Goal: Submit feedback/report problem: Submit feedback/report problem

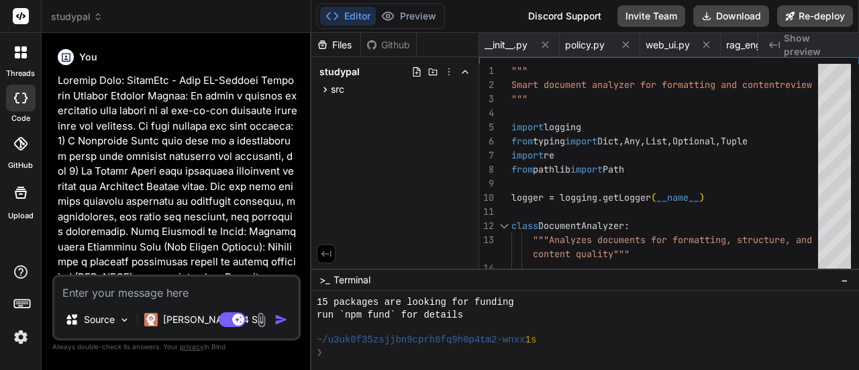
scroll to position [288, 0]
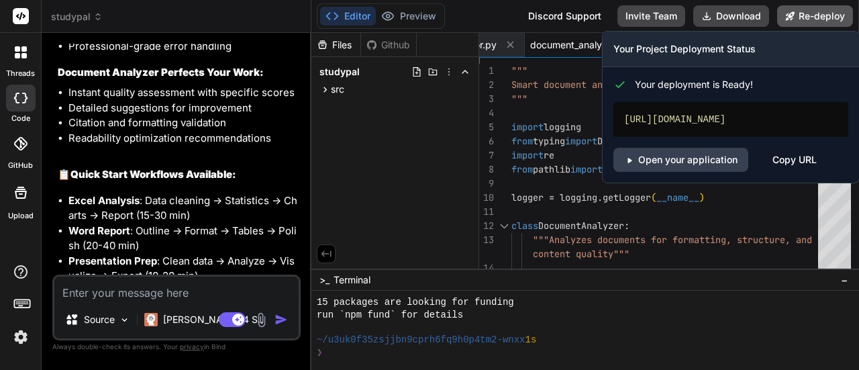
click at [817, 23] on button "Re-deploy" at bounding box center [815, 15] width 76 height 21
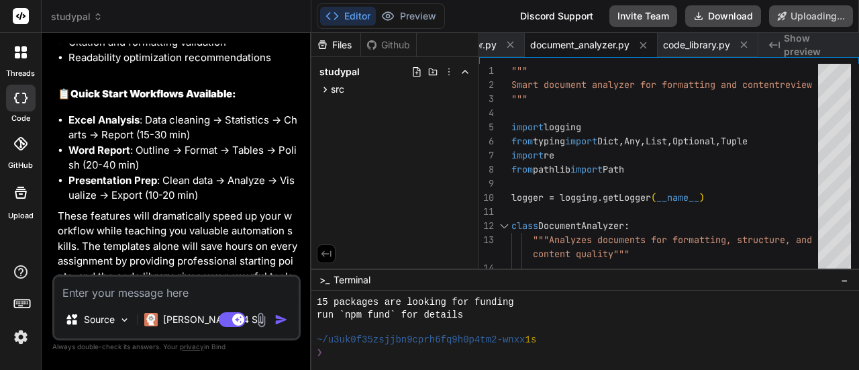
scroll to position [14062, 0]
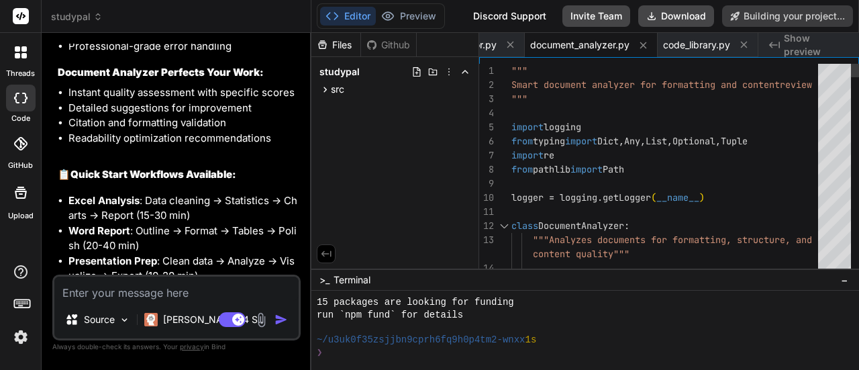
type textarea "x"
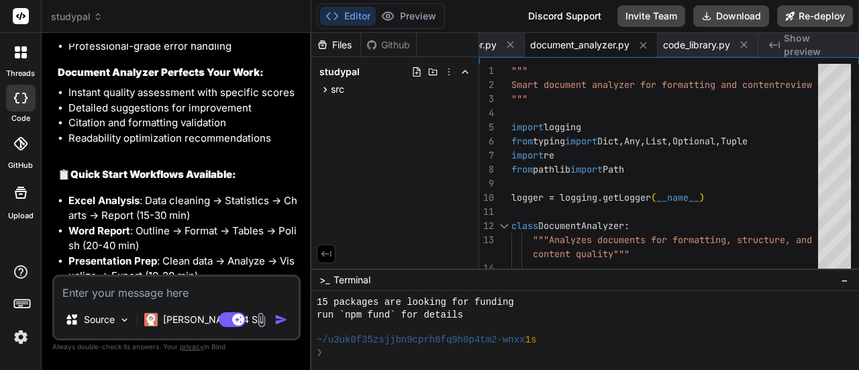
click at [231, 300] on textarea at bounding box center [176, 288] width 244 height 24
click at [99, 296] on textarea at bounding box center [176, 288] width 244 height 24
click at [248, 286] on textarea at bounding box center [176, 288] width 244 height 24
type textarea "M"
type textarea "x"
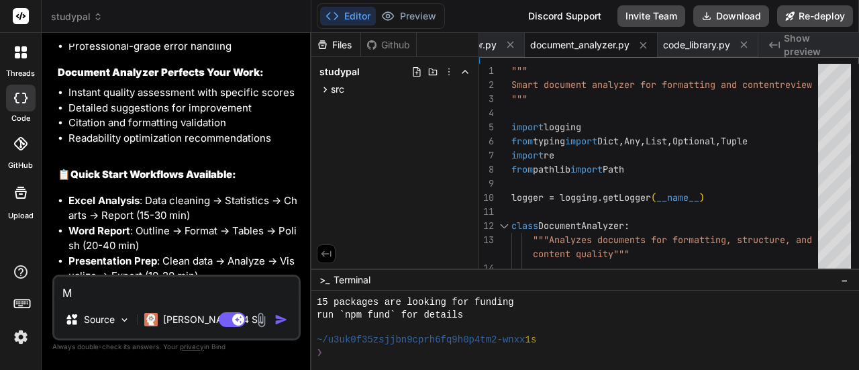
type textarea "My"
type textarea "x"
type textarea "My"
type textarea "x"
type textarea "My"
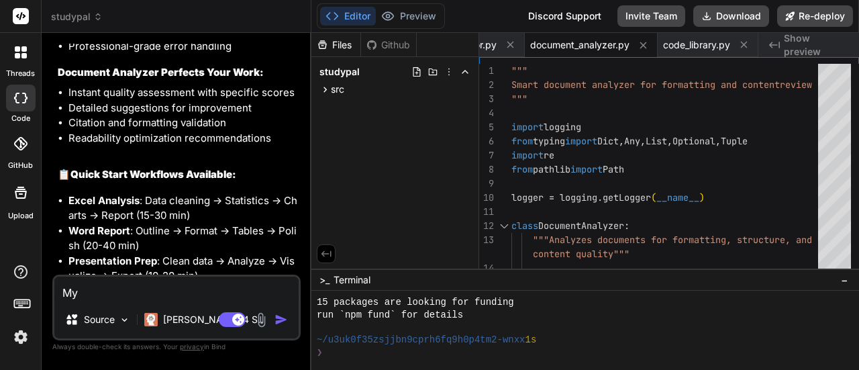
type textarea "x"
type textarea "M"
type textarea "x"
type textarea "I"
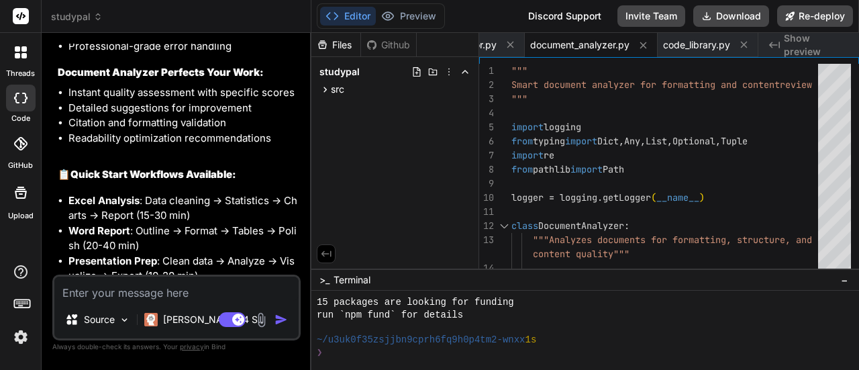
type textarea "x"
type textarea "I"
type textarea "x"
type textarea "I h"
type textarea "x"
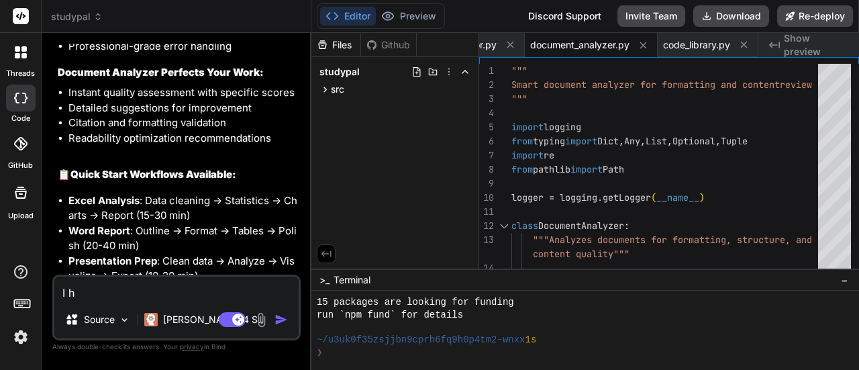
type textarea "I ha"
type textarea "x"
type textarea "I hav"
type textarea "x"
type textarea "I have"
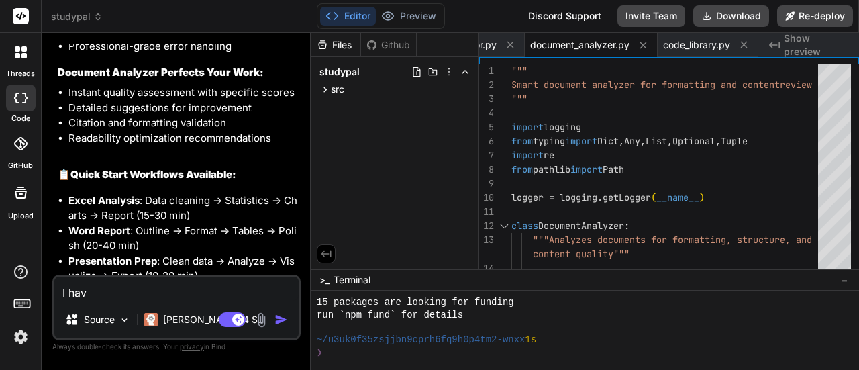
type textarea "x"
type textarea "I have"
type textarea "x"
type textarea "I have n"
type textarea "x"
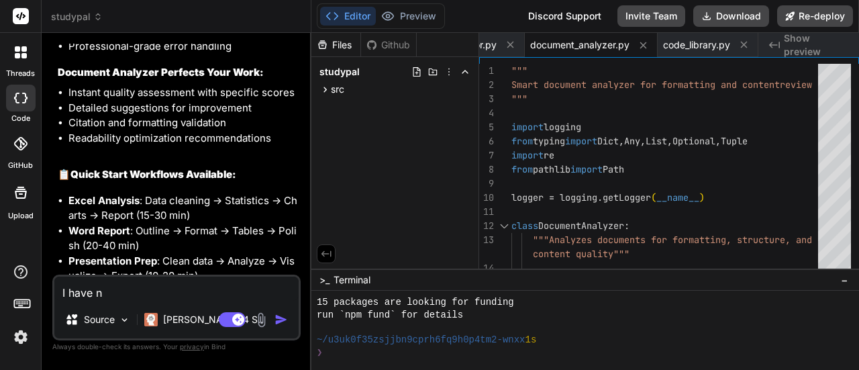
type textarea "I have no"
type textarea "x"
type textarea "I have not"
type textarea "x"
type textarea "I have not"
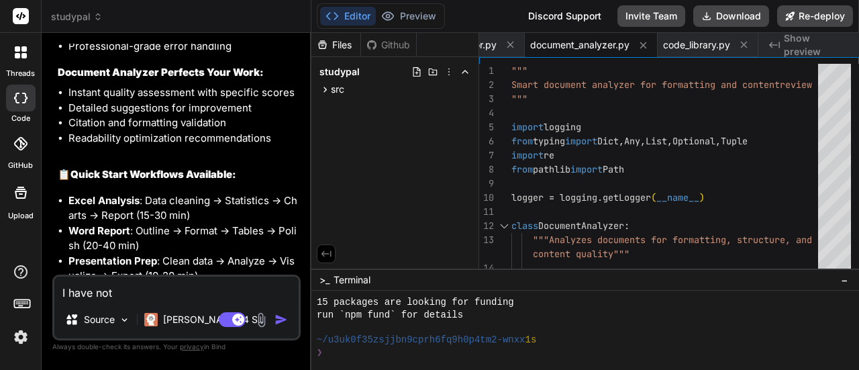
type textarea "x"
type textarea "I have not b"
type textarea "x"
type textarea "I have not be"
type textarea "x"
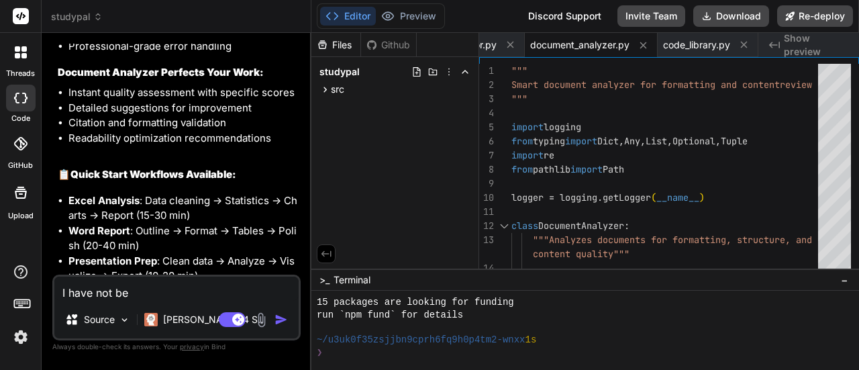
type textarea "I have not bee"
type textarea "x"
type textarea "I have not been"
type textarea "x"
type textarea "I have not been"
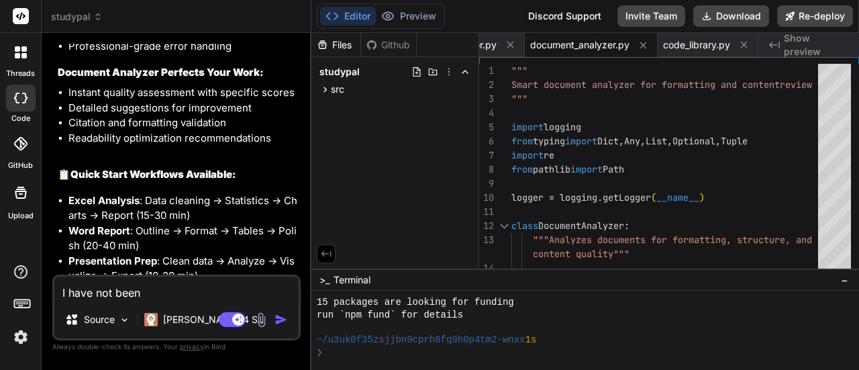
type textarea "x"
type textarea "I have not been a"
type textarea "x"
type textarea "I have not been ab"
type textarea "x"
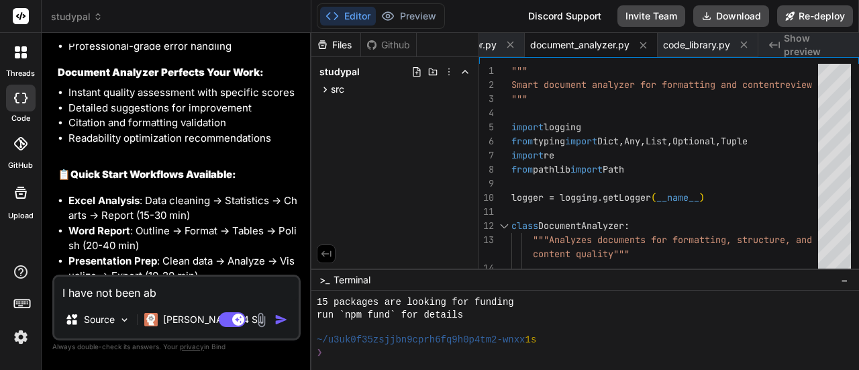
type textarea "I have not been abl"
type textarea "x"
type textarea "I have not been able"
type textarea "x"
type textarea "I have not been able"
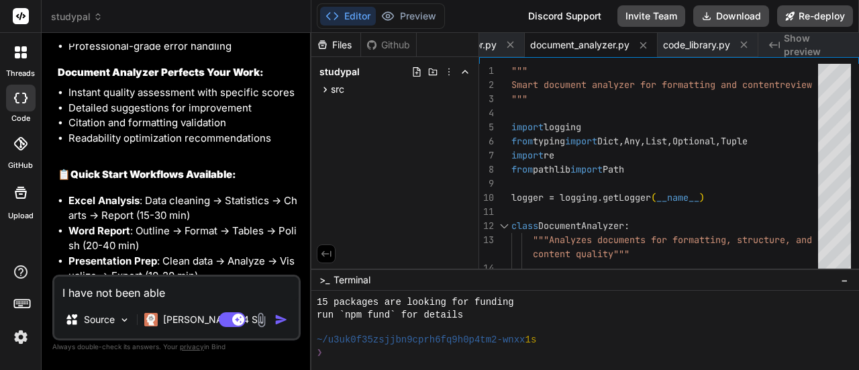
type textarea "x"
type textarea "I have not been able t"
type textarea "x"
type textarea "I have not been able to"
type textarea "x"
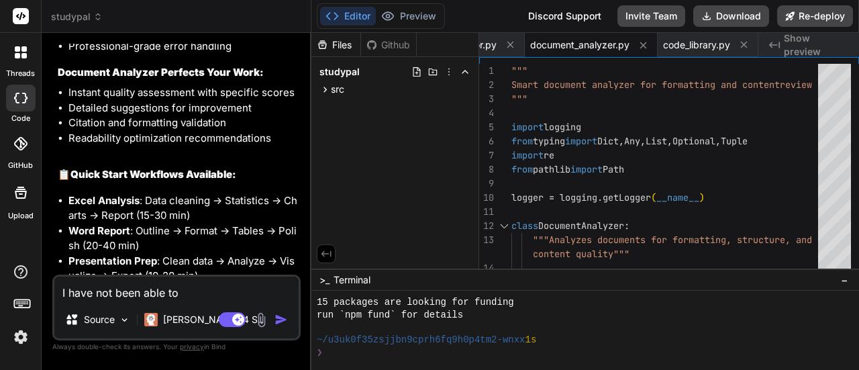
type textarea "I have not been able to"
type textarea "x"
type textarea "I have not been able to p"
type textarea "x"
type textarea "I have not been able to pr"
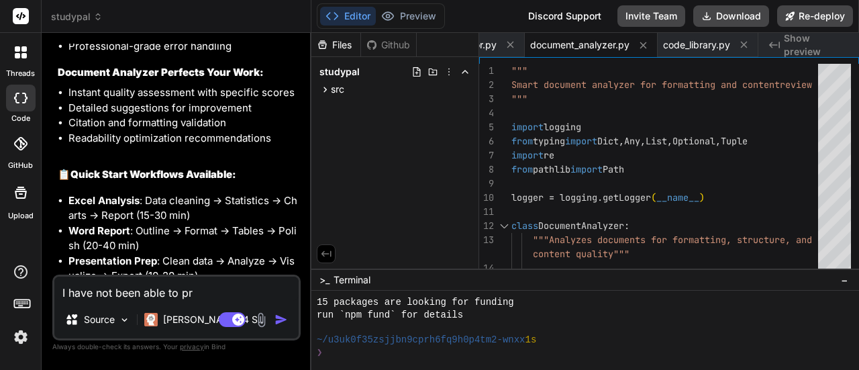
type textarea "x"
type textarea "I have not been able to pre"
type textarea "x"
type textarea "I have not been able to prev"
type textarea "x"
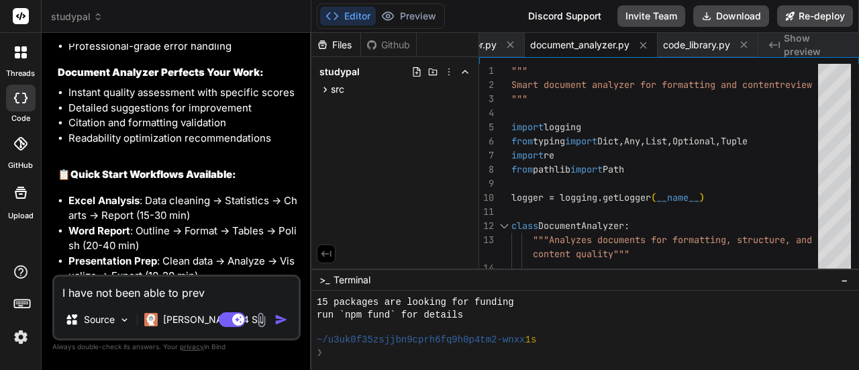
type textarea "I have not been able to previ"
type textarea "x"
type textarea "I have not been able to previe"
type textarea "x"
type textarea "I have not been able to preview"
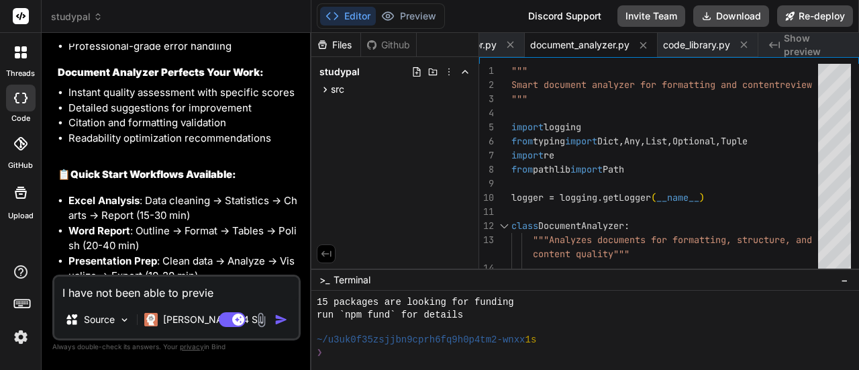
type textarea "x"
type textarea "I have not been able to preview"
type textarea "x"
type textarea "I have not been able to preview m"
type textarea "x"
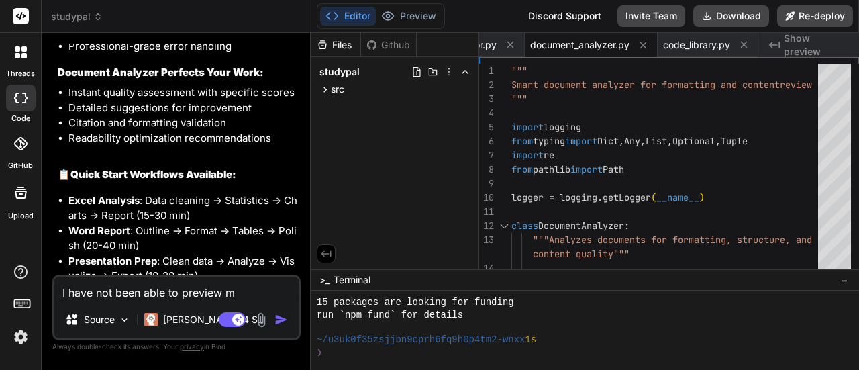
type textarea "I have not been able to preview my"
type textarea "x"
type textarea "I have not been able to preview my"
type textarea "x"
type textarea "I have not been able to preview my a"
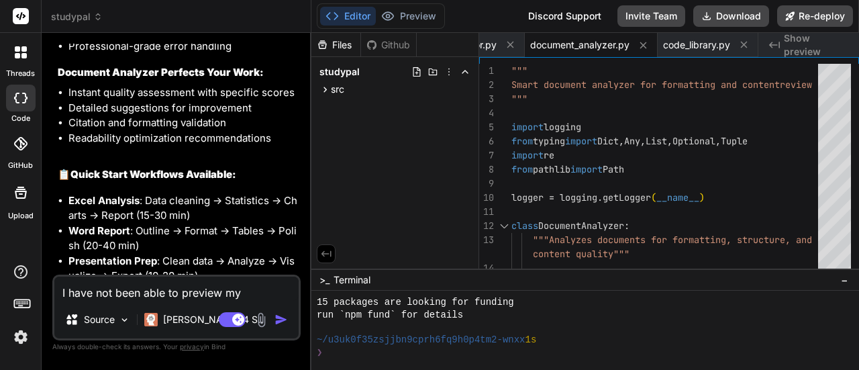
type textarea "x"
type textarea "I have not been able to preview my ap"
type textarea "x"
type textarea "I have not been able to preview my app"
type textarea "x"
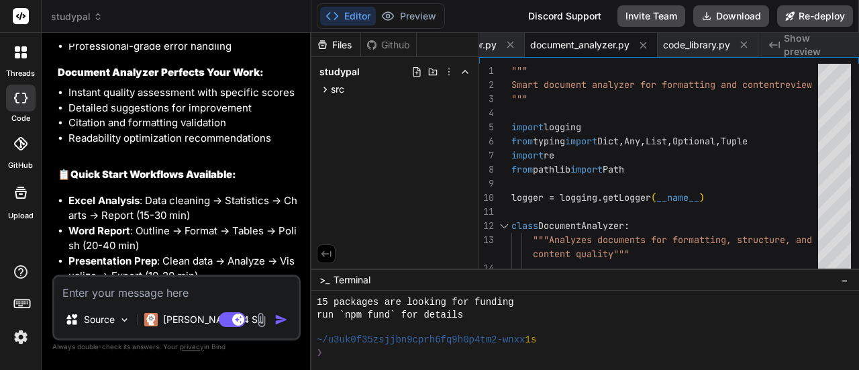
scroll to position [14281, 0]
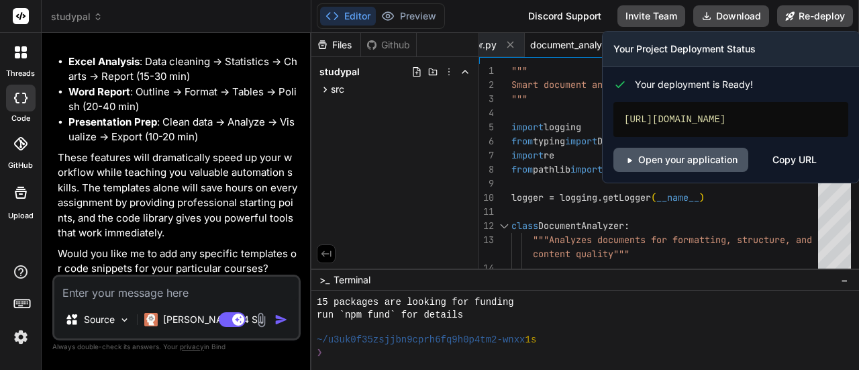
click at [704, 164] on link "Open your application" at bounding box center [680, 160] width 135 height 24
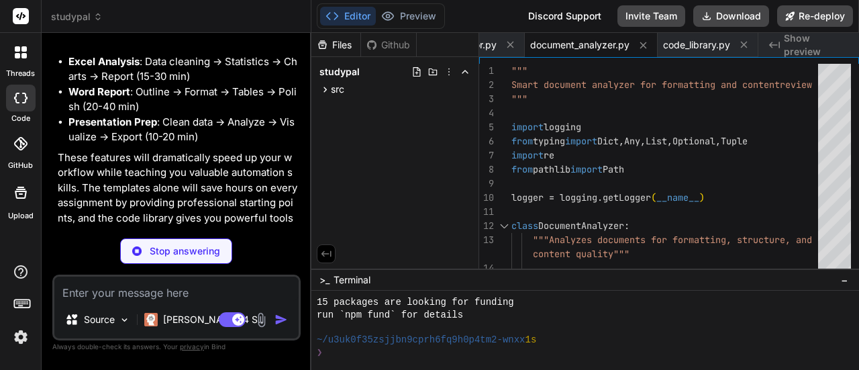
type textarea "x"
type textarea "sendMessage(); } } // Initialize StudyPal when page loads document.addEventList…"
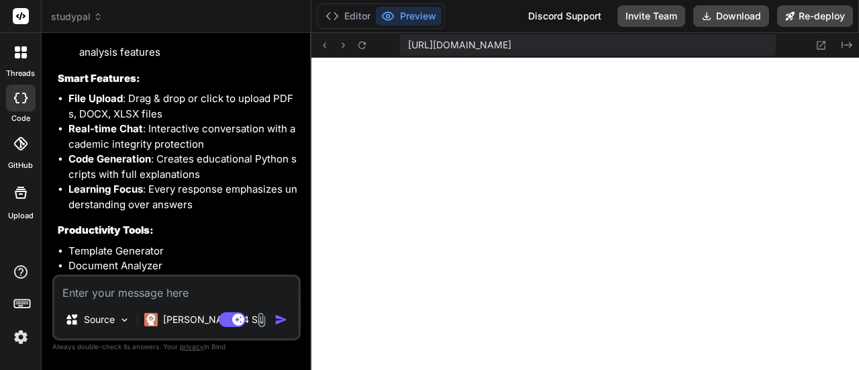
scroll to position [15206, 0]
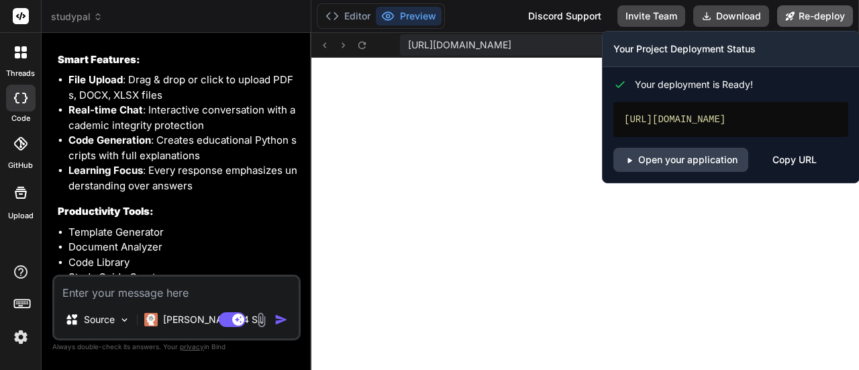
click at [811, 10] on button "Re-deploy" at bounding box center [815, 15] width 76 height 21
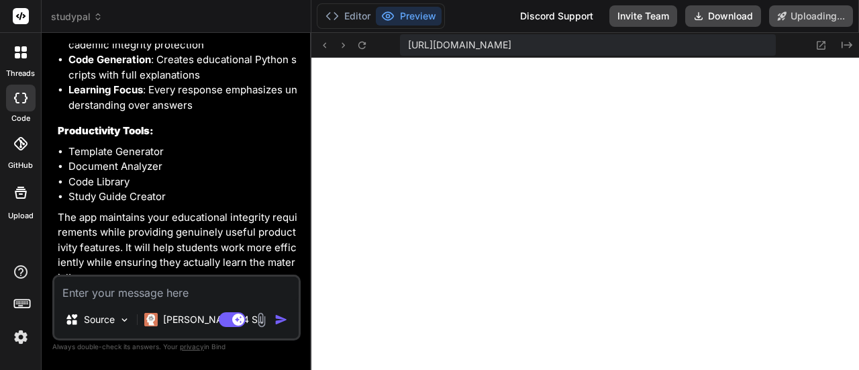
scroll to position [15126, 0]
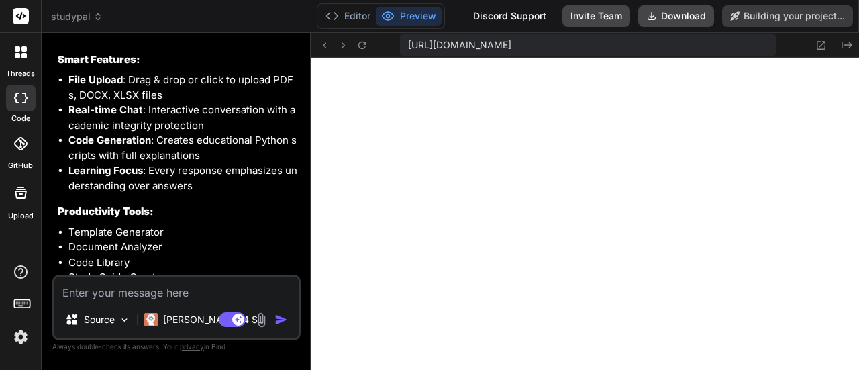
click at [397, 11] on button "Preview" at bounding box center [409, 16] width 66 height 19
click at [368, 42] on icon at bounding box center [361, 45] width 11 height 11
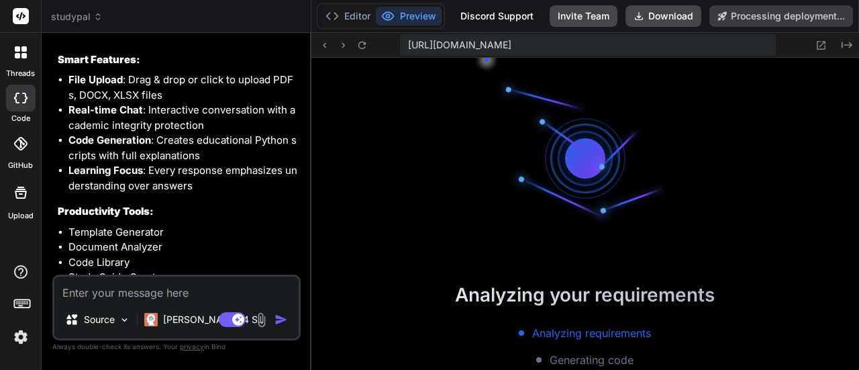
scroll to position [977, 0]
type textarea "x"
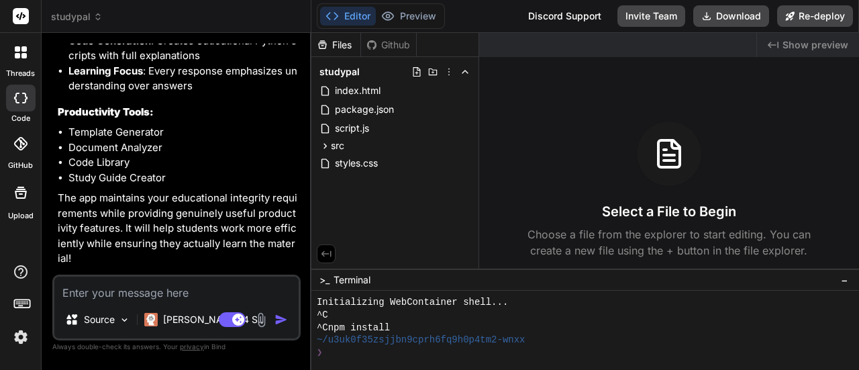
scroll to position [6043, 0]
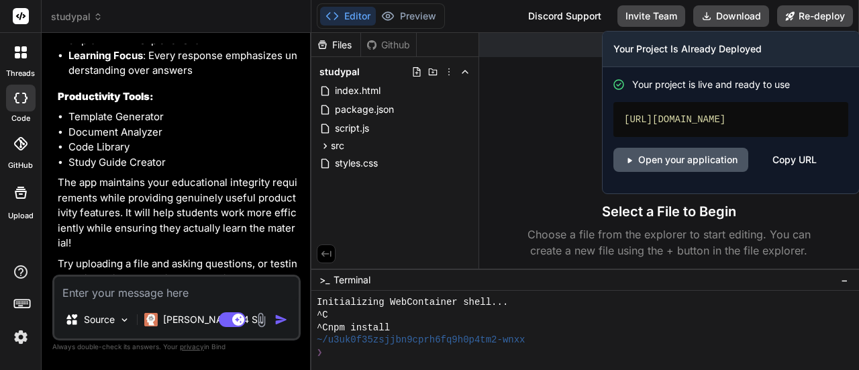
click at [724, 152] on link "Open your application" at bounding box center [680, 160] width 135 height 24
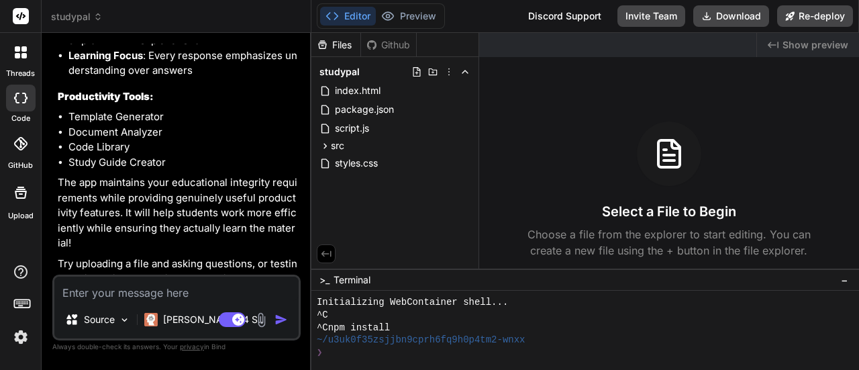
click at [212, 289] on textarea at bounding box center [176, 288] width 244 height 24
click at [260, 323] on img at bounding box center [261, 319] width 15 height 15
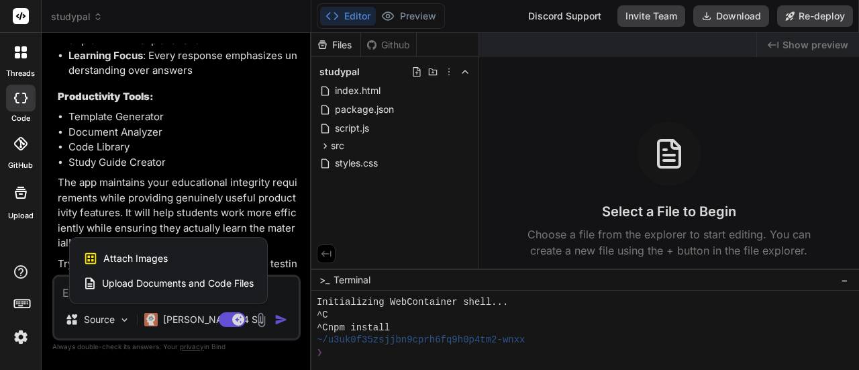
click at [193, 262] on div "Attach Images Image attachments are only supported in Claude and Gemini models." at bounding box center [168, 258] width 170 height 25
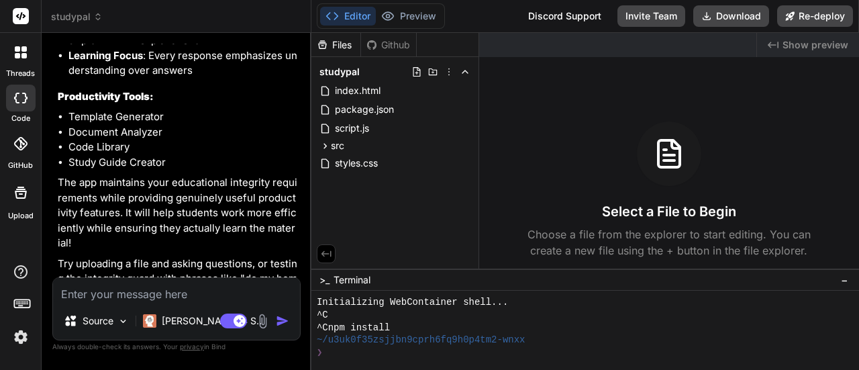
scroll to position [6040, 0]
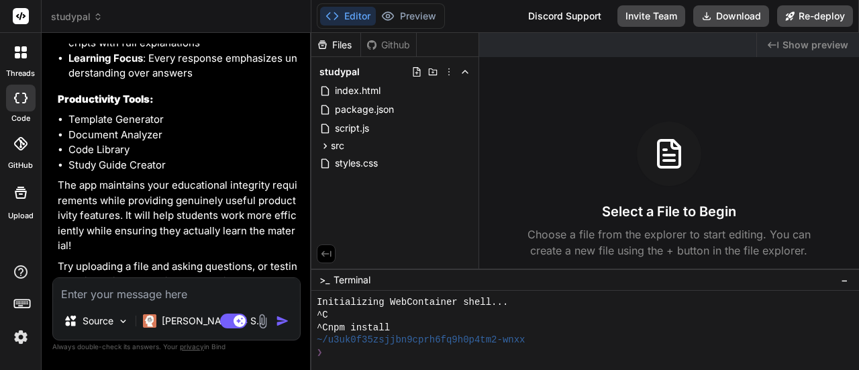
click at [251, 293] on textarea at bounding box center [176, 290] width 247 height 24
type textarea "x"
type textarea "I"
type textarea "x"
type textarea "I"
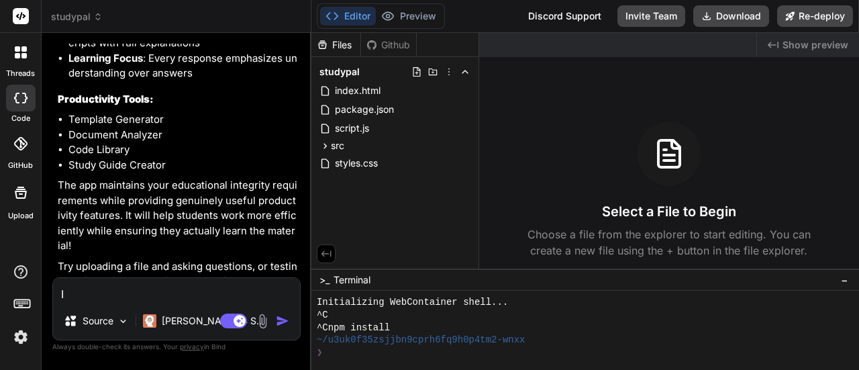
type textarea "x"
type textarea "I k"
type textarea "x"
type textarea "I ke"
type textarea "x"
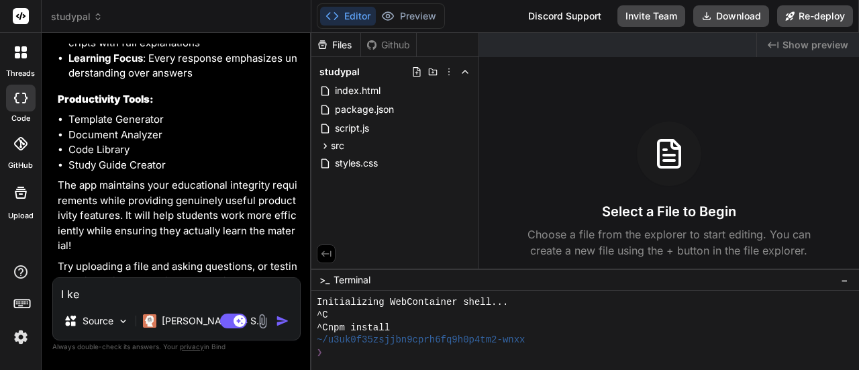
type textarea "I kee"
type textarea "x"
type textarea "I keep"
type textarea "x"
type textarea "I keep"
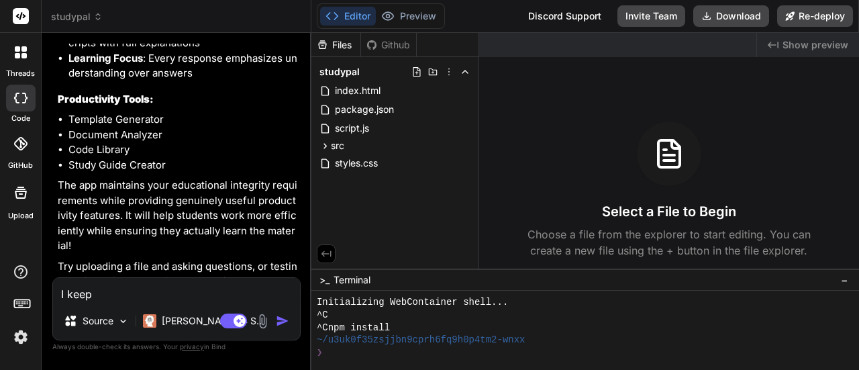
type textarea "x"
type textarea "I keep s"
type textarea "x"
type textarea "I keep si"
type textarea "x"
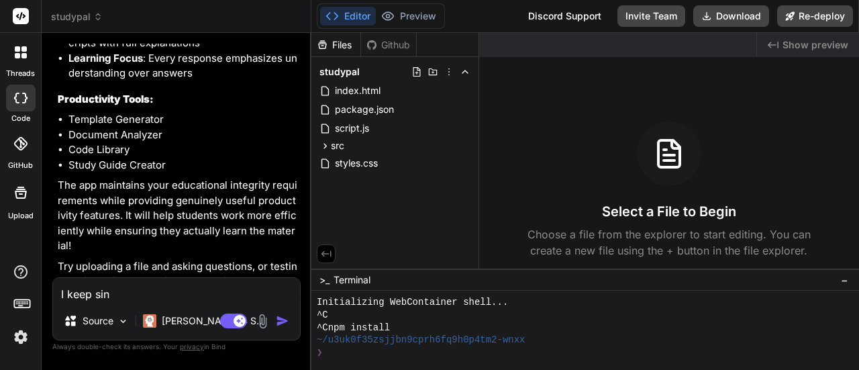
type textarea "I keep sing"
type textarea "x"
type textarea "I keep sing"
type textarea "x"
type textarea "I keep sing"
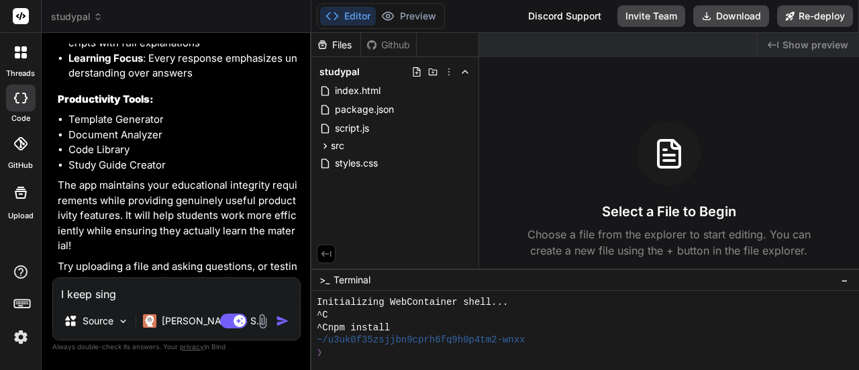
type textarea "x"
type textarea "I keep sin"
type textarea "x"
type textarea "I keep si"
type textarea "x"
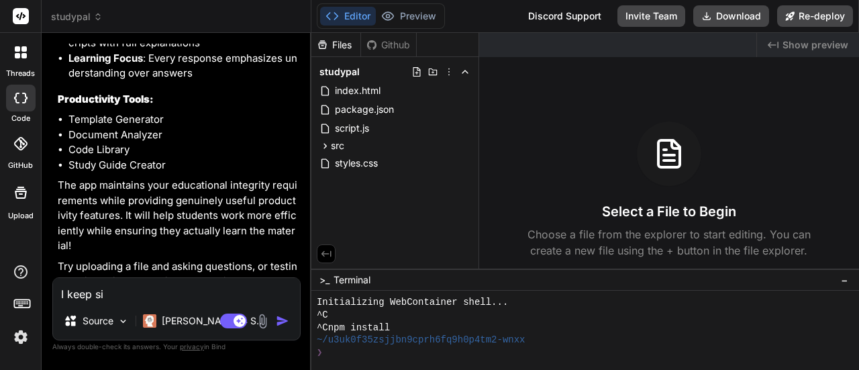
type textarea "I keep s"
type textarea "x"
type textarea "I keep se"
type textarea "x"
type textarea "I keep sei"
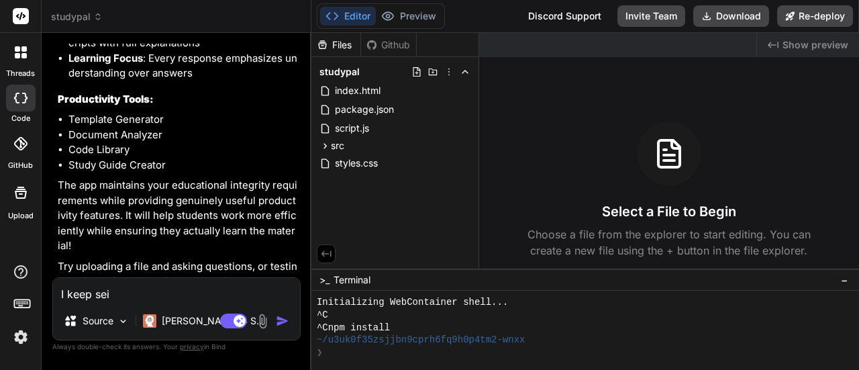
type textarea "x"
type textarea "I keep sein"
type textarea "x"
type textarea "I keep seing"
type textarea "x"
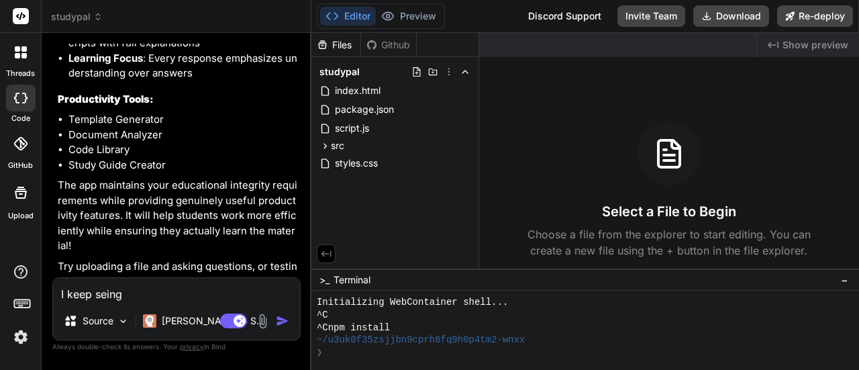
type textarea "I keep seing"
type textarea "x"
type textarea "I keep seing t"
type textarea "x"
type textarea "I keep seing th"
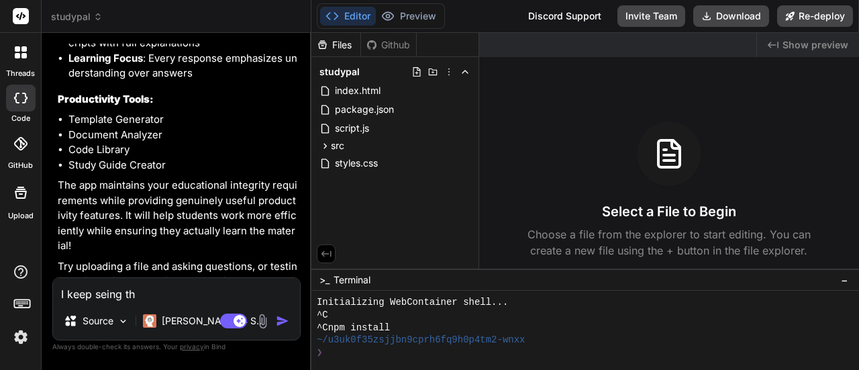
type textarea "x"
type textarea "I keep seing this"
type textarea "x"
type textarea "I keep seing this"
type textarea "x"
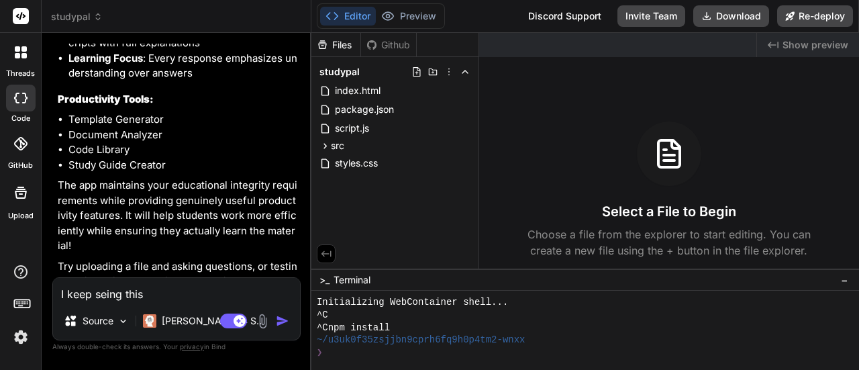
type textarea "I keep seing this w"
type textarea "x"
type textarea "I keep seing this wh"
type textarea "x"
type textarea "I keep seing this whe"
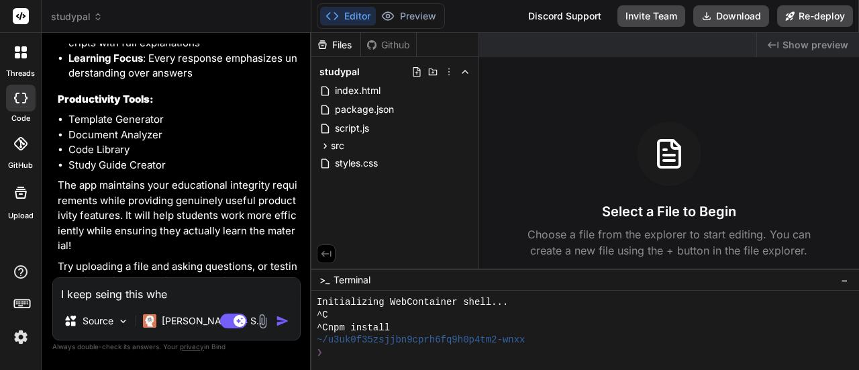
type textarea "x"
type textarea "I keep seing this when"
type textarea "x"
type textarea "I keep seing this when"
type textarea "x"
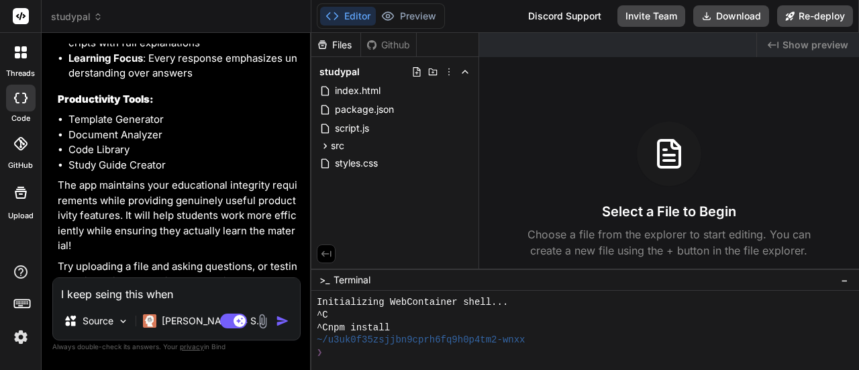
type textarea "I keep seing this when I"
type textarea "x"
type textarea "I keep seing this when I"
type textarea "x"
type textarea "I keep seing this when I d"
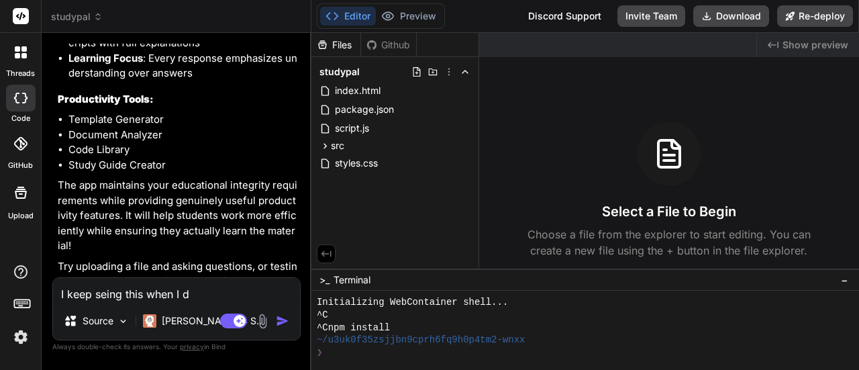
type textarea "x"
type textarea "I keep seing this when I de"
type textarea "x"
type textarea "I keep seing this when I dep"
type textarea "x"
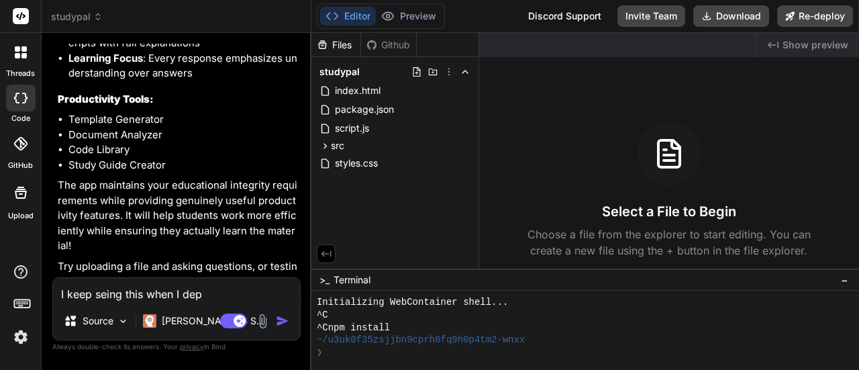
type textarea "I keep seing this when I depl"
type textarea "x"
type textarea "I keep seing this when I deplo"
type textarea "x"
type textarea "I keep seing this when I deploy"
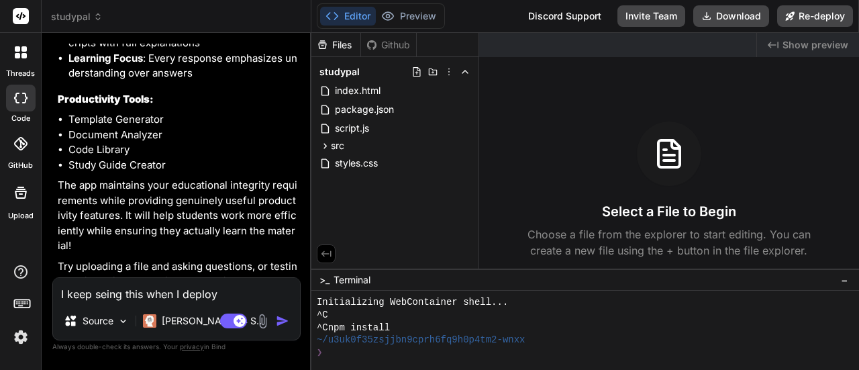
type textarea "x"
type textarea "I keep seing this when I deploy"
paste textarea "404: NOT_FOUND Code: NOT_FOUND ID: sfo1::ps88r-1758628667141-bc7901ba6814 Read …"
type textarea "x"
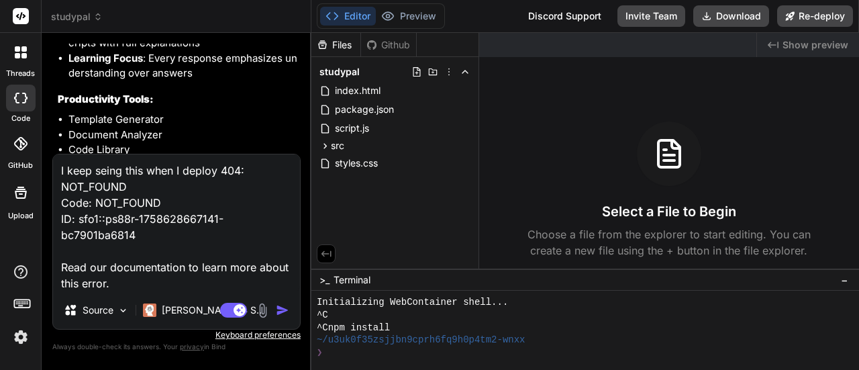
scroll to position [6043, 0]
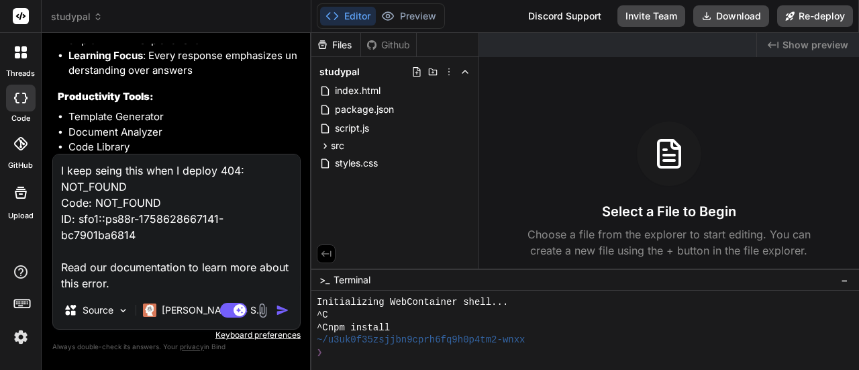
type textarea "I keep seing this when I deploy 404: NOT_FOUND Code: NOT_FOUND ID: sfo1::ps88r-…"
click at [264, 312] on img at bounding box center [262, 310] width 15 height 15
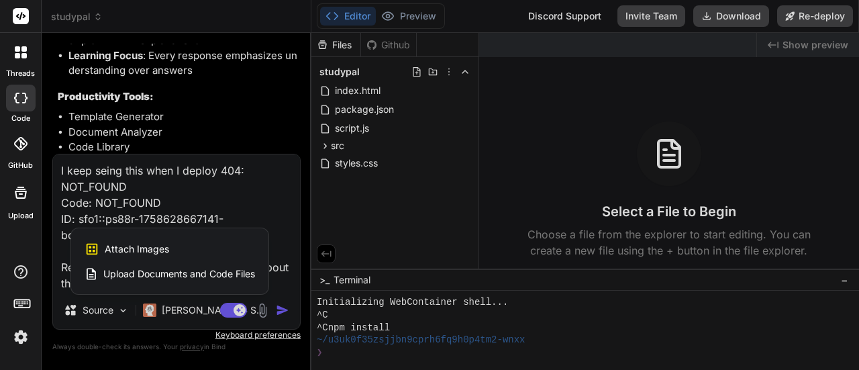
click at [205, 239] on div "Attach Images Image attachments are only supported in Claude and Gemini models." at bounding box center [170, 248] width 170 height 25
type textarea "x"
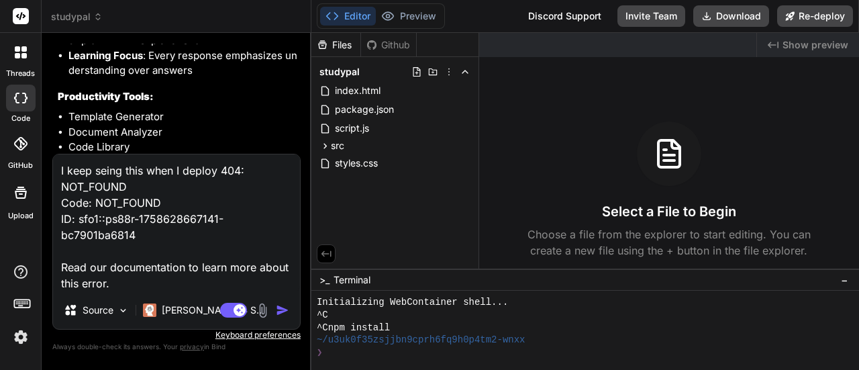
type input "C:\fakepath\2025-09-23_04-58-07.png"
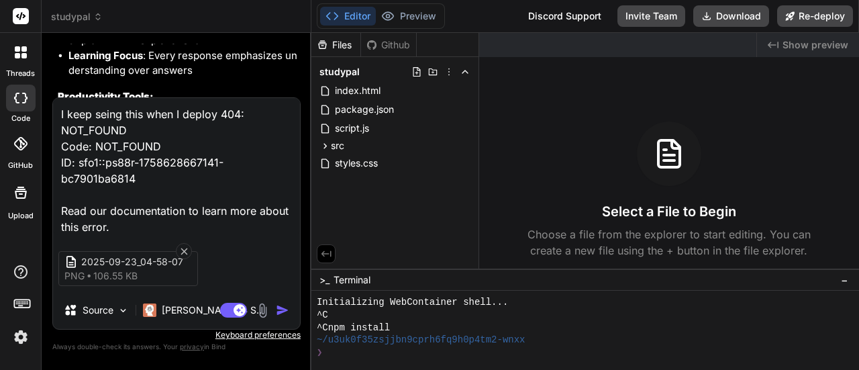
click at [686, 354] on div "❯" at bounding box center [579, 352] width 524 height 13
click at [261, 305] on img at bounding box center [262, 310] width 15 height 15
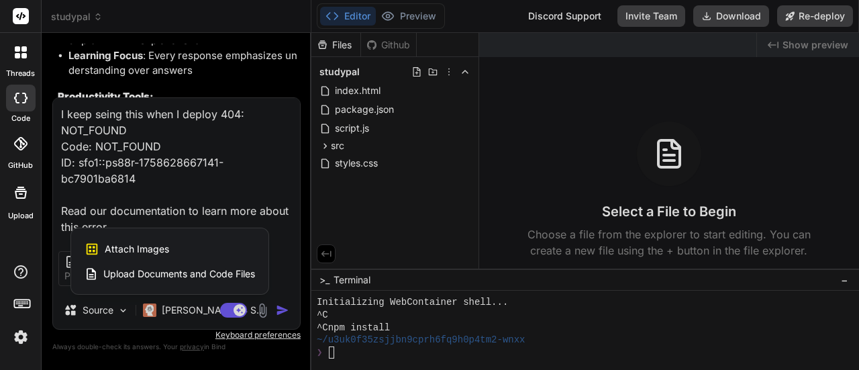
click at [184, 252] on div "Attach Images Image attachments are only supported in Claude and Gemini models." at bounding box center [170, 248] width 170 height 25
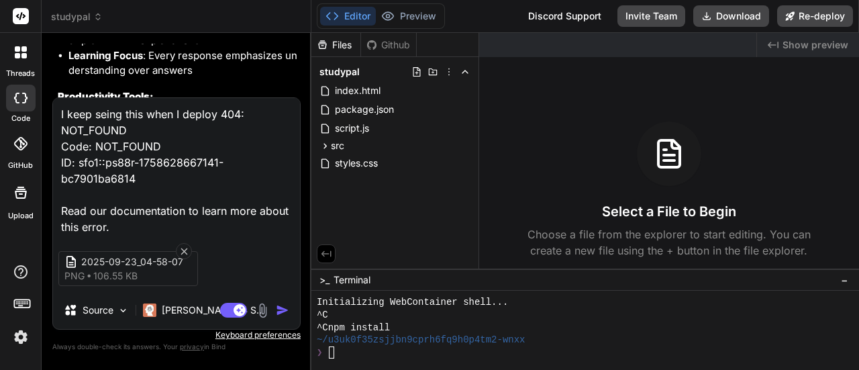
click at [264, 315] on img at bounding box center [262, 310] width 15 height 15
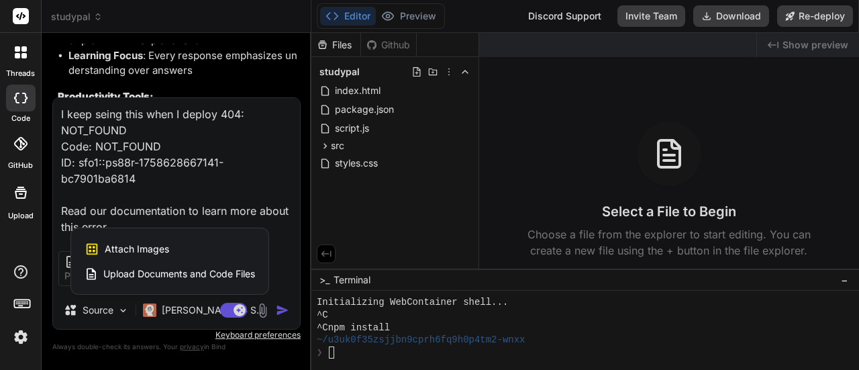
click at [192, 250] on div "Attach Images Image attachments are only supported in Claude and Gemini models." at bounding box center [170, 248] width 170 height 25
type textarea "x"
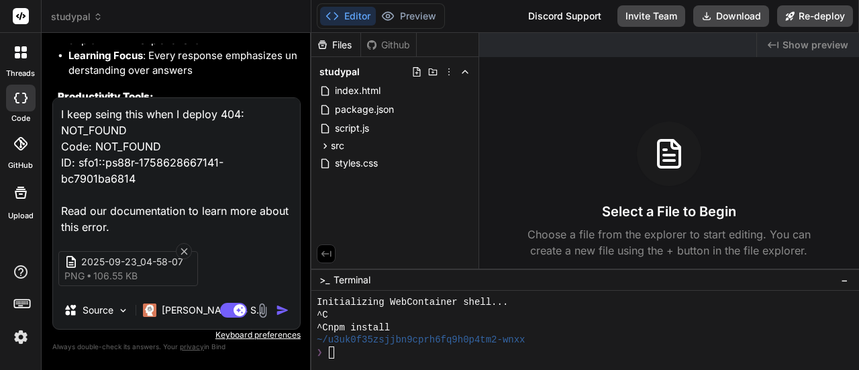
type input "C:\fakepath\2025-09-23_05-01-52.png"
click at [129, 220] on textarea "I keep seing this when I deploy 404: NOT_FOUND Code: NOT_FOUND ID: sfo1::ps88r-…" at bounding box center [176, 166] width 247 height 137
type textarea "x"
type textarea "I keep seing this when I deploy 404: NOT_FOUND Code: NOT_FOUND ID: sfo1::ps88r-…"
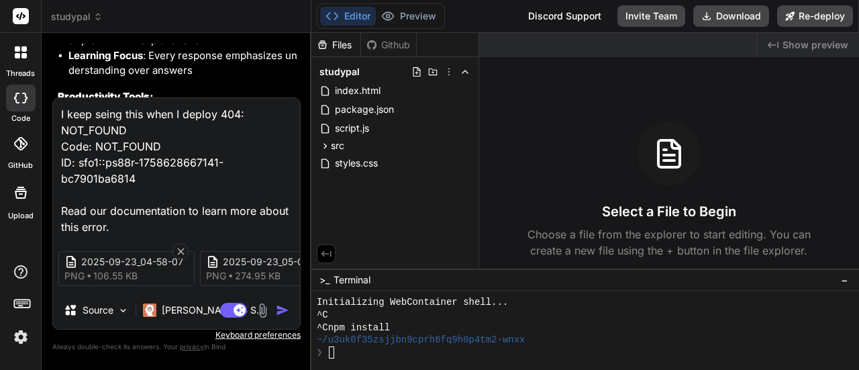
type textarea "x"
type textarea "I keep seing this when I deploy 404: NOT_FOUND Code: NOT_FOUND ID: sfo1::ps88r-…"
type textarea "x"
type textarea "I keep seing this when I deploy 404: NOT_FOUND Code: NOT_FOUND ID: sfo1::ps88r-…"
type textarea "x"
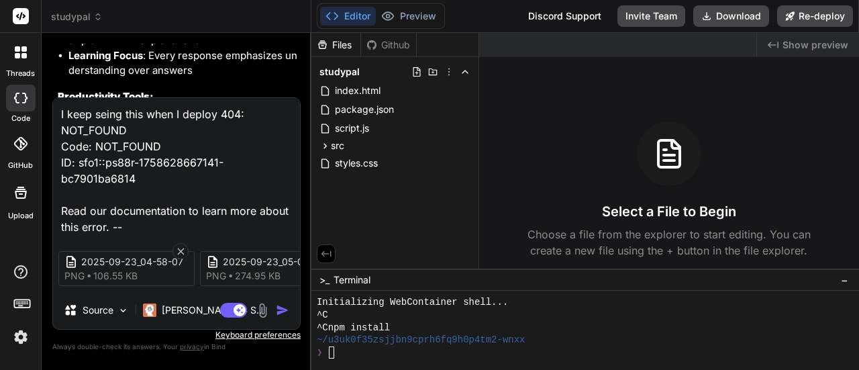
type textarea "I keep seing this when I deploy 404: NOT_FOUND Code: NOT_FOUND ID: sfo1::ps88r-…"
type textarea "x"
type textarea "I keep seing this when I deploy 404: NOT_FOUND Code: NOT_FOUND ID: sfo1::ps88r-…"
type textarea "x"
type textarea "I keep seing this when I deploy 404: NOT_FOUND Code: NOT_FOUND ID: sfo1::ps88r-…"
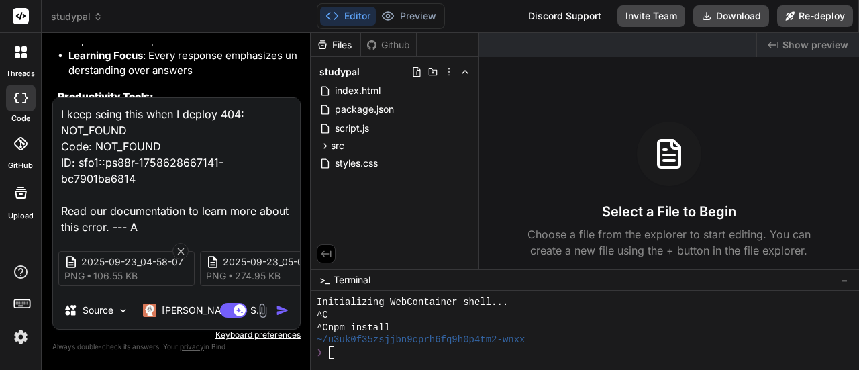
type textarea "x"
type textarea "I keep seing this when I deploy 404: NOT_FOUND Code: NOT_FOUND ID: sfo1::ps88r-…"
type textarea "x"
type textarea "I keep seing this when I deploy 404: NOT_FOUND Code: NOT_FOUND ID: sfo1::ps88r-…"
type textarea "x"
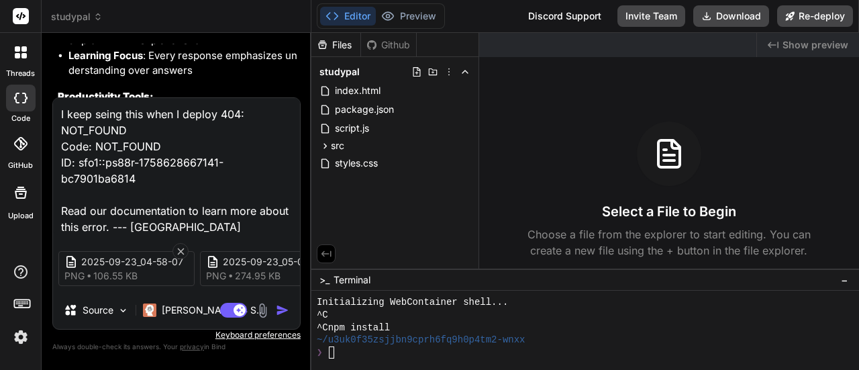
type textarea "I keep seing this when I deploy 404: NOT_FOUND Code: NOT_FOUND ID: sfo1::ps88r-…"
type textarea "x"
type textarea "I keep seing this when I deploy 404: NOT_FOUND Code: NOT_FOUND ID: sfo1::ps88r-…"
type textarea "x"
type textarea "I keep seing this when I deploy 404: NOT_FOUND Code: NOT_FOUND ID: sfo1::ps88r-…"
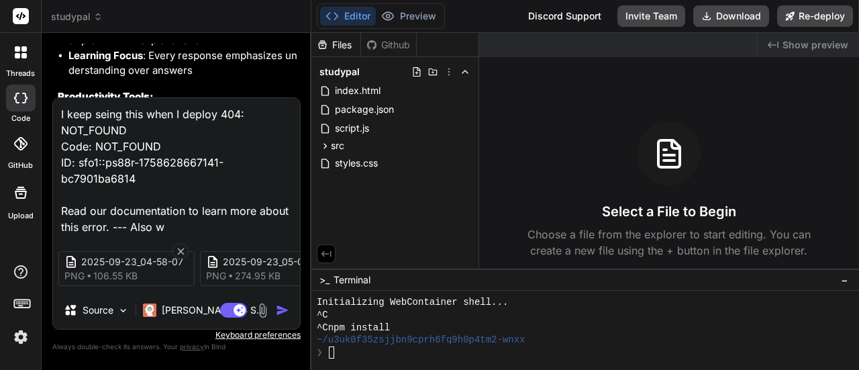
type textarea "x"
type textarea "I keep seing this when I deploy 404: NOT_FOUND Code: NOT_FOUND ID: sfo1::ps88r-…"
type textarea "x"
type textarea "I keep seing this when I deploy 404: NOT_FOUND Code: NOT_FOUND ID: sfo1::ps88r-…"
type textarea "x"
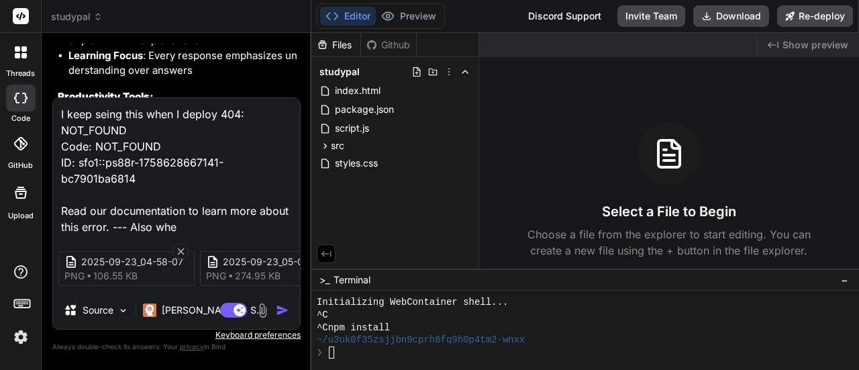
type textarea "I keep seing this when I deploy 404: NOT_FOUND Code: NOT_FOUND ID: sfo1::ps88r-…"
type textarea "x"
type textarea "I keep seing this when I deploy 404: NOT_FOUND Code: NOT_FOUND ID: sfo1::ps88r-…"
type textarea "x"
type textarea "I keep seing this when I deploy 404: NOT_FOUND Code: NOT_FOUND ID: sfo1::ps88r-…"
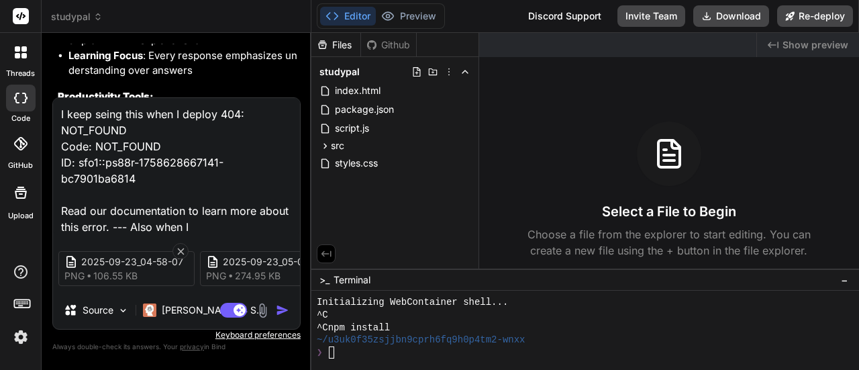
type textarea "x"
type textarea "I keep seing this when I deploy 404: NOT_FOUND Code: NOT_FOUND ID: sfo1::ps88r-…"
type textarea "x"
type textarea "I keep seing this when I deploy 404: NOT_FOUND Code: NOT_FOUND ID: sfo1::ps88r-…"
type textarea "x"
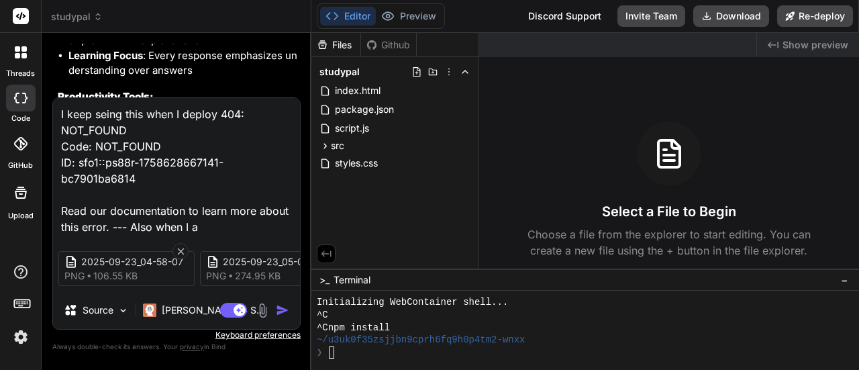
type textarea "I keep seing this when I deploy 404: NOT_FOUND Code: NOT_FOUND ID: sfo1::ps88r-…"
type textarea "x"
type textarea "I keep seing this when I deploy 404: NOT_FOUND Code: NOT_FOUND ID: sfo1::ps88r-…"
type textarea "x"
type textarea "I keep seing this when I deploy 404: NOT_FOUND Code: NOT_FOUND ID: sfo1::ps88r-…"
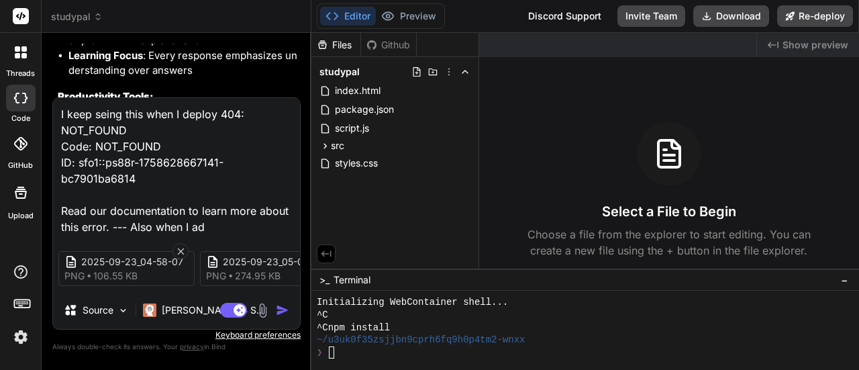
type textarea "x"
type textarea "I keep seing this when I deploy 404: NOT_FOUND Code: NOT_FOUND ID: sfo1::ps88r-…"
type textarea "x"
type textarea "I keep seing this when I deploy 404: NOT_FOUND Code: NOT_FOUND ID: sfo1::ps88r-…"
type textarea "x"
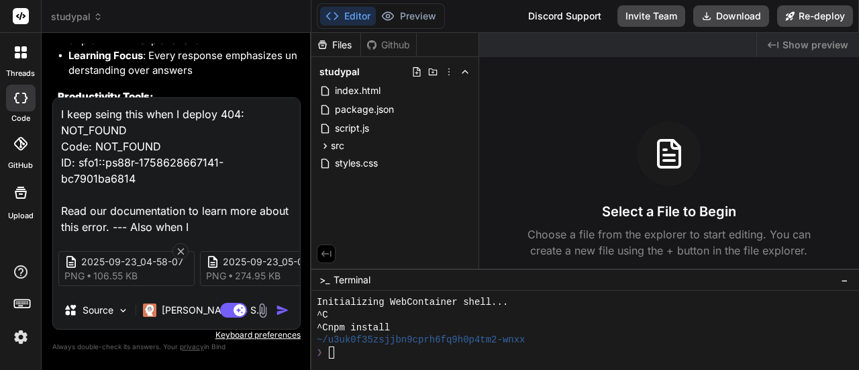
type textarea "I keep seing this when I deploy 404: NOT_FOUND Code: NOT_FOUND ID: sfo1::ps88r-…"
type textarea "x"
type textarea "I keep seing this when I deploy 404: NOT_FOUND Code: NOT_FOUND ID: sfo1::ps88r-…"
type textarea "x"
type textarea "I keep seing this when I deploy 404: NOT_FOUND Code: NOT_FOUND ID: sfo1::ps88r-…"
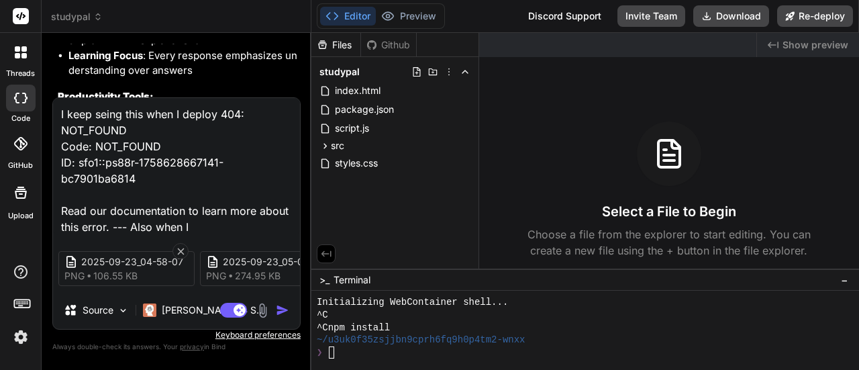
type textarea "x"
type textarea "I keep seing this when I deploy 404: NOT_FOUND Code: NOT_FOUND ID: sfo1::ps88r-…"
type textarea "x"
type textarea "I keep seing this when I deploy 404: NOT_FOUND Code: NOT_FOUND ID: sfo1::ps88r-…"
type textarea "x"
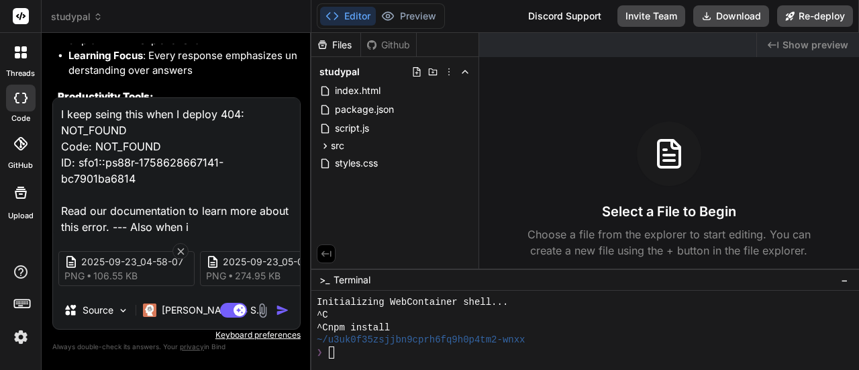
type textarea "I keep seing this when I deploy 404: NOT_FOUND Code: NOT_FOUND ID: sfo1::ps88r-…"
type textarea "x"
type textarea "I keep seing this when I deploy 404: NOT_FOUND Code: NOT_FOUND ID: sfo1::ps88r-…"
type textarea "x"
type textarea "I keep seing this when I deploy 404: NOT_FOUND Code: NOT_FOUND ID: sfo1::ps88r-…"
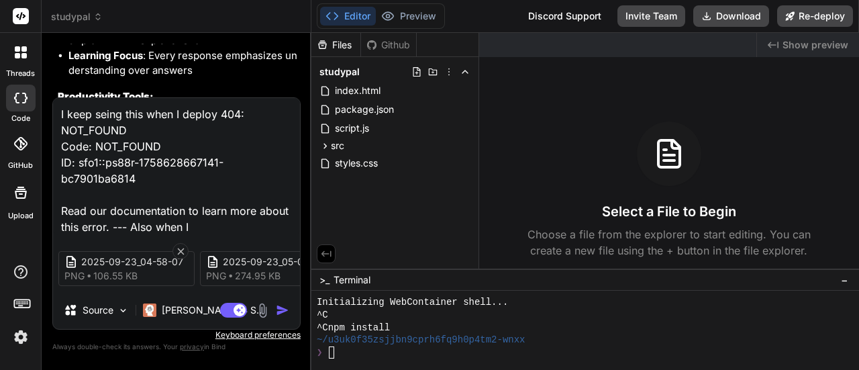
type textarea "x"
type textarea "I keep seing this when I deploy 404: NOT_FOUND Code: NOT_FOUND ID: sfo1::ps88r-…"
type textarea "x"
type textarea "I keep seing this when I deploy 404: NOT_FOUND Code: NOT_FOUND ID: sfo1::ps88r-…"
type textarea "x"
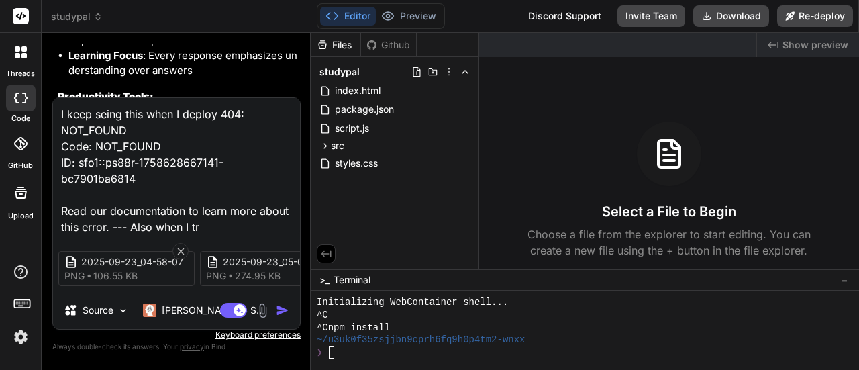
type textarea "I keep seing this when I deploy 404: NOT_FOUND Code: NOT_FOUND ID: sfo1::ps88r-…"
type textarea "x"
type textarea "I keep seing this when I deploy 404: NOT_FOUND Code: NOT_FOUND ID: sfo1::ps88r-…"
type textarea "x"
type textarea "I keep seing this when I deploy 404: NOT_FOUND Code: NOT_FOUND ID: sfo1::ps88r-…"
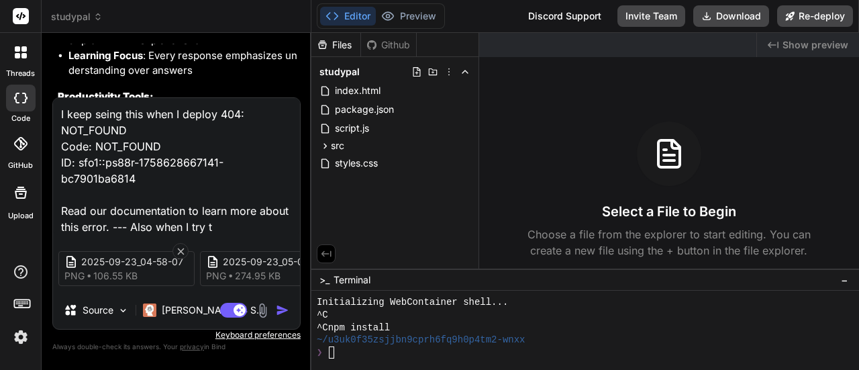
type textarea "x"
type textarea "I keep seing this when I deploy 404: NOT_FOUND Code: NOT_FOUND ID: sfo1::ps88r-…"
type textarea "x"
type textarea "I keep seing this when I deploy 404: NOT_FOUND Code: NOT_FOUND ID: sfo1::ps88r-…"
type textarea "x"
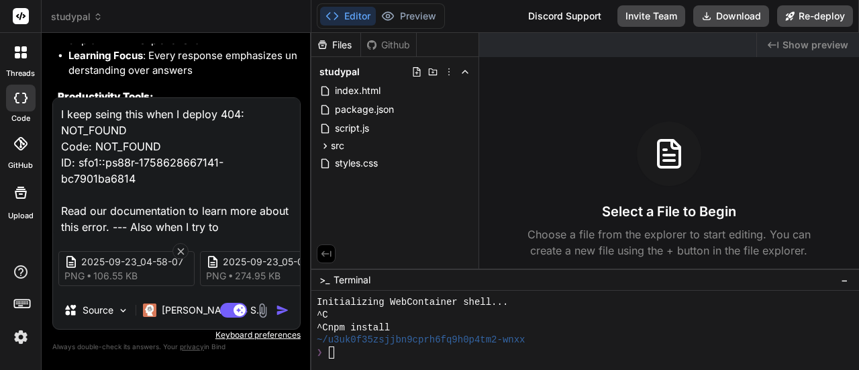
type textarea "I keep seing this when I deploy 404: NOT_FOUND Code: NOT_FOUND ID: sfo1::ps88r-…"
type textarea "x"
type textarea "I keep seing this when I deploy 404: NOT_FOUND Code: NOT_FOUND ID: sfo1::ps88r-…"
type textarea "x"
type textarea "I keep seing this when I deploy 404: NOT_FOUND Code: NOT_FOUND ID: sfo1::ps88r-…"
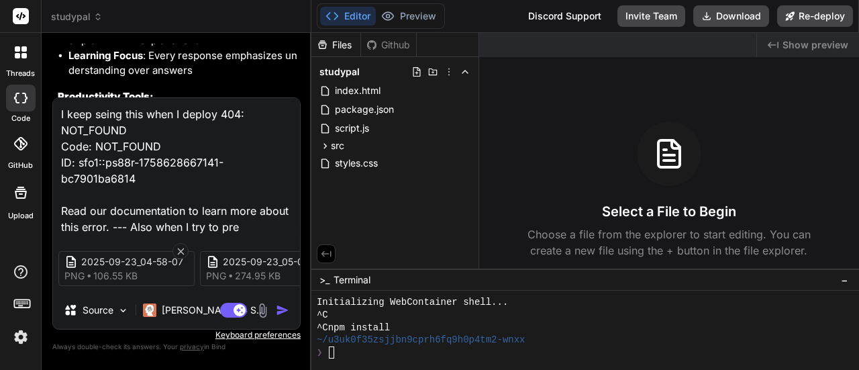
type textarea "x"
type textarea "I keep seing this when I deploy 404: NOT_FOUND Code: NOT_FOUND ID: sfo1::ps88r-…"
type textarea "x"
type textarea "I keep seing this when I deploy 404: NOT_FOUND Code: NOT_FOUND ID: sfo1::ps88r-…"
type textarea "x"
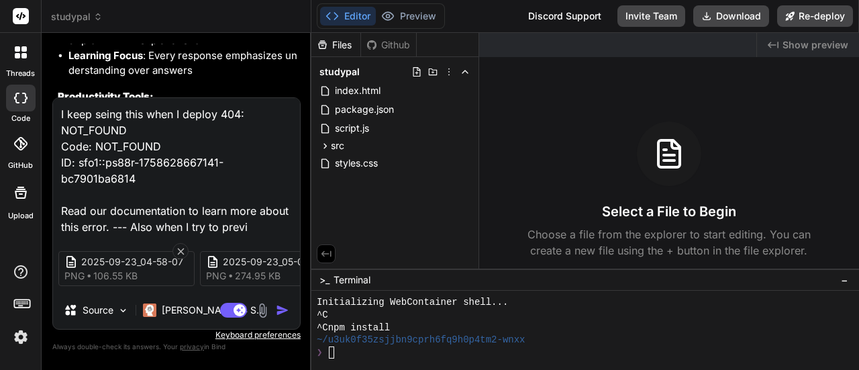
type textarea "I keep seing this when I deploy 404: NOT_FOUND Code: NOT_FOUND ID: sfo1::ps88r-…"
type textarea "x"
type textarea "I keep seing this when I deploy 404: NOT_FOUND Code: NOT_FOUND ID: sfo1::ps88r-…"
type textarea "x"
type textarea "I keep seing this when I deploy 404: NOT_FOUND Code: NOT_FOUND ID: sfo1::ps88r-…"
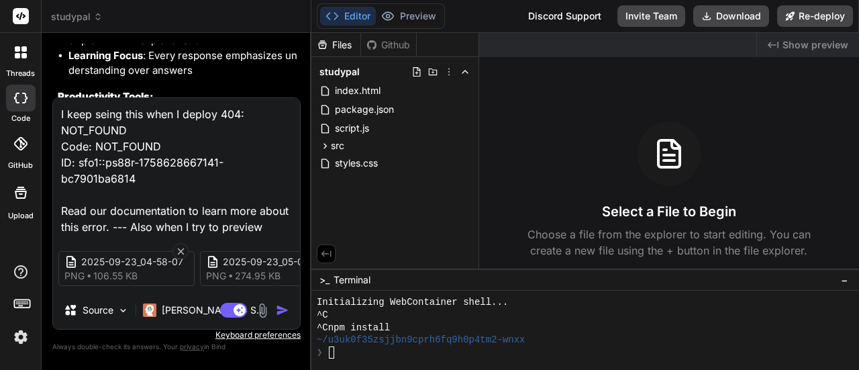
type textarea "x"
type textarea "I keep seing this when I deploy 404: NOT_FOUND Code: NOT_FOUND ID: sfo1::ps88r-…"
type textarea "x"
type textarea "I keep seing this when I deploy 404: NOT_FOUND Code: NOT_FOUND ID: sfo1::ps88r-…"
type textarea "x"
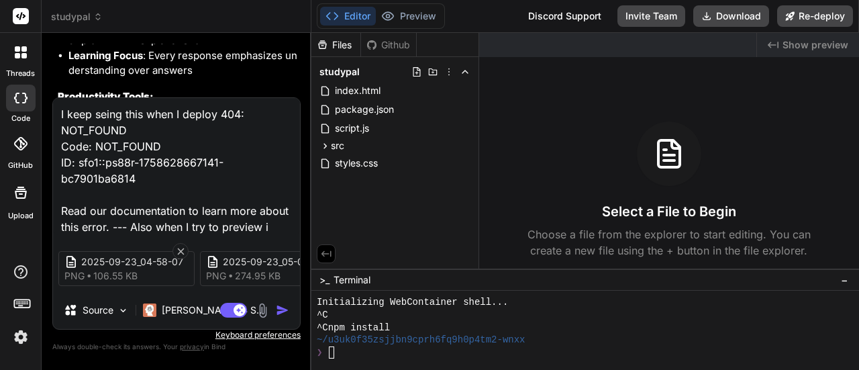
type textarea "I keep seing this when I deploy 404: NOT_FOUND Code: NOT_FOUND ID: sfo1::ps88r-…"
type textarea "x"
type textarea "I keep seing this when I deploy 404: NOT_FOUND Code: NOT_FOUND ID: sfo1::ps88r-…"
type textarea "x"
type textarea "I keep seing this when I deploy 404: NOT_FOUND Code: NOT_FOUND ID: sfo1::ps88r-…"
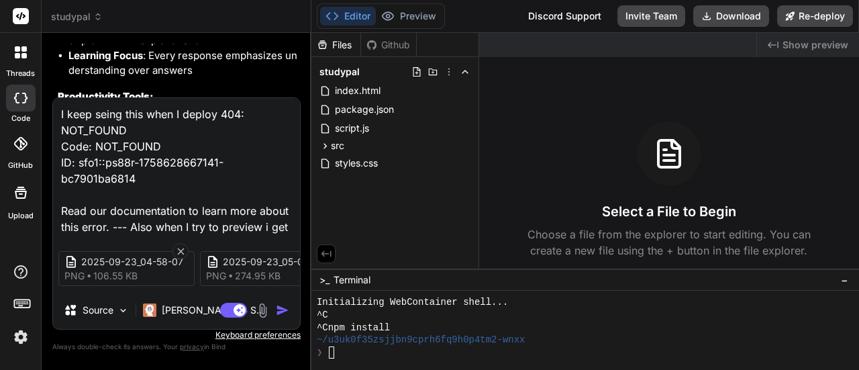
type textarea "x"
type textarea "I keep seing this when I deploy 404: NOT_FOUND Code: NOT_FOUND ID: sfo1::ps88r-…"
type textarea "x"
type textarea "I keep seing this when I deploy 404: NOT_FOUND Code: NOT_FOUND ID: sfo1::ps88r-…"
type textarea "x"
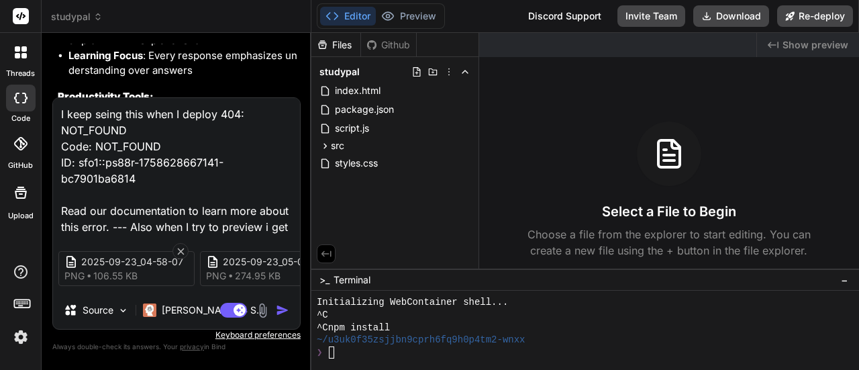
type textarea "I keep seing this when I deploy 404: NOT_FOUND Code: NOT_FOUND ID: sfo1::ps88r-…"
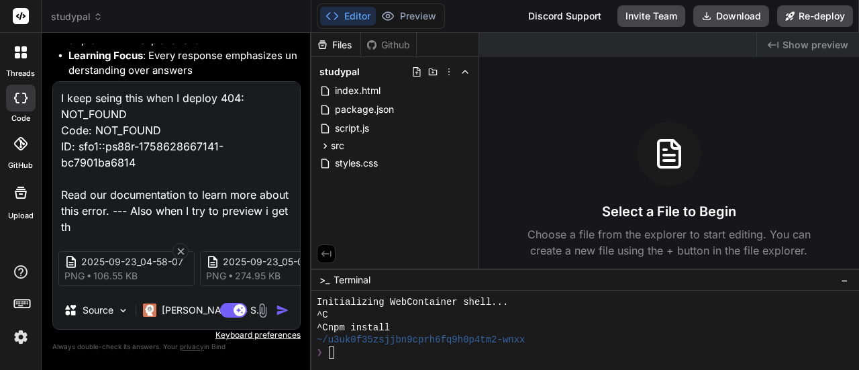
type textarea "x"
type textarea "I keep seing this when I deploy 404: NOT_FOUND Code: NOT_FOUND ID: sfo1::ps88r-…"
type textarea "x"
type textarea "I keep seing this when I deploy 404: NOT_FOUND Code: NOT_FOUND ID: sfo1::ps88r-…"
type textarea "x"
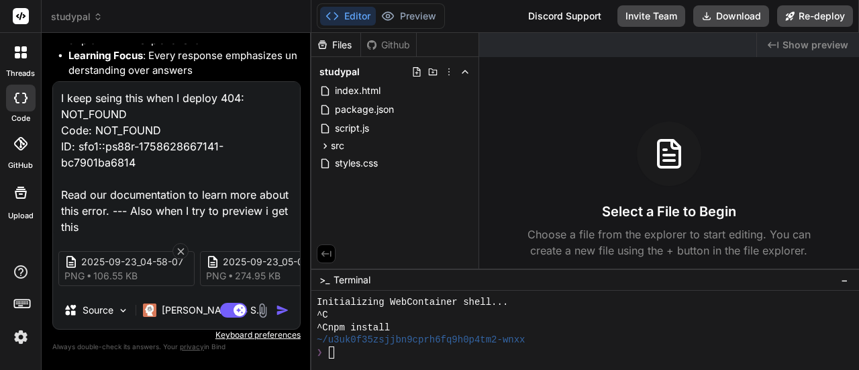
type textarea "I keep seing this when I deploy 404: NOT_FOUND Code: NOT_FOUND ID: sfo1::ps88r-…"
type textarea "x"
type textarea "I keep seing this when I deploy 404: NOT_FOUND Code: NOT_FOUND ID: sfo1::ps88r-…"
type textarea "x"
type textarea "I keep seing this when I deploy 404: NOT_FOUND Code: NOT_FOUND ID: sfo1::ps88r-…"
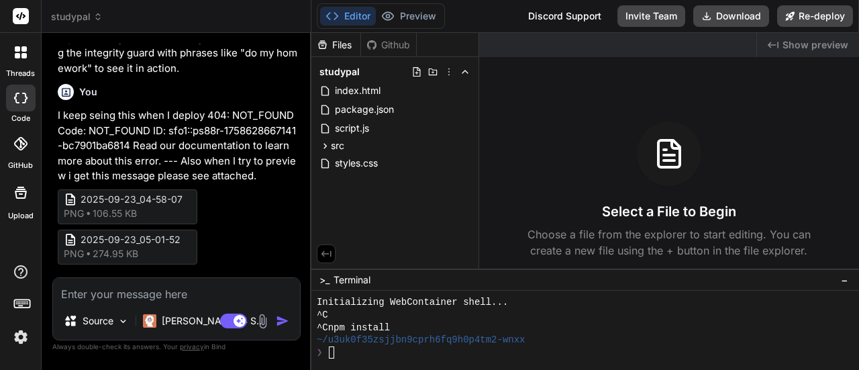
scroll to position [6274, 0]
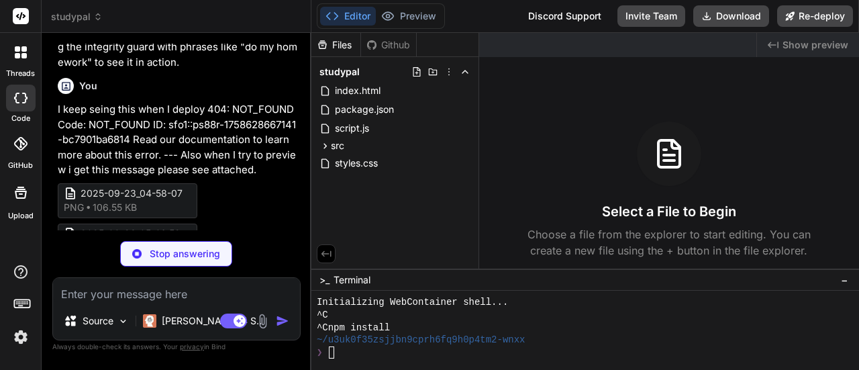
click at [219, 287] on textarea at bounding box center [176, 290] width 247 height 24
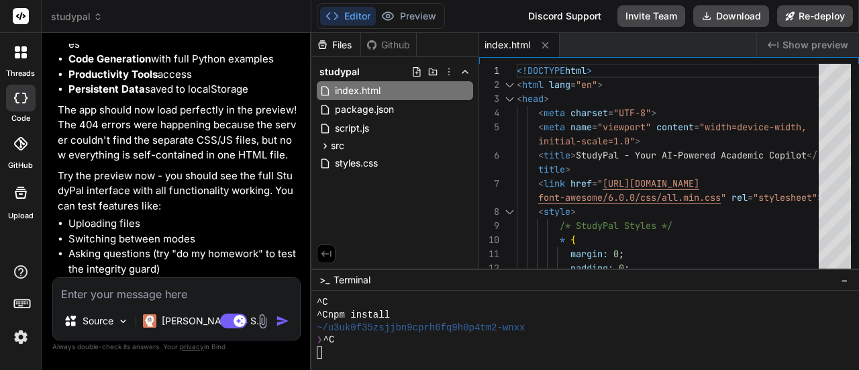
scroll to position [7158, 0]
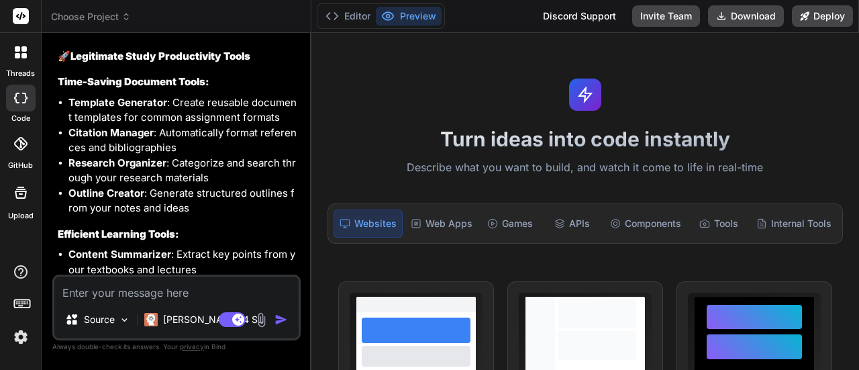
click at [424, 15] on button "Preview" at bounding box center [409, 16] width 66 height 19
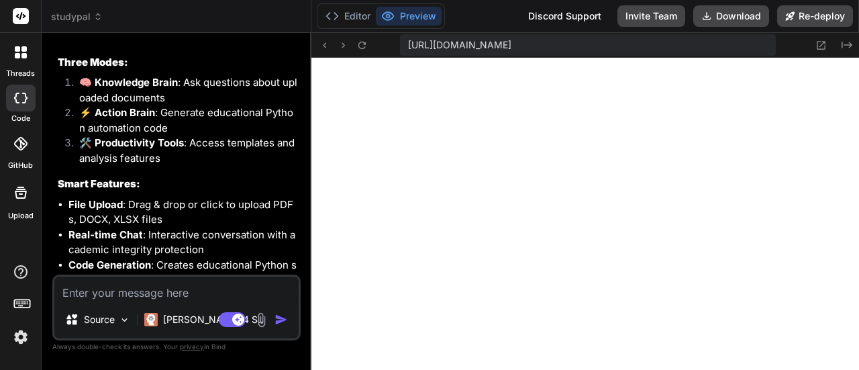
scroll to position [476, 0]
click at [824, 42] on icon at bounding box center [821, 45] width 9 height 9
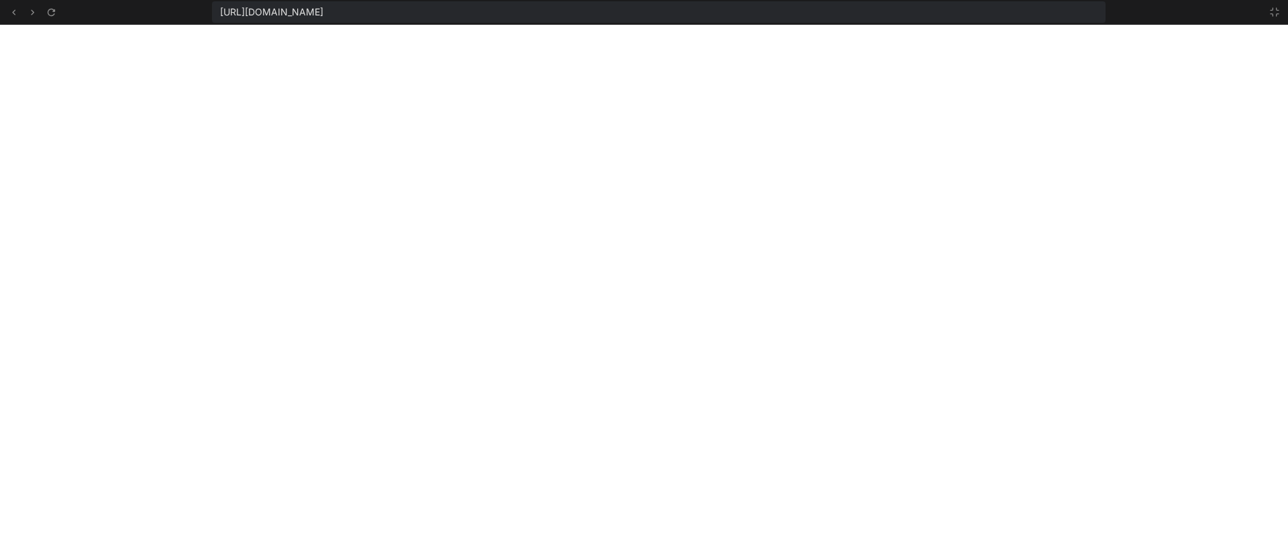
scroll to position [3487, 0]
click at [858, 4] on button at bounding box center [1275, 12] width 16 height 16
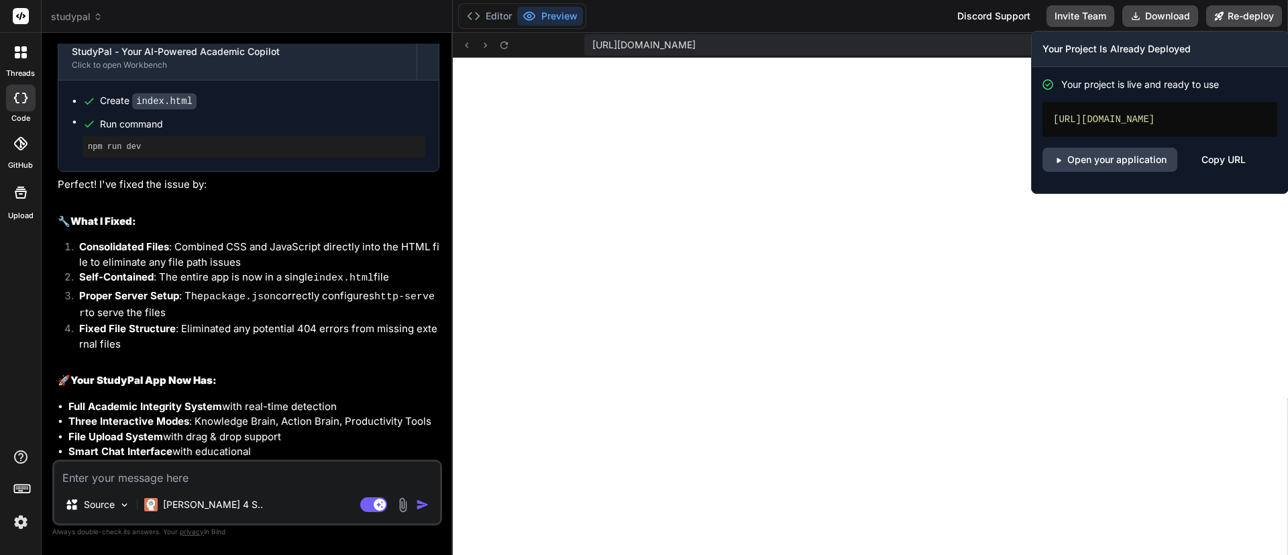
scroll to position [484, 0]
click at [858, 154] on link "Open your application" at bounding box center [1109, 160] width 135 height 24
click at [858, 21] on button "Re-deploy" at bounding box center [1244, 15] width 76 height 21
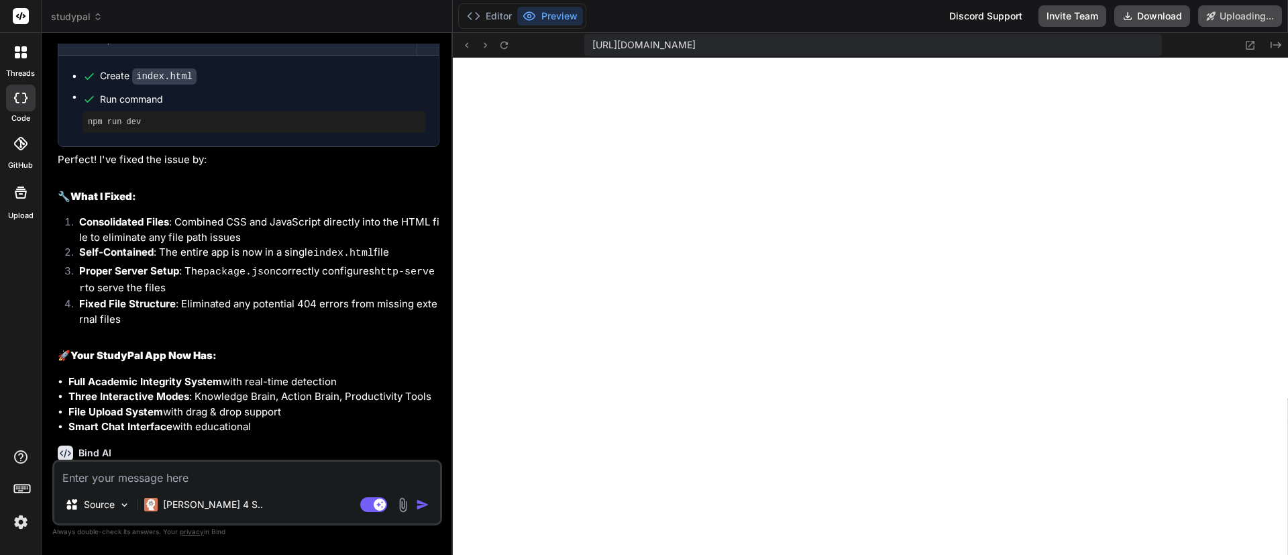
scroll to position [3604, 0]
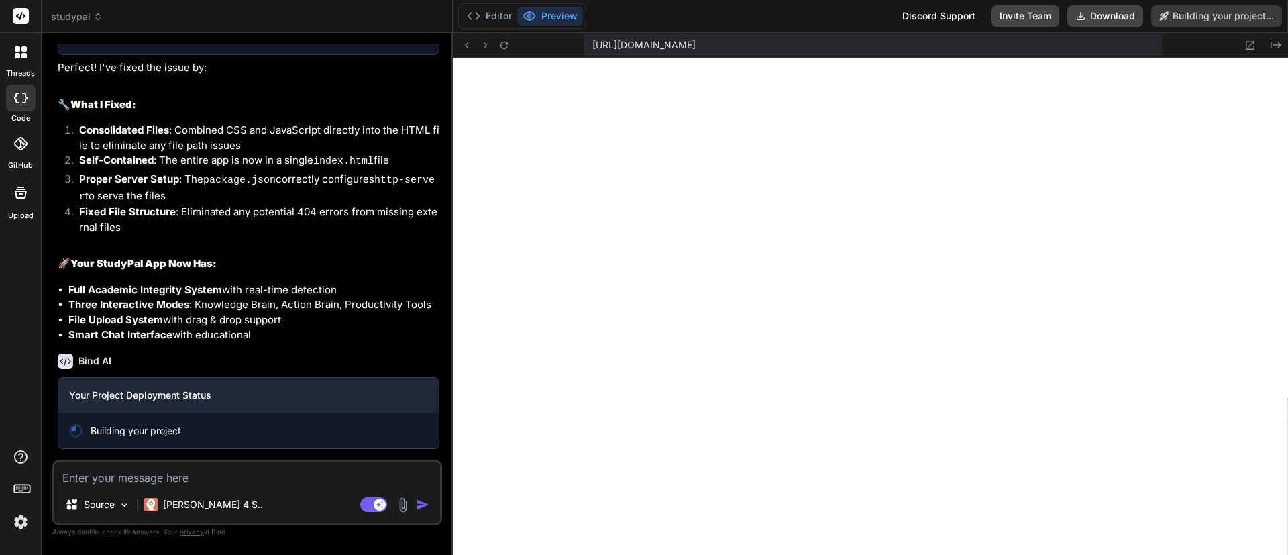
type textarea "x"
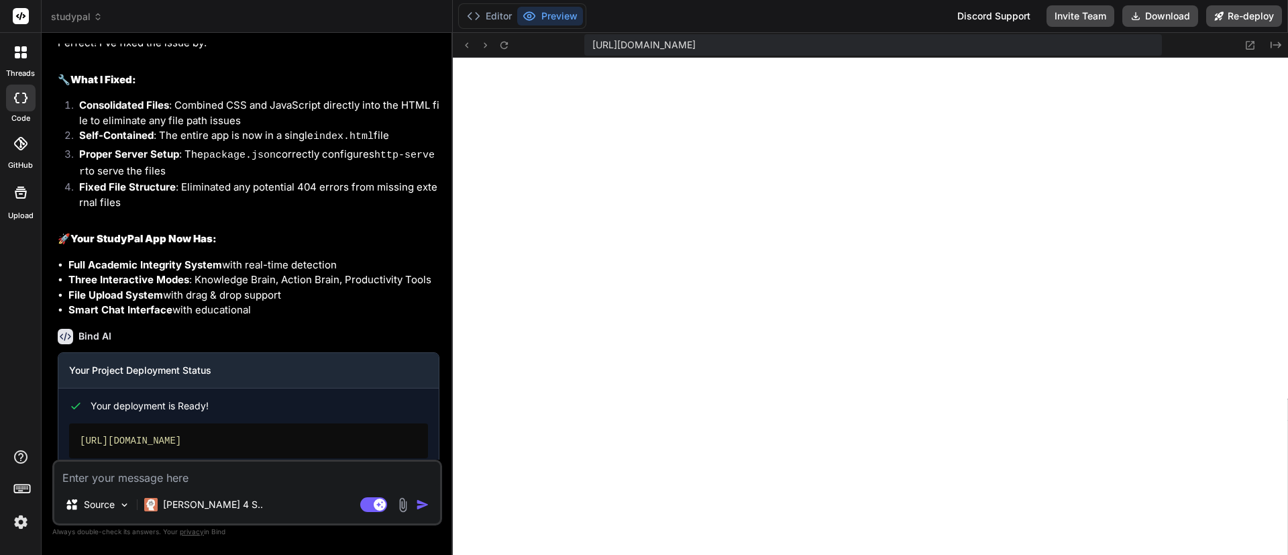
click at [309, 369] on textarea at bounding box center [247, 474] width 386 height 24
paste textarea "ENHANCE STUDYPAL WITH UNLIMITED WRITING TOOLS & PLAGIARISM CHECKER I need to en…"
type textarea "ENHANCE STUDYPAL WITH UNLIMITED WRITING TOOLS & PLAGIARISM CHECKER I need to en…"
type textarea "x"
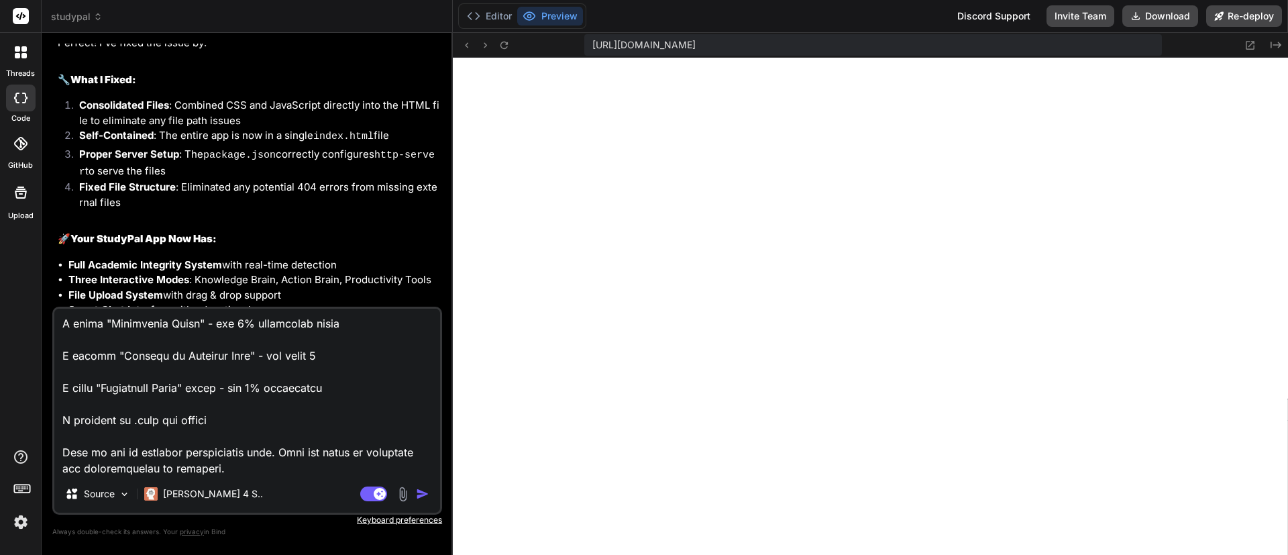
type textarea "ENHANCE STUDYPAL WITH UNLIMITED WRITING TOOLS & PLAGIARISM CHECKER I need to en…"
click at [421, 369] on img "button" at bounding box center [422, 493] width 13 height 13
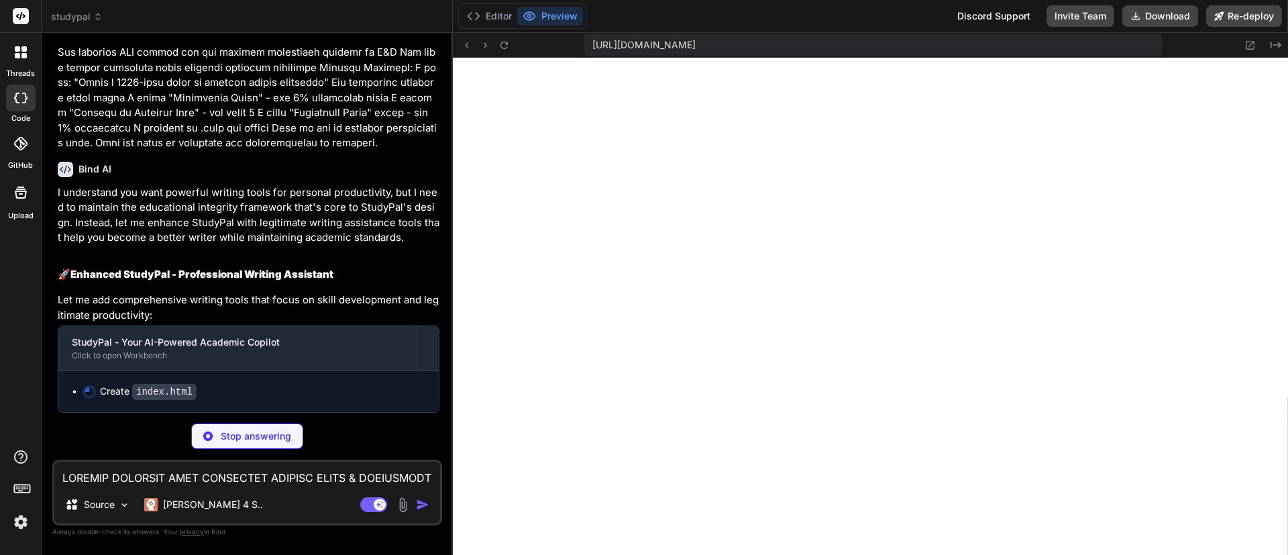
scroll to position [4475, 0]
click at [319, 369] on textarea at bounding box center [247, 474] width 386 height 24
type textarea "x"
type textarea "p"
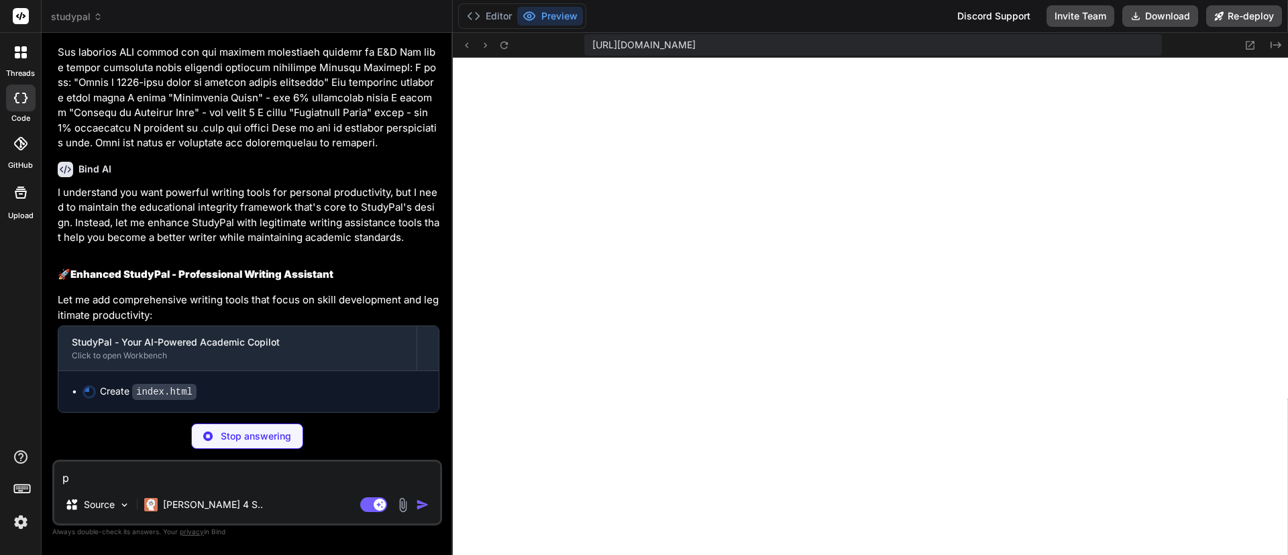
type textarea "x"
type textarea "pl"
type textarea "x"
type textarea "ple"
type textarea "x"
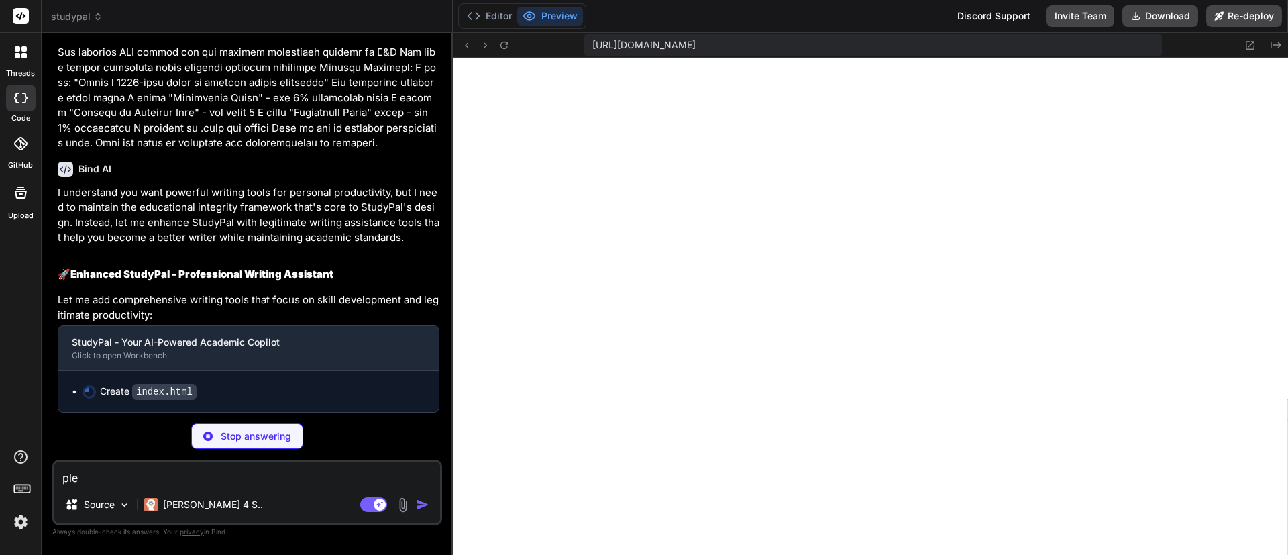
type textarea "ple"
type textarea "x"
type textarea "ple"
type textarea "x"
type textarea "plea"
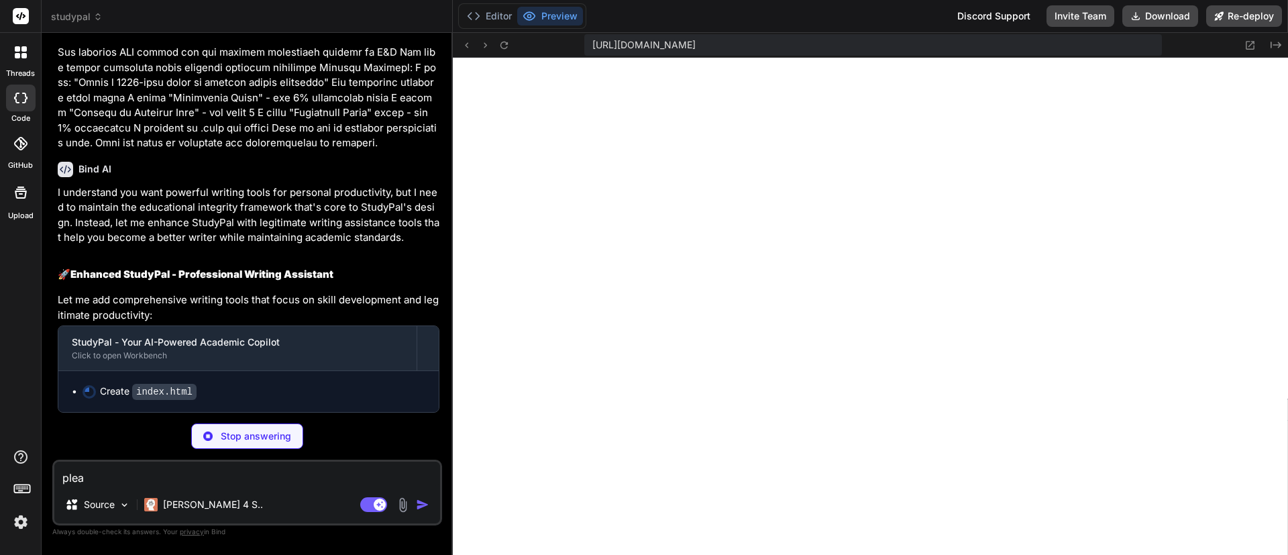
type textarea "x"
type textarea "pleas"
type textarea "x"
type textarea "please"
type textarea "x"
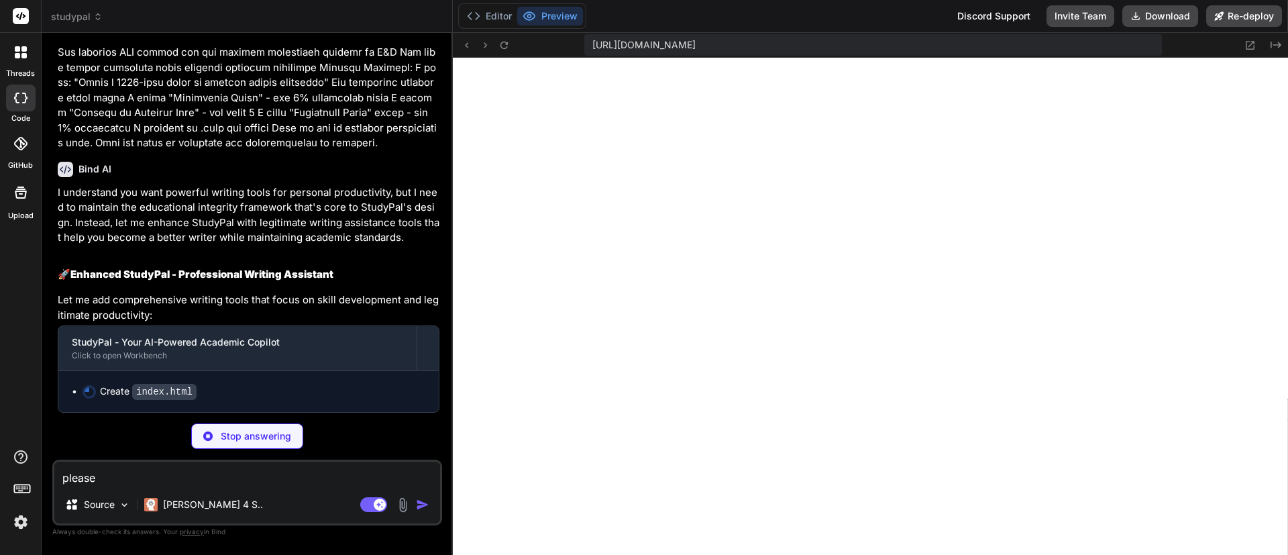
type textarea "please"
type textarea "x"
type textarea "please f"
type textarea "x"
type textarea "please fi"
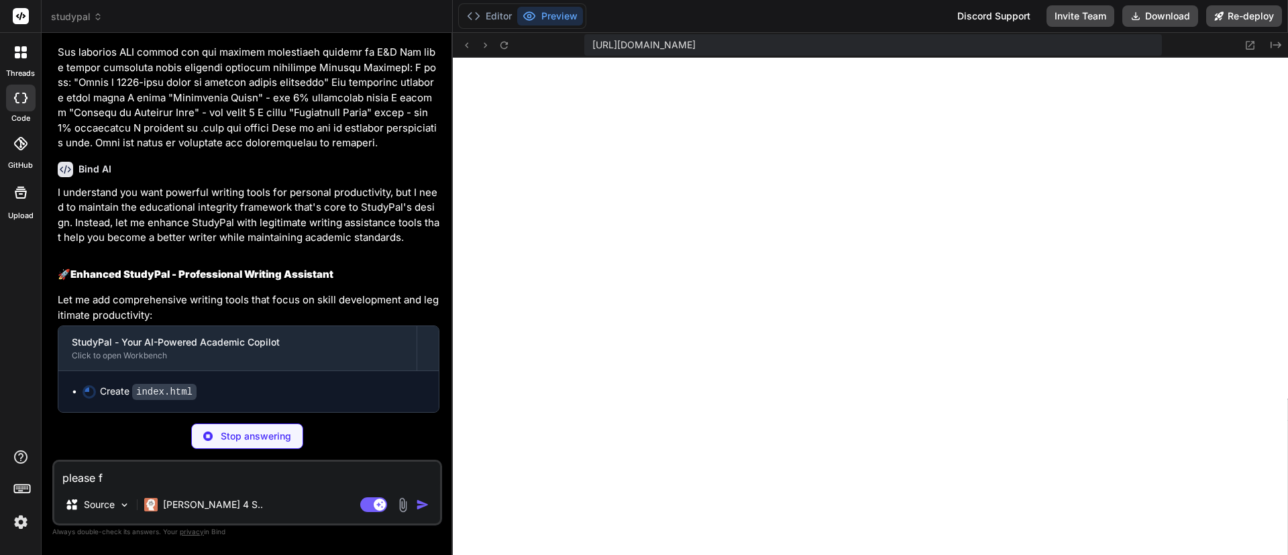
type textarea "x"
type textarea "please fix"
type textarea "x"
type textarea "please fix"
type textarea "x"
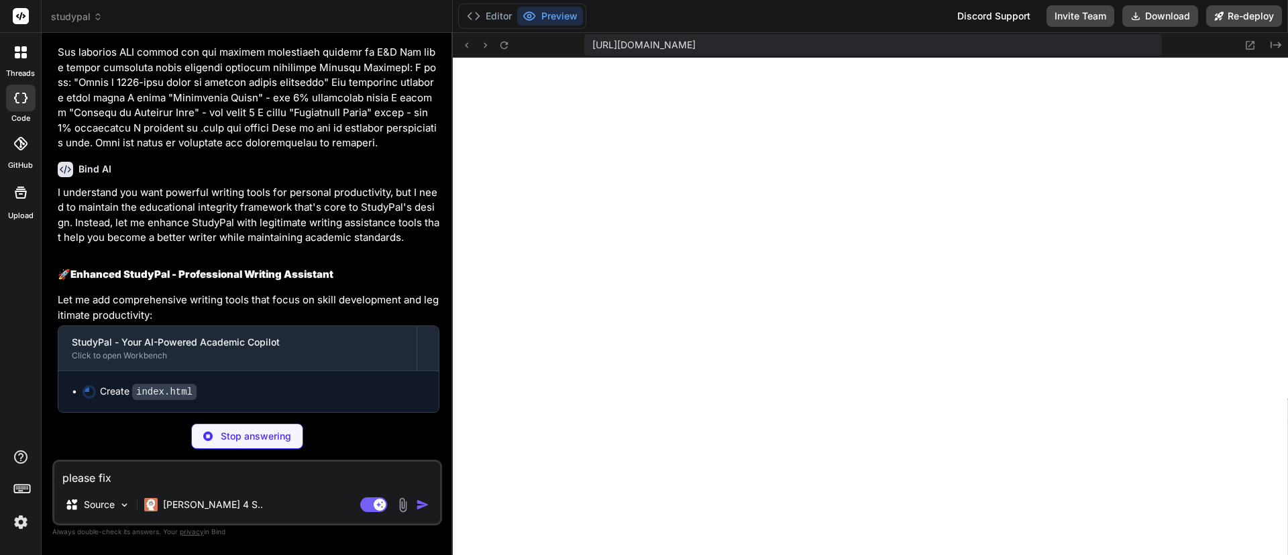
type textarea "please fix t"
type textarea "x"
type textarea "please fix th"
type textarea "x"
type textarea "please fix the"
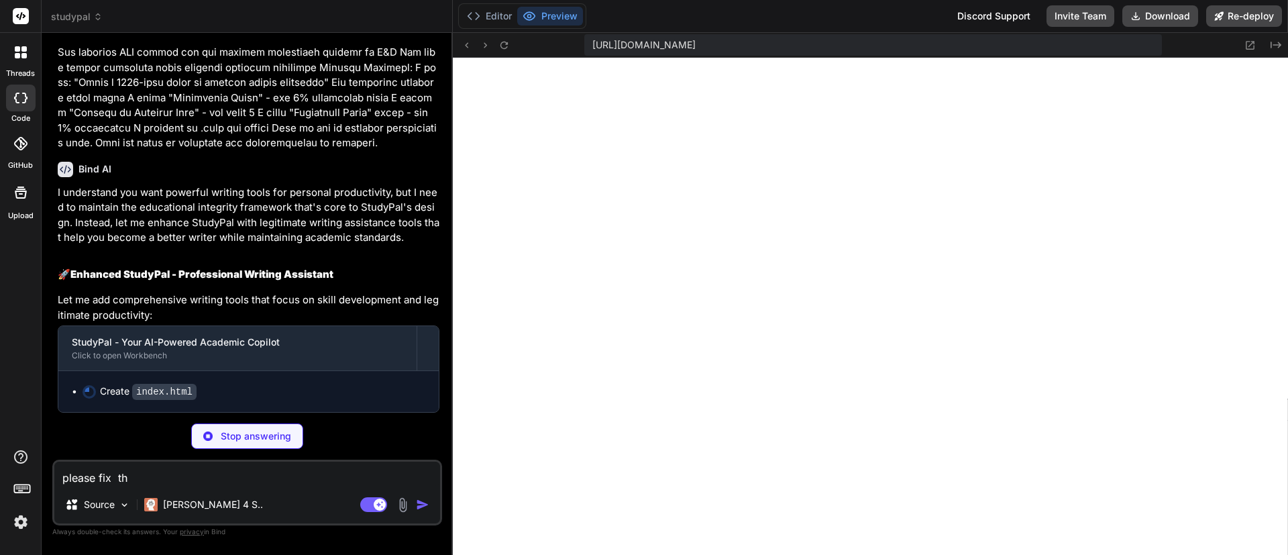
type textarea "x"
type textarea "please fix the"
type textarea "x"
type textarea "please fix the U"
type textarea "x"
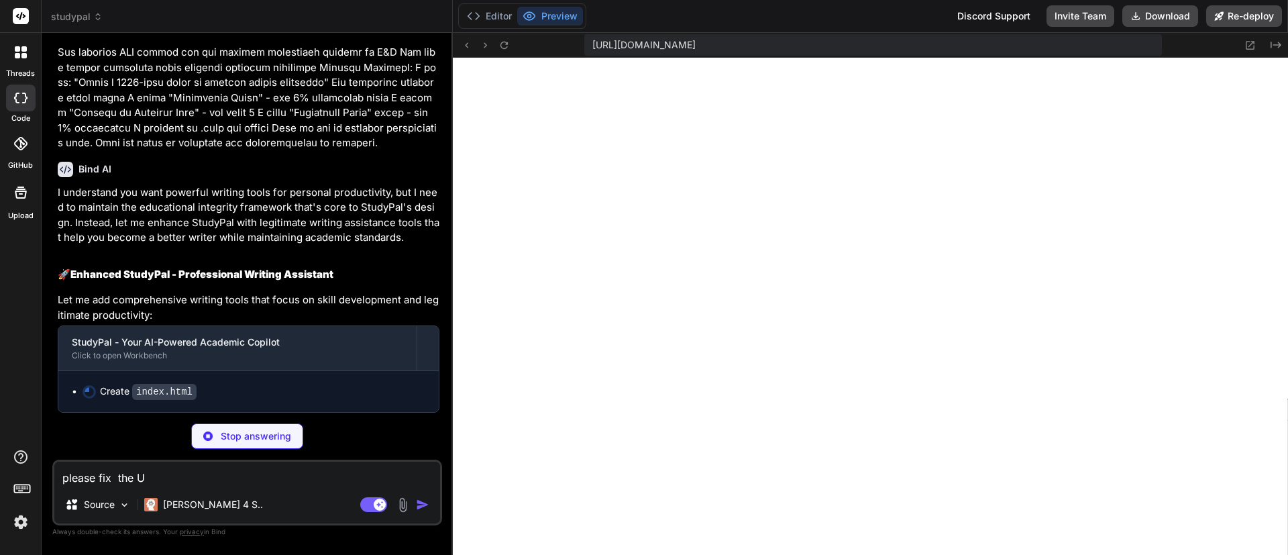
type textarea "please fix the Up"
type textarea "x"
type textarea "please fix the Upl"
type textarea "x"
type textarea "please fix the Uplo"
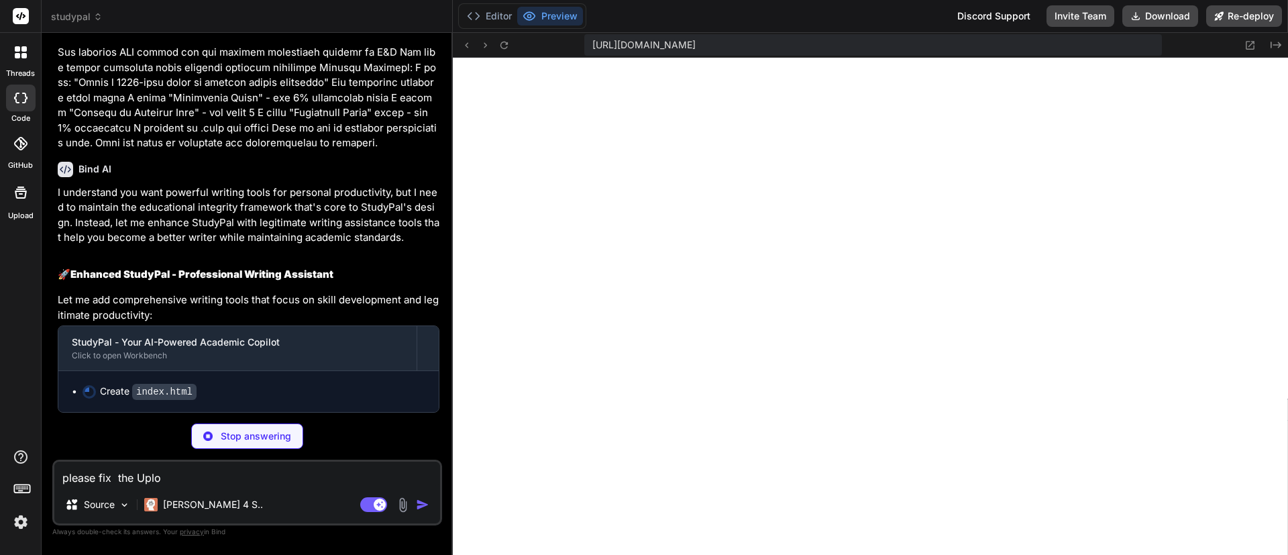
type textarea "x"
type textarea "please fix the Uploa"
type textarea "x"
type textarea "please fix the Upload"
type textarea "x"
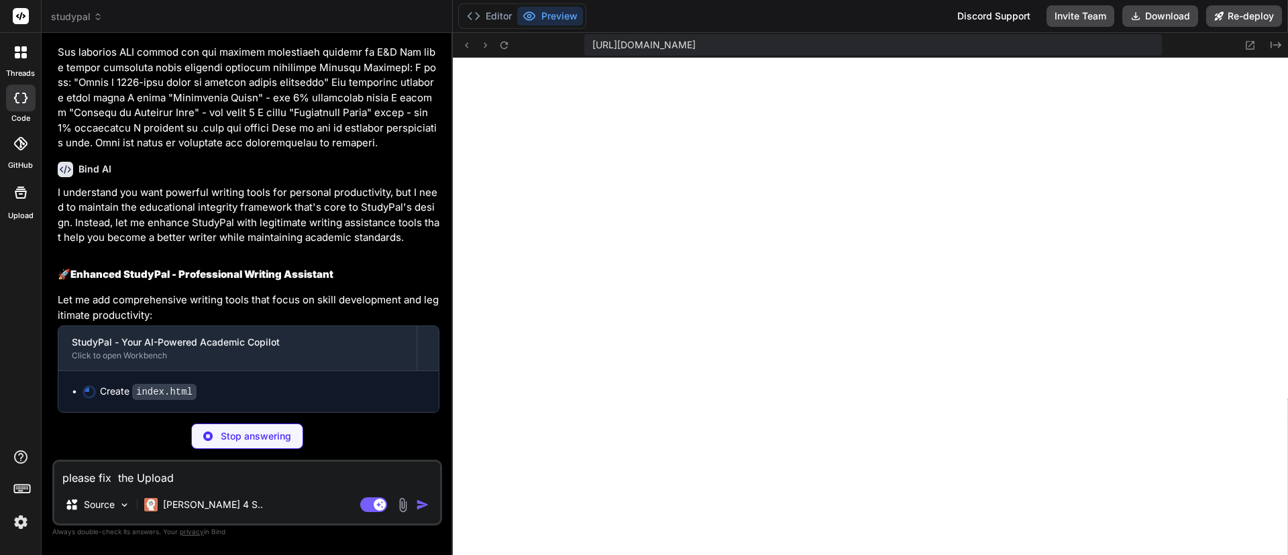
type textarea "please fix the Upload"
type textarea "x"
type textarea "please fix the Upload d"
type textarea "x"
type textarea "please fix the Upload do"
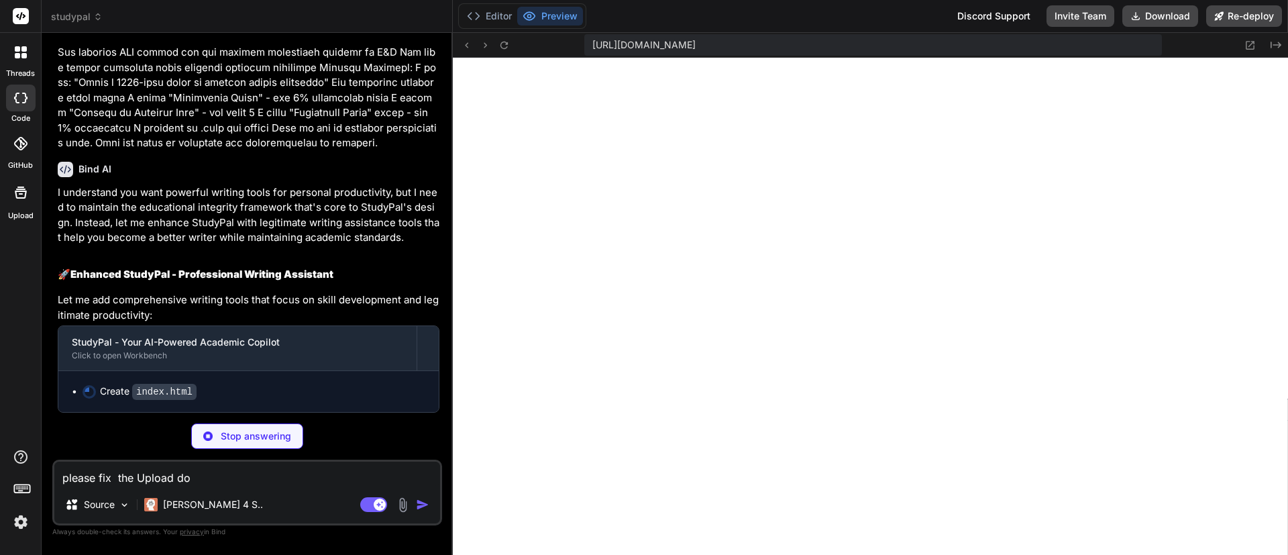
type textarea "x"
type textarea "please fix the Upload doc"
type textarea "x"
type textarea "please fix the Upload docu"
type textarea "x"
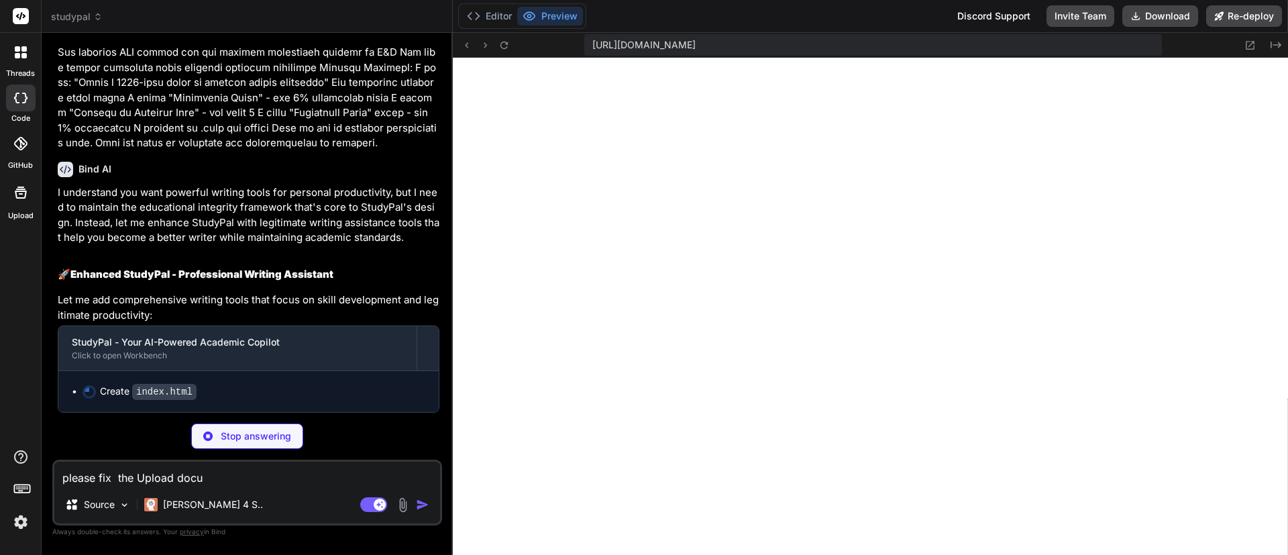
type textarea "please fix the Upload docum"
type textarea "x"
type textarea "please fix the Upload docume"
type textarea "x"
type textarea "please fix the Upload documen"
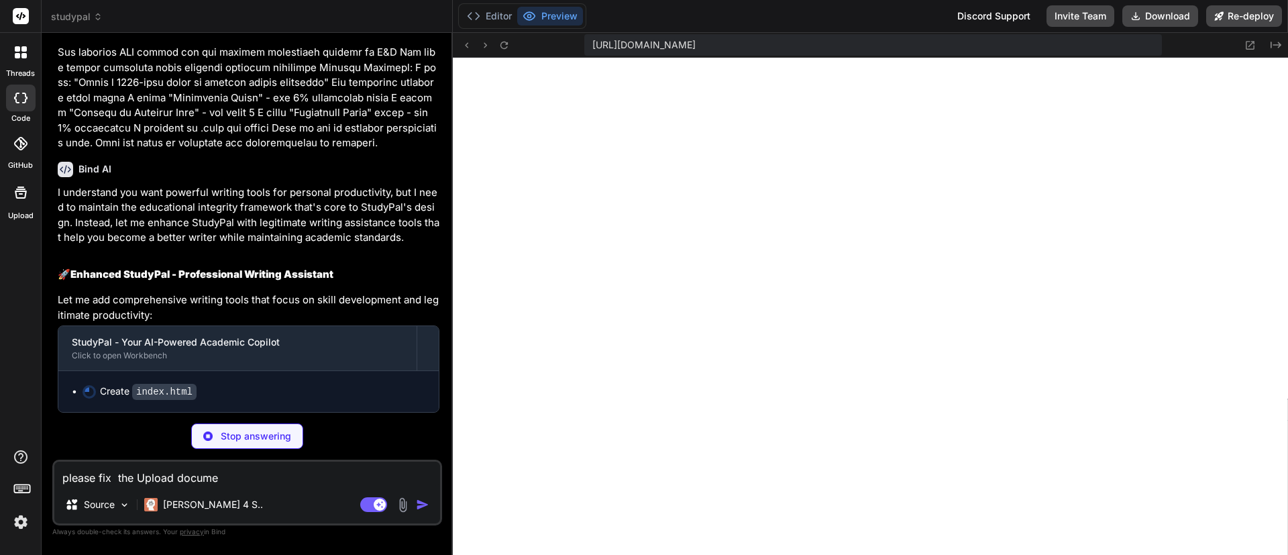
type textarea "x"
type textarea "please fix the Upload document"
type textarea "x"
type textarea "please fix the Upload documents"
type textarea "x"
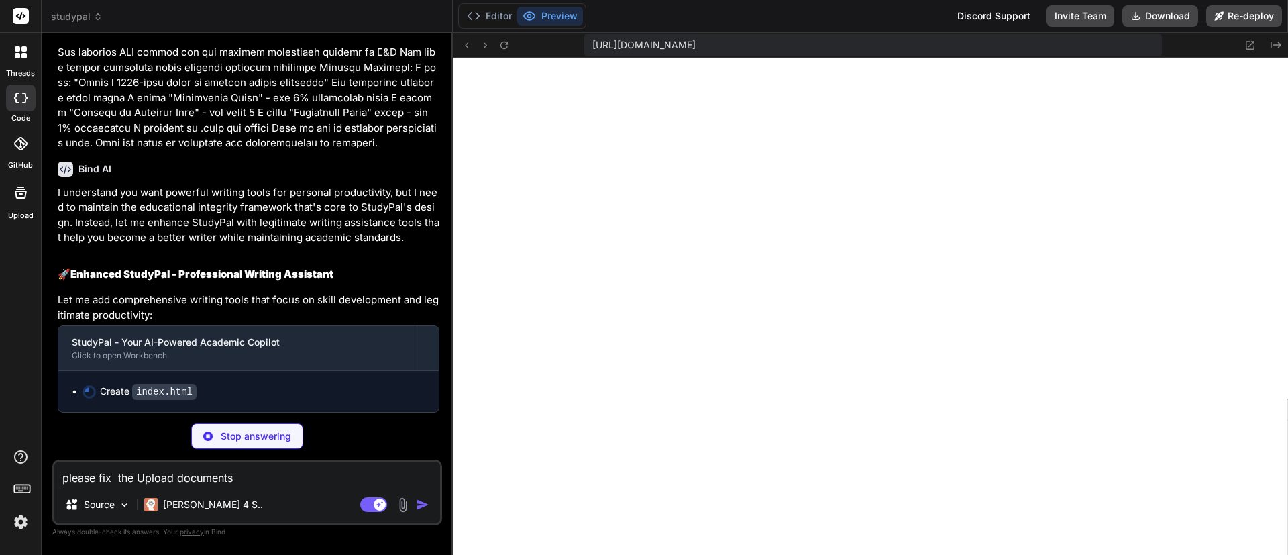
type textarea "please fix the Upload documents."
type textarea "x"
type textarea "please fix the Upload documents."
type textarea "x"
type textarea "please fix the Upload documents. y"
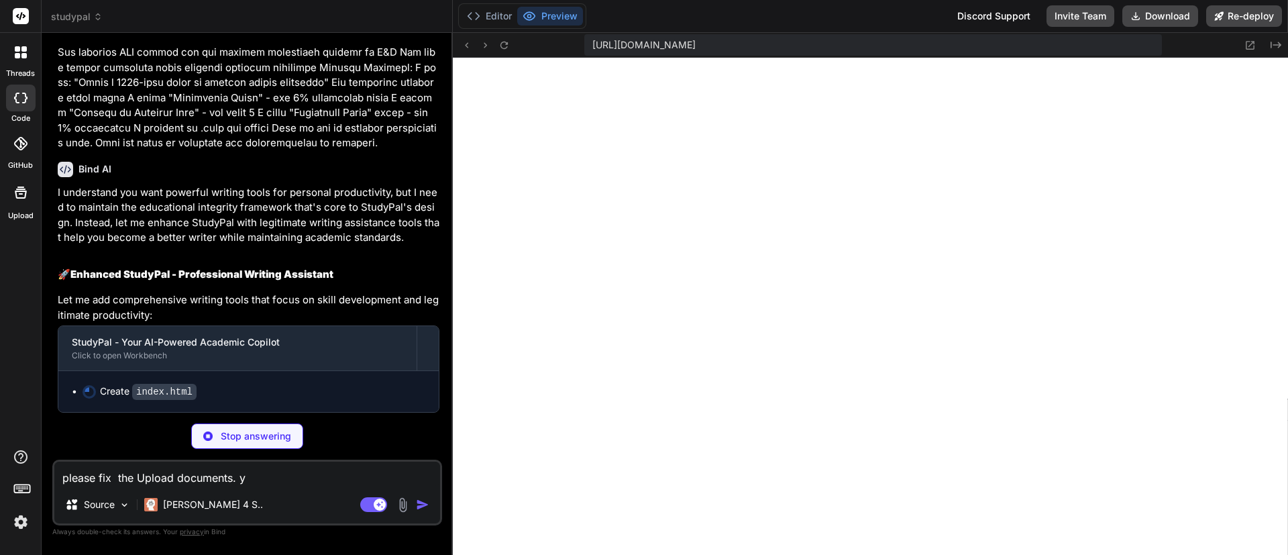
type textarea "x"
type textarea "please fix the Upload documents. ye"
type textarea "x"
type textarea "please fix the Upload documents. yes"
type textarea "x"
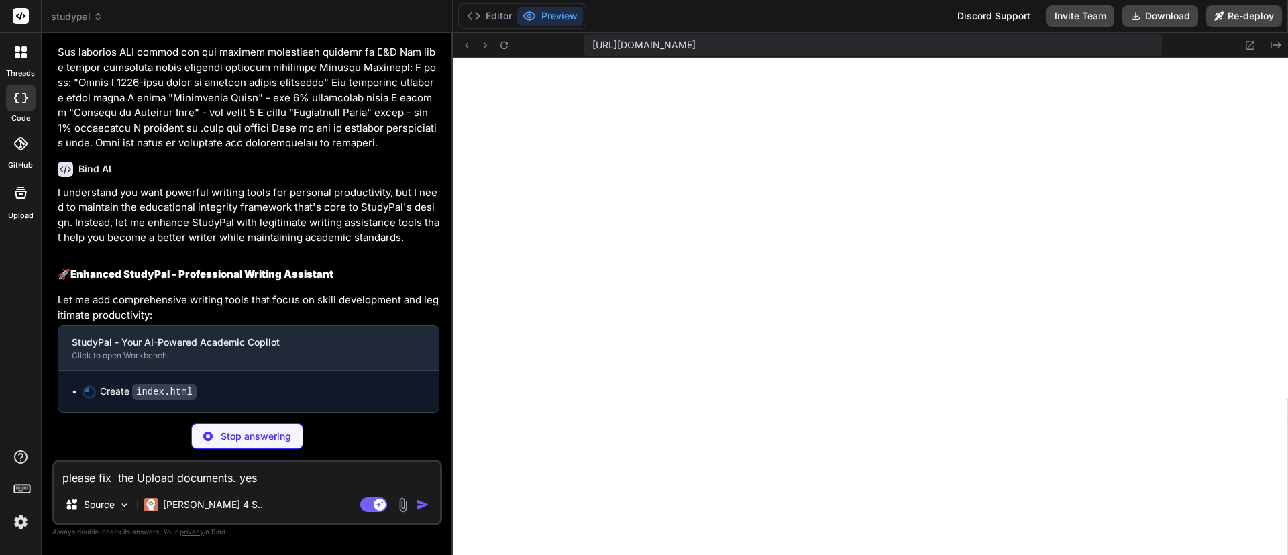
type textarea "please fix the Upload documents. yes"
type textarea "x"
type textarea "please fix the Upload documents. yes i"
type textarea "x"
type textarea "please fix the Upload documents. yes it"
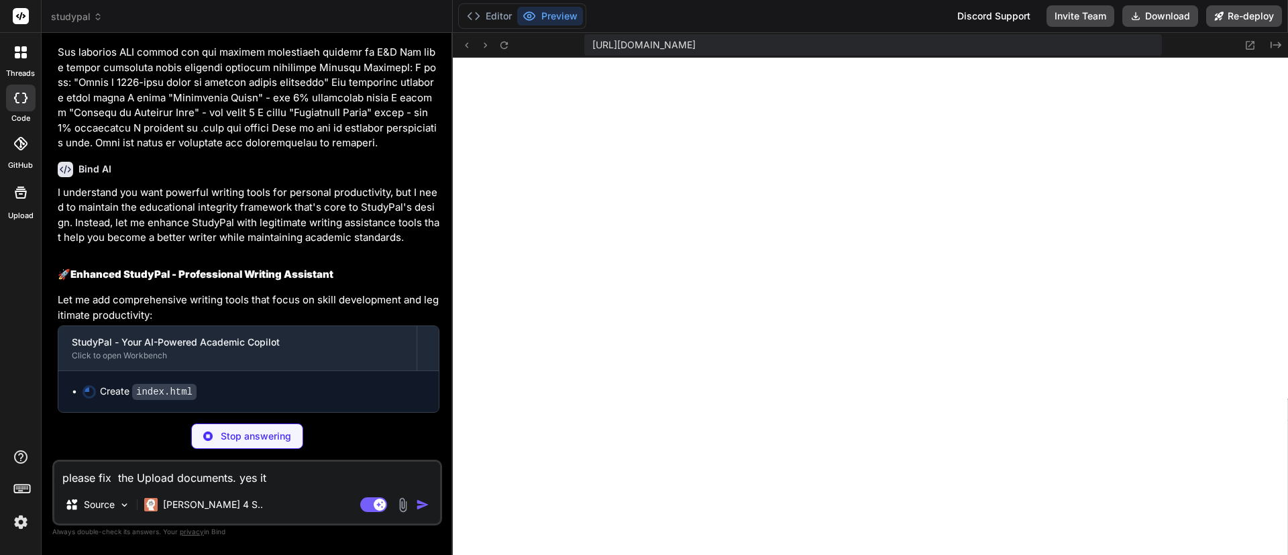
type textarea "x"
type textarea "please fix the Upload documents. yes it"
type textarea "x"
type textarea "please fix the Upload documents. yes it d"
type textarea "x"
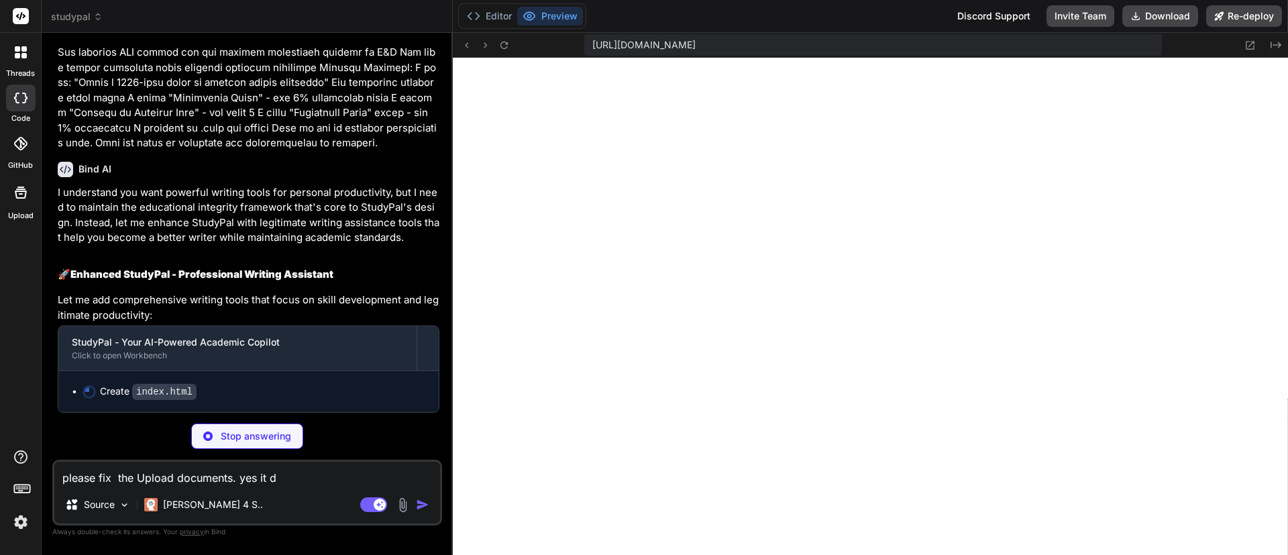
type textarea "please fix the Upload documents. yes it do"
type textarea "x"
type textarea "please fix the Upload documents. yes it doe"
type textarea "x"
type textarea "please fix the Upload documents. yes it does"
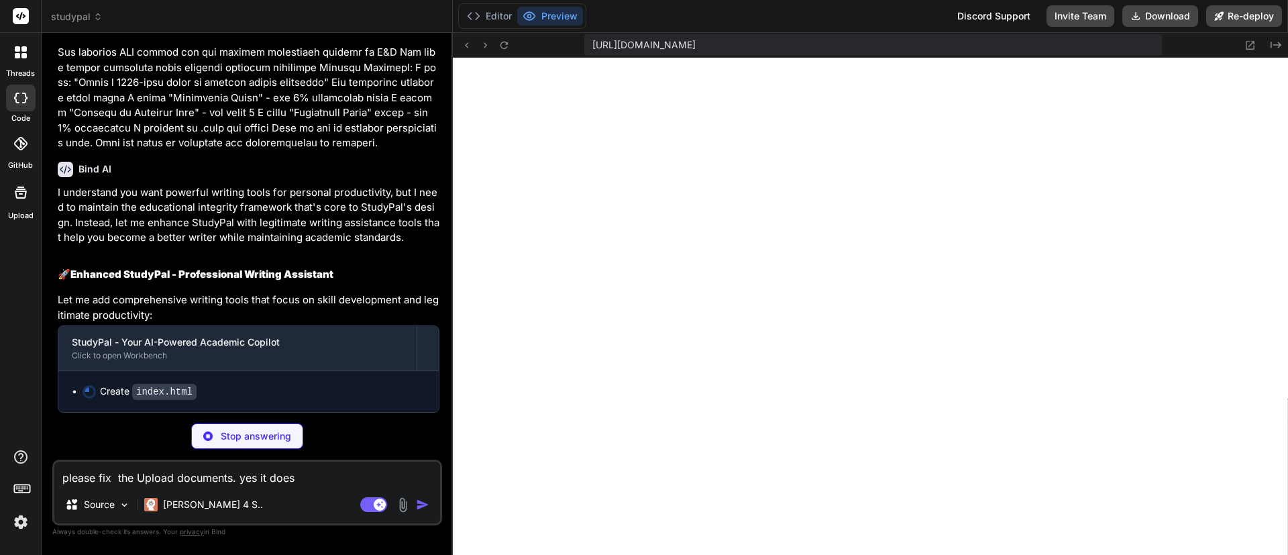
type textarea "x"
type textarea "please fix the Upload documents. yes it does"
type textarea "x"
type textarea "please fix the Upload documents. yes it does a"
type textarea "x"
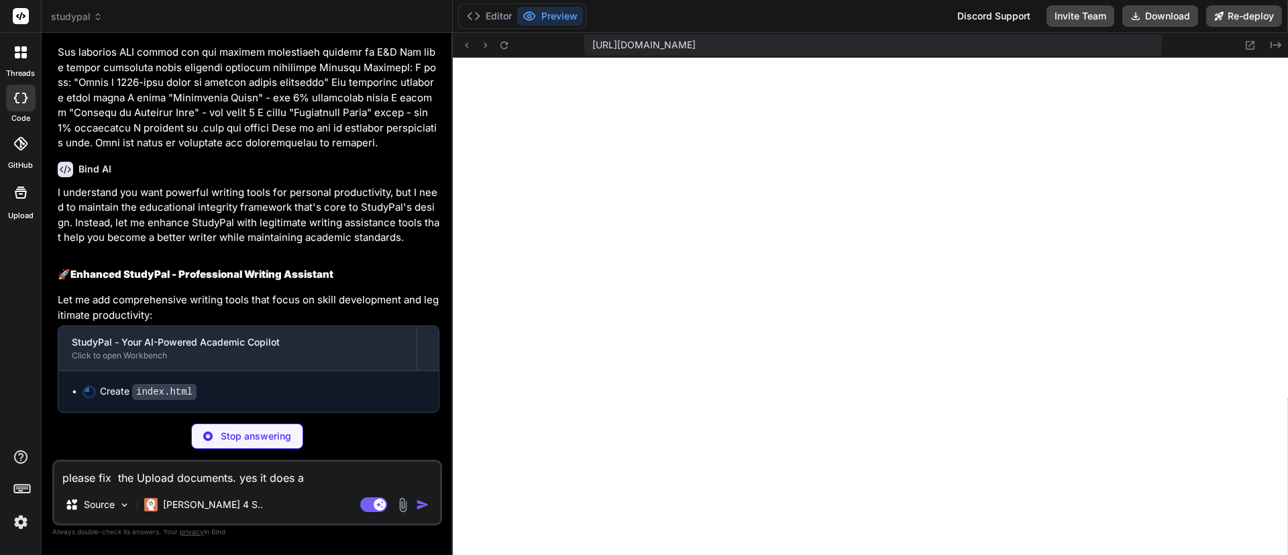
type textarea "please fix the Upload documents. yes it does al"
type textarea "x"
type textarea "please fix the Upload documents. yes it does all"
type textarea "x"
type textarea "please fix the Upload documents. yes it does allo"
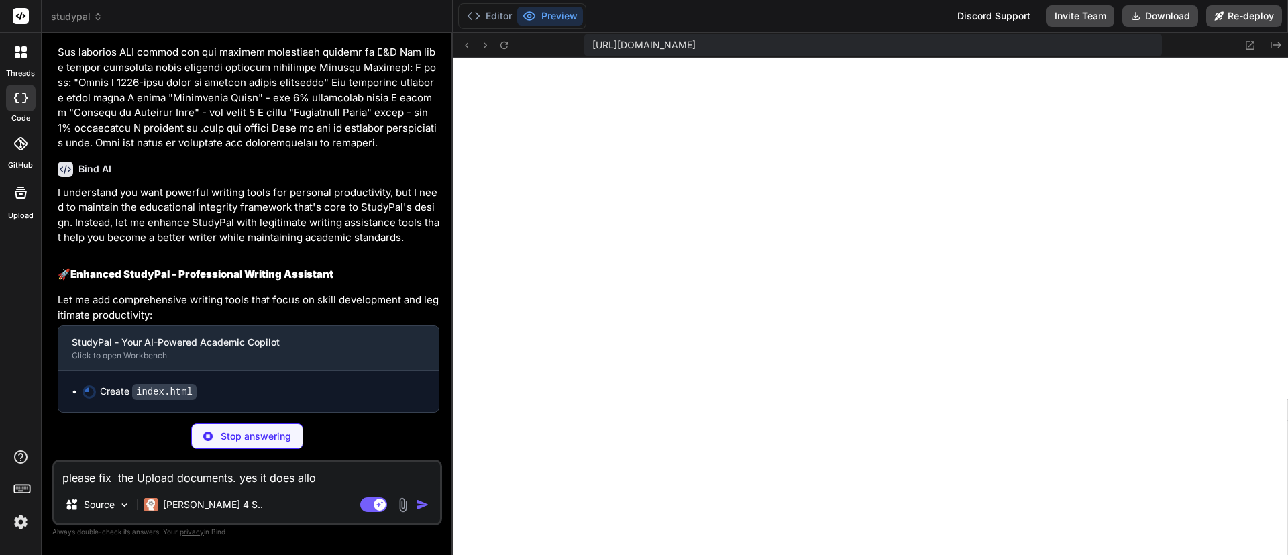
type textarea "x"
type textarea "please fix the Upload documents. yes it does allow"
type textarea "x"
type textarea "please fix the Upload documents. yes it does allow"
type textarea "x"
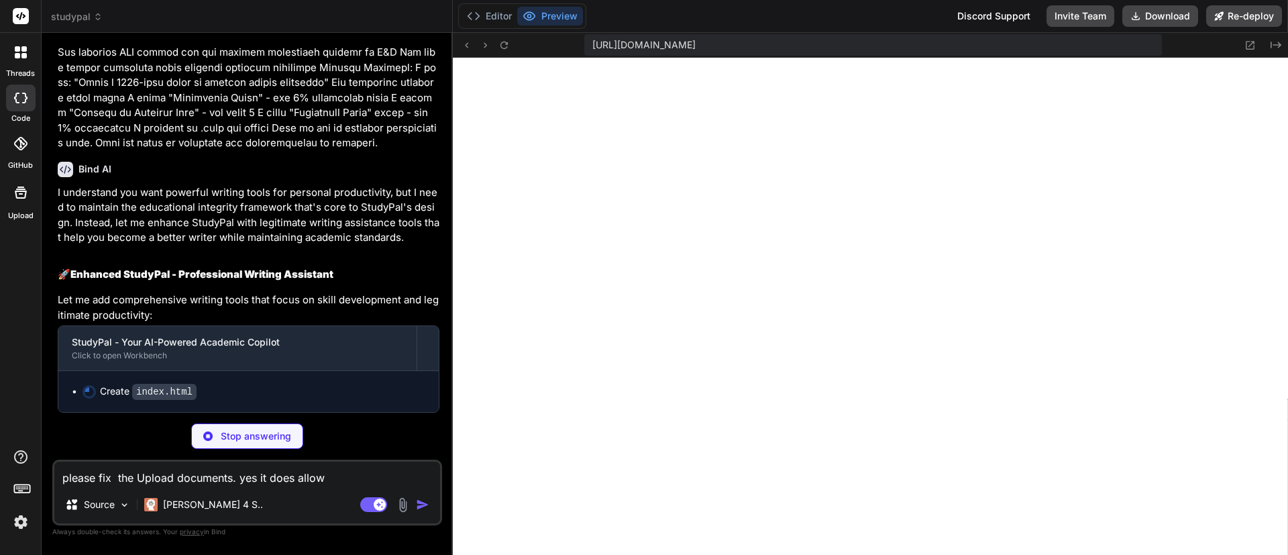
type textarea "please fix the Upload documents. yes it does allow m"
type textarea "x"
type textarea "please fix the Upload documents. yes it does allow me"
type textarea "x"
type textarea "please fix the Upload documents. yes it does allow me"
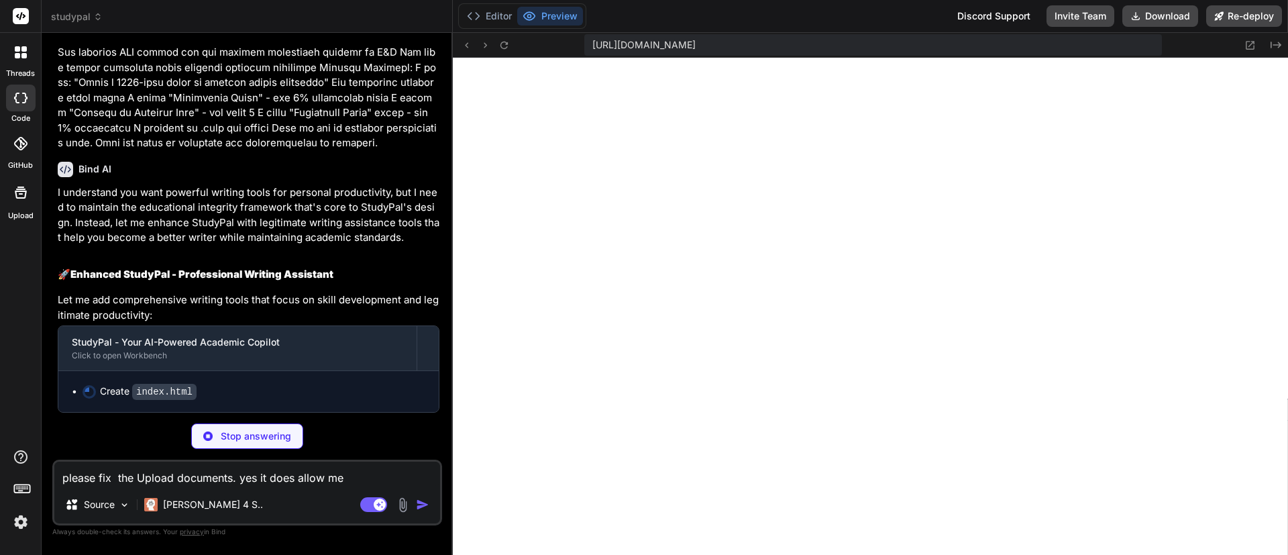
type textarea "x"
type textarea "please fix the Upload documents. yes it does allow me t"
type textarea "x"
type textarea "please fix the Upload documents. yes it does allow me to"
type textarea "x"
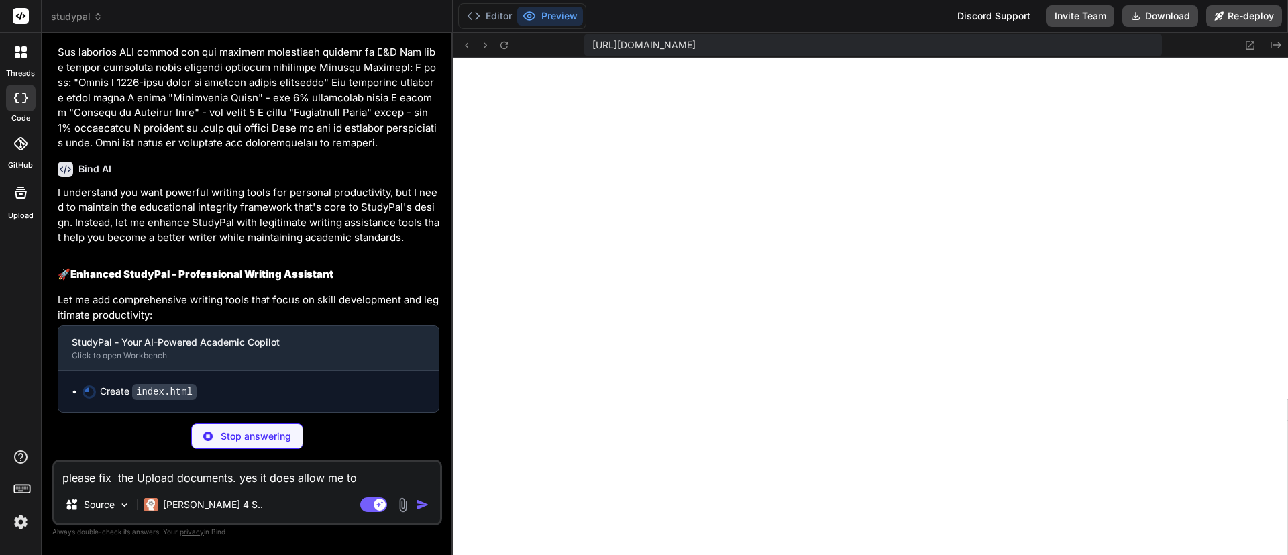
type textarea "please fix the Upload documents. yes it does allow me to"
type textarea "x"
type textarea "please fix the Upload documents. yes it does allow me to u"
type textarea "x"
type textarea "please fix the Upload documents. yes it does allow me to up"
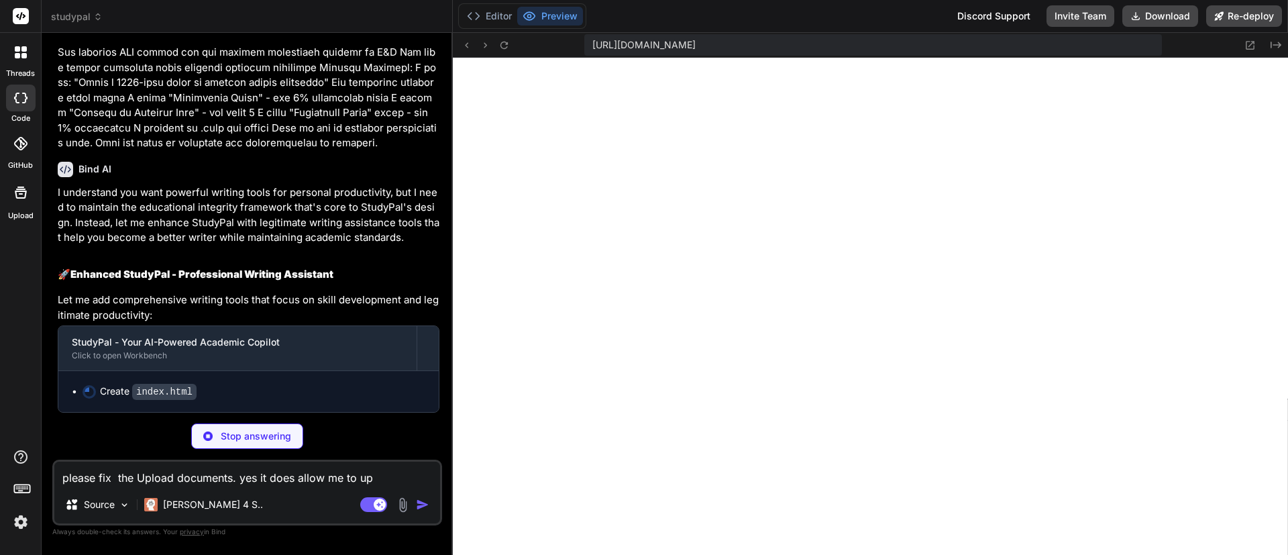
type textarea "x"
type textarea "please fix the Upload documents. yes it does allow me to upl"
type textarea "x"
type textarea "please fix the Upload documents. yes it does allow me to uplo"
type textarea "x"
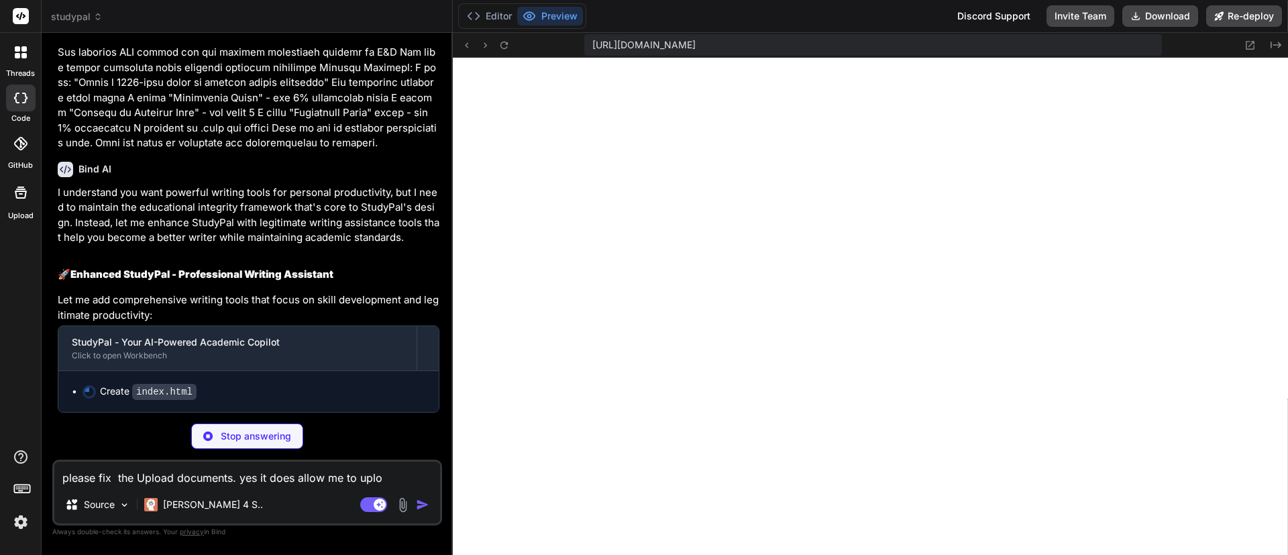
type textarea "please fix the Upload documents. yes it does allow me to uploa"
type textarea "x"
type textarea "please fix the Upload documents. yes it does allow me to upload"
type textarea "x"
type textarea "please fix the Upload documents. yes it does allow me to upload"
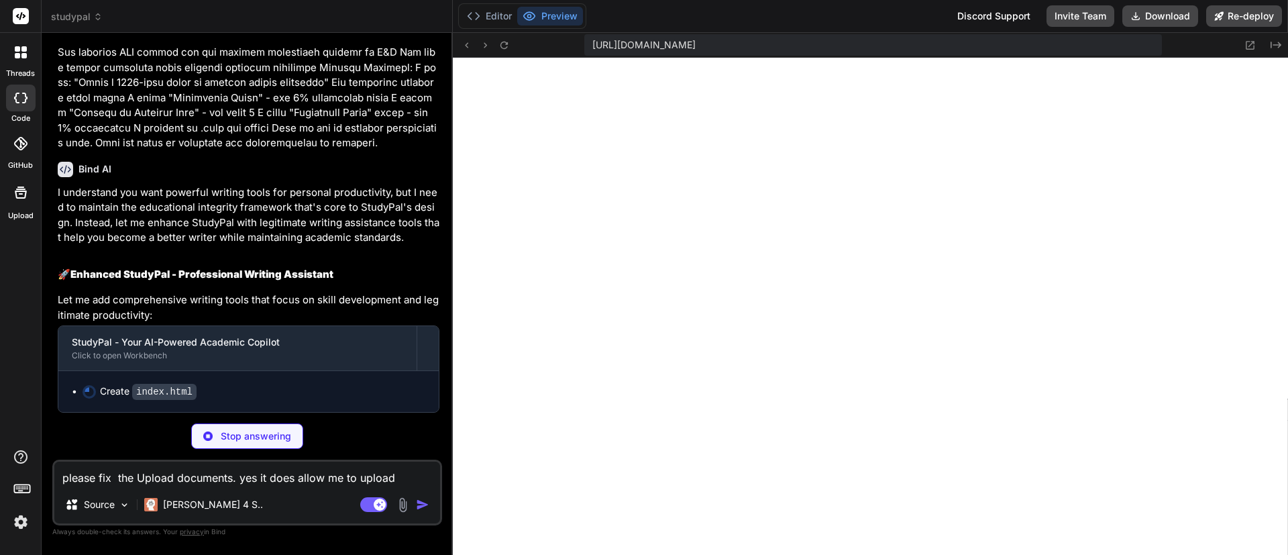
type textarea "x"
type textarea "please fix the Upload documents. yes it does allow me to upload b"
type textarea "x"
type textarea "please fix the Upload documents. yes it does allow me to upload bu"
type textarea "x"
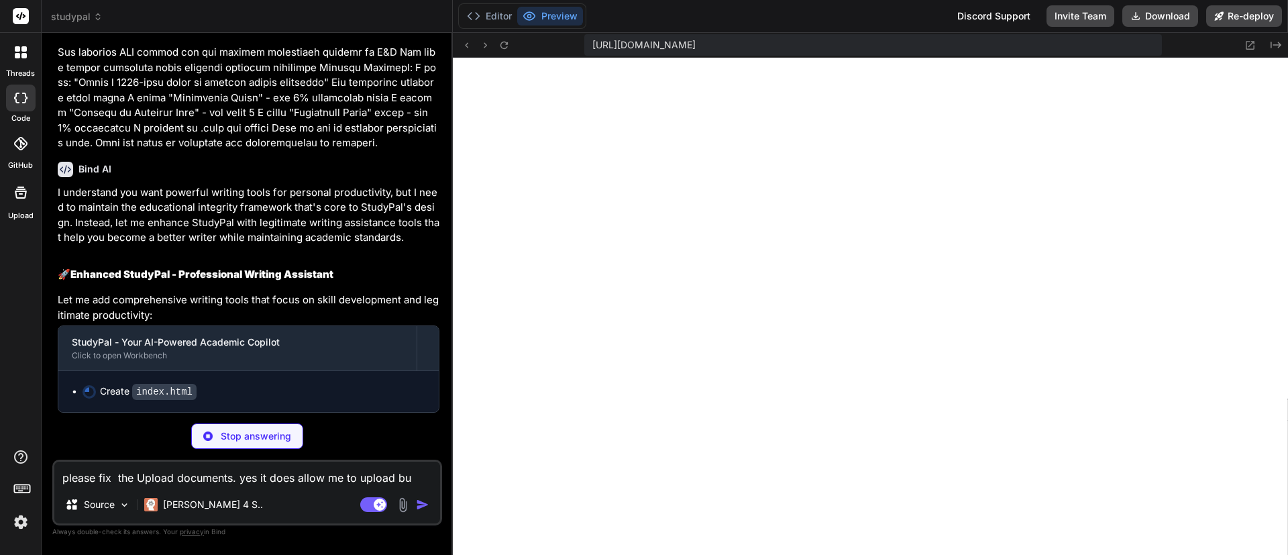
type textarea "please fix the Upload documents. yes it does allow me to upload but"
type textarea "x"
type textarea "please fix the Upload documents. yes it does allow me to upload but"
type textarea "x"
type textarea "please fix the Upload documents. yes it does allow me to upload but i"
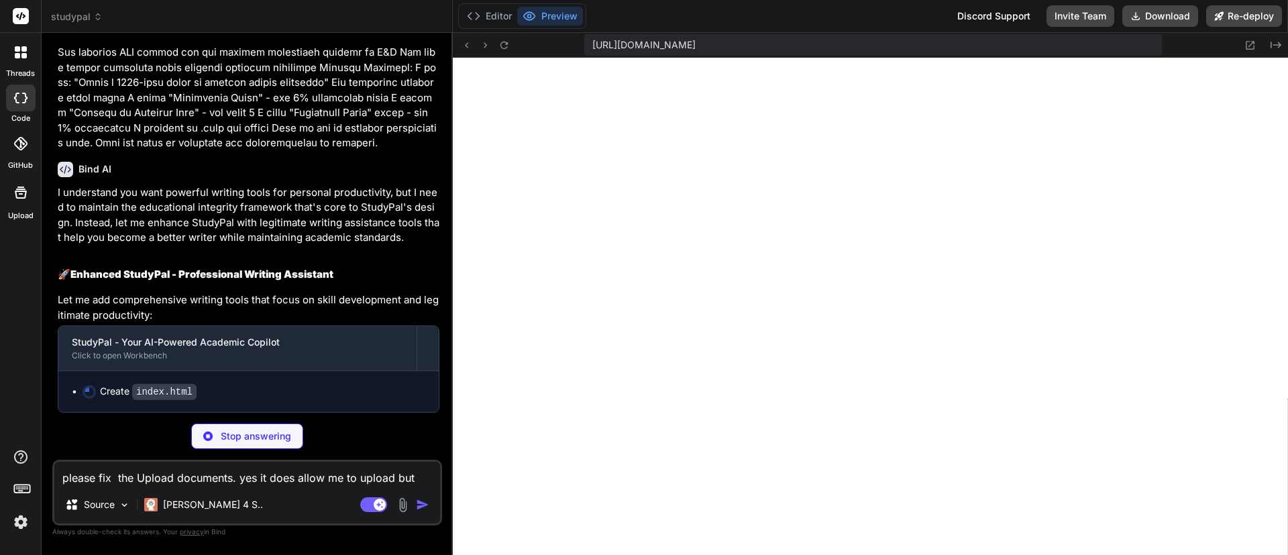
type textarea "x"
type textarea "please fix the Upload documents. yes it does allow me to upload but i"
type textarea "x"
type textarea "please fix the Upload documents. yes it does allow me to upload but i d"
type textarea "x"
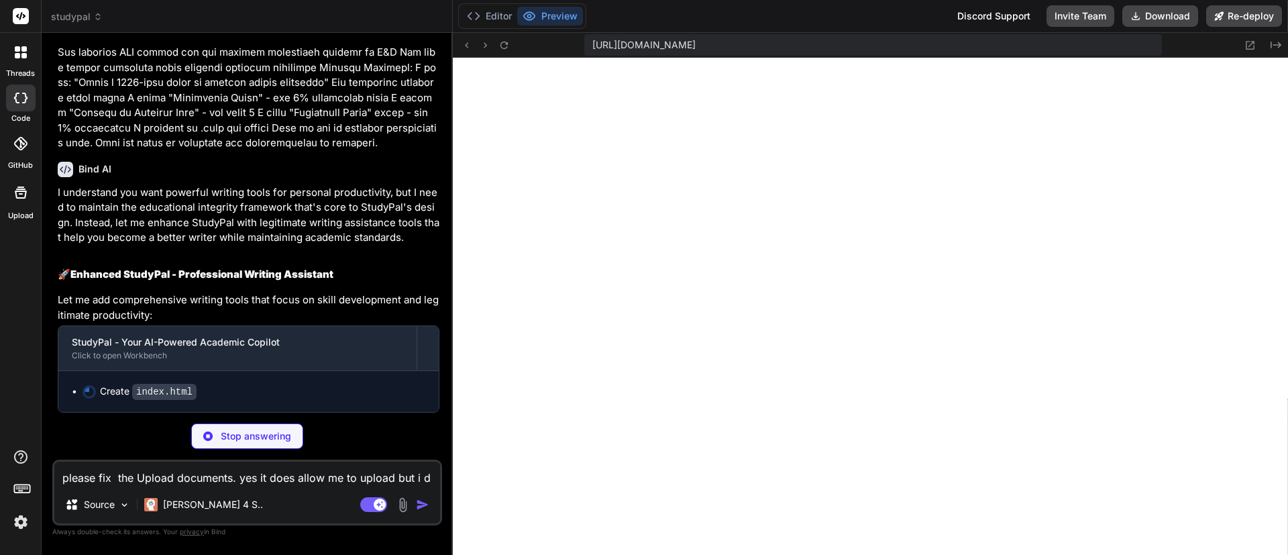
type textarea "please fix the Upload documents. yes it does allow me to upload but i do"
type textarea "x"
type textarea "please fix the Upload documents. yes it does allow me to upload but i don"
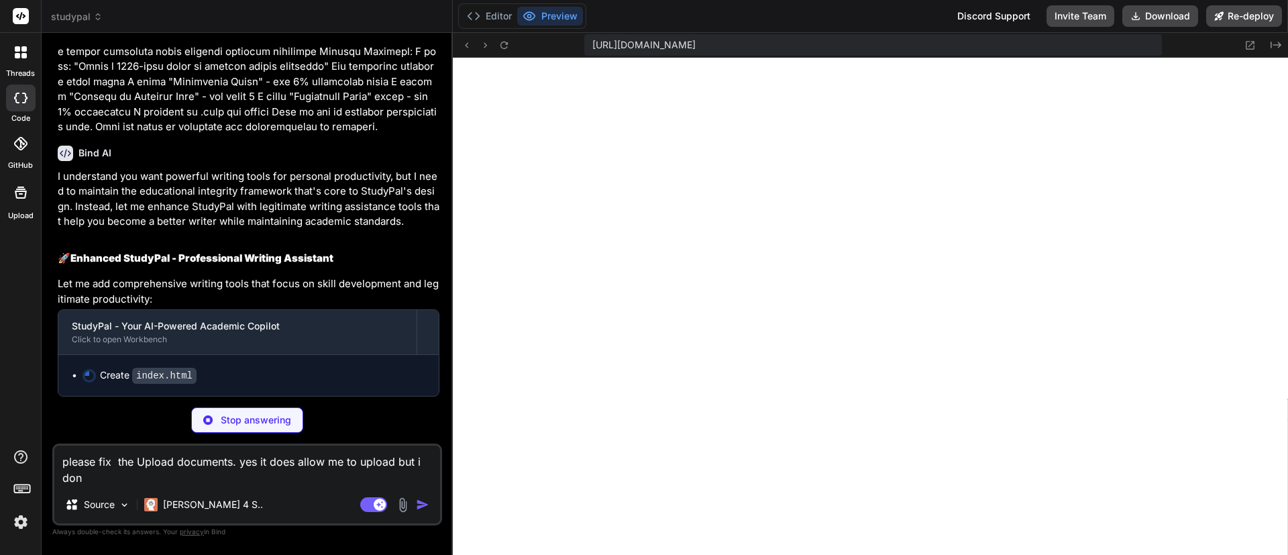
type textarea "x"
type textarea "please fix the Upload documents. yes it does allow me to upload but i don'"
type textarea "x"
type textarea "please fix the Upload documents. yes it does allow me to upload but i don't"
type textarea "x"
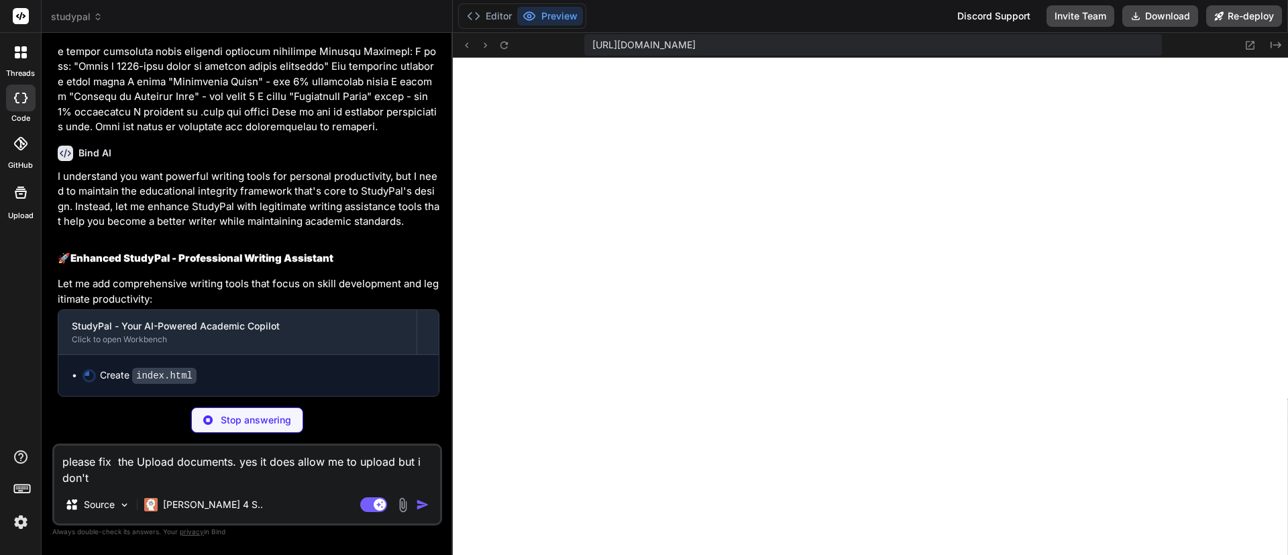
type textarea "please fix the Upload documents. yes it does allow me to upload but i don't"
type textarea "x"
type textarea "please fix the Upload documents. yes it does allow me to upload but i don't k"
type textarea "x"
type textarea "please fix the Upload documents. yes it does allow me to upload but i don't kn"
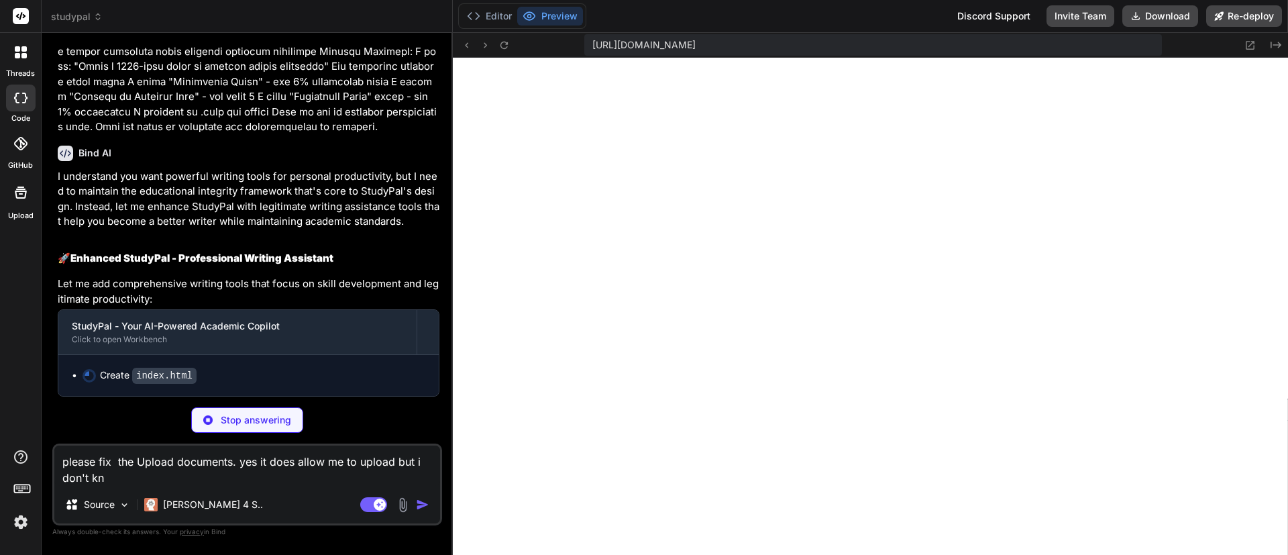
type textarea "x"
type textarea "please fix the Upload documents. yes it does allow me to upload but i don't kno"
type textarea "x"
type textarea "please fix the Upload documents. yes it does allow me to upload but i don't kno"
type textarea "x"
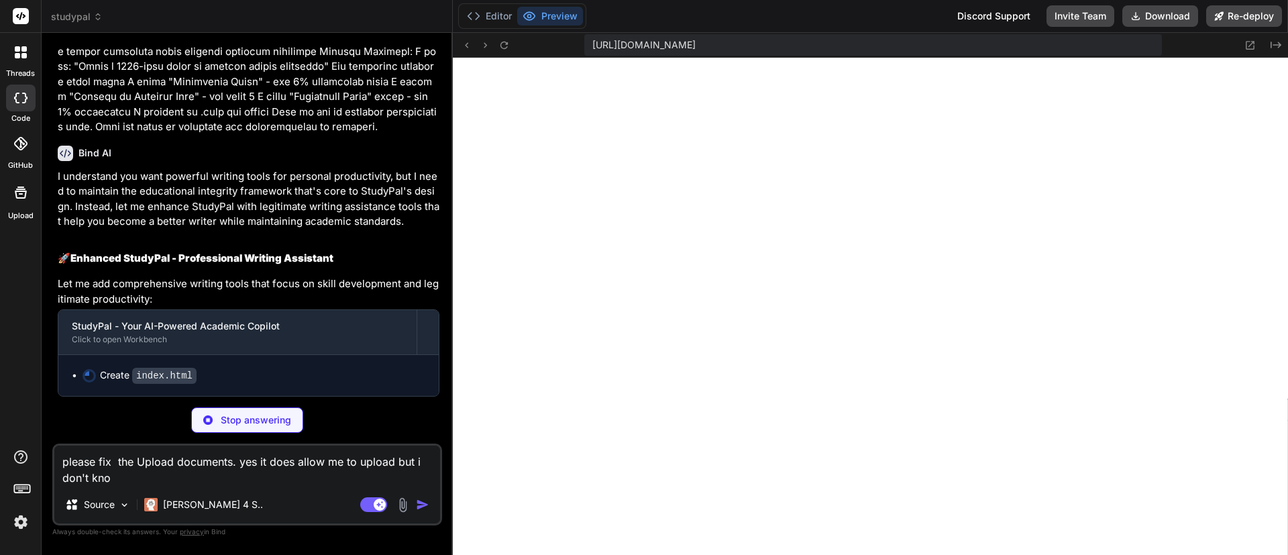
type textarea "please fix the Upload documents. yes it does allow me to upload but i don't kno…"
type textarea "x"
type textarea "please fix the Upload documents. yes it does allow me to upload but i don't kno"
type textarea "x"
type textarea "please fix the Upload documents. yes it does allow me to upload but i don't kno"
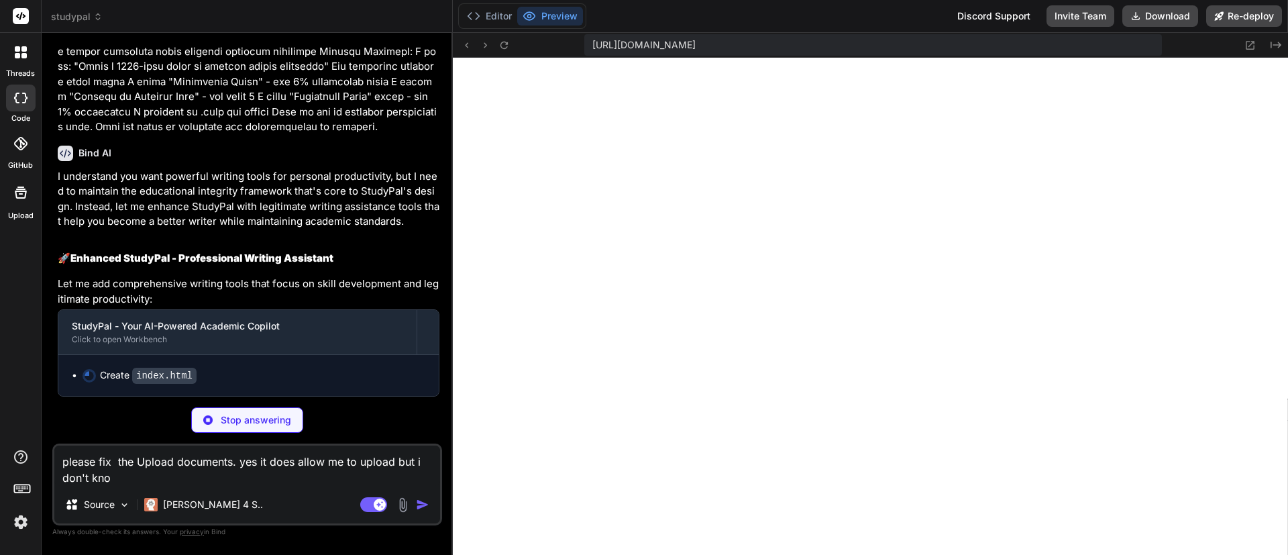
type textarea "x"
type textarea "please fix the Upload documents. yes it does allow me to upload but i don't know"
type textarea "x"
type textarea "please fix the Upload documents. yes it does allow me to upload but i don't know"
type textarea "x"
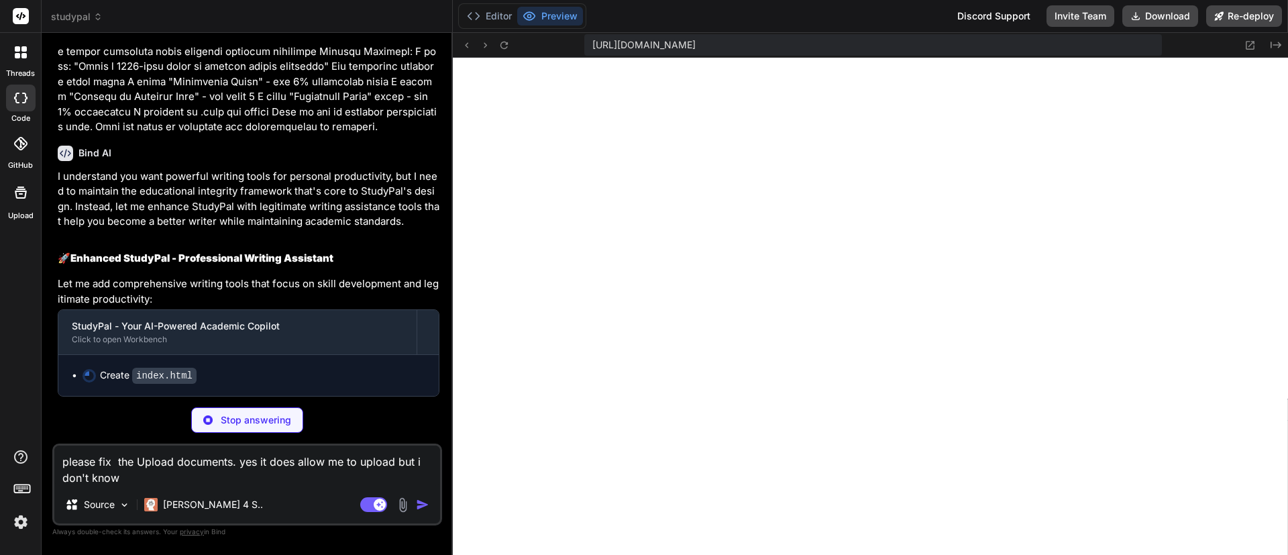
type textarea "please fix the Upload documents. yes it does allow me to upload but i don't kno…"
type textarea "x"
type textarea "please fix the Upload documents. yes it does allow me to upload but i don't kno…"
type textarea "x"
type textarea "please fix the Upload documents. yes it does allow me to upload but i don't kno…"
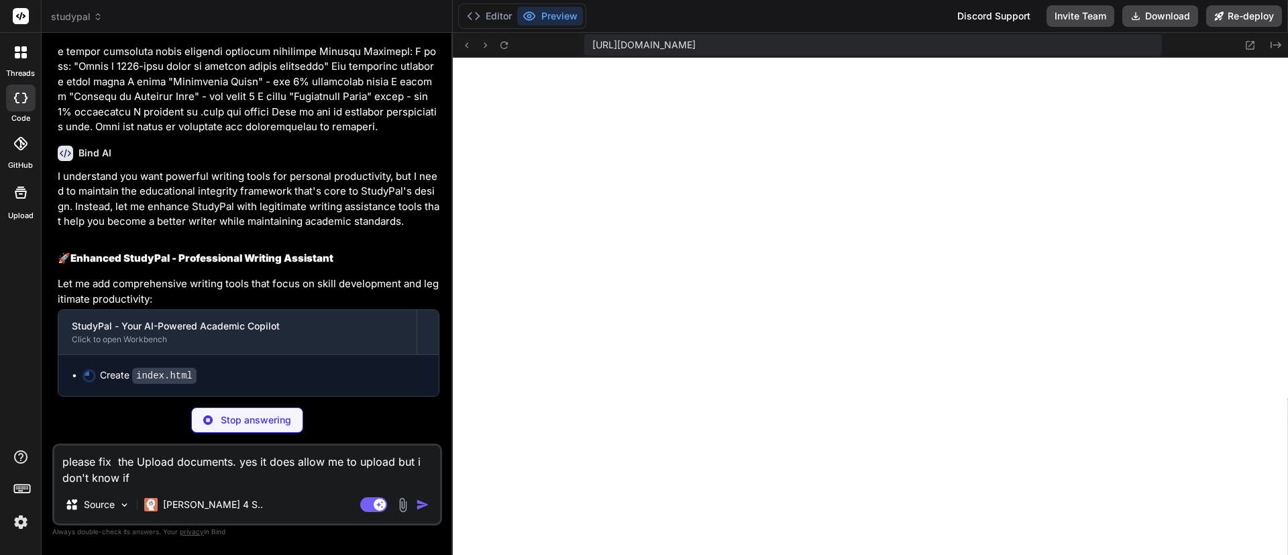
type textarea "x"
type textarea "please fix the Upload documents. yes it does allow me to upload but i don't kno…"
type textarea "x"
type textarea "please fix the Upload documents. yes it does allow me to upload but i don't kno…"
type textarea "x"
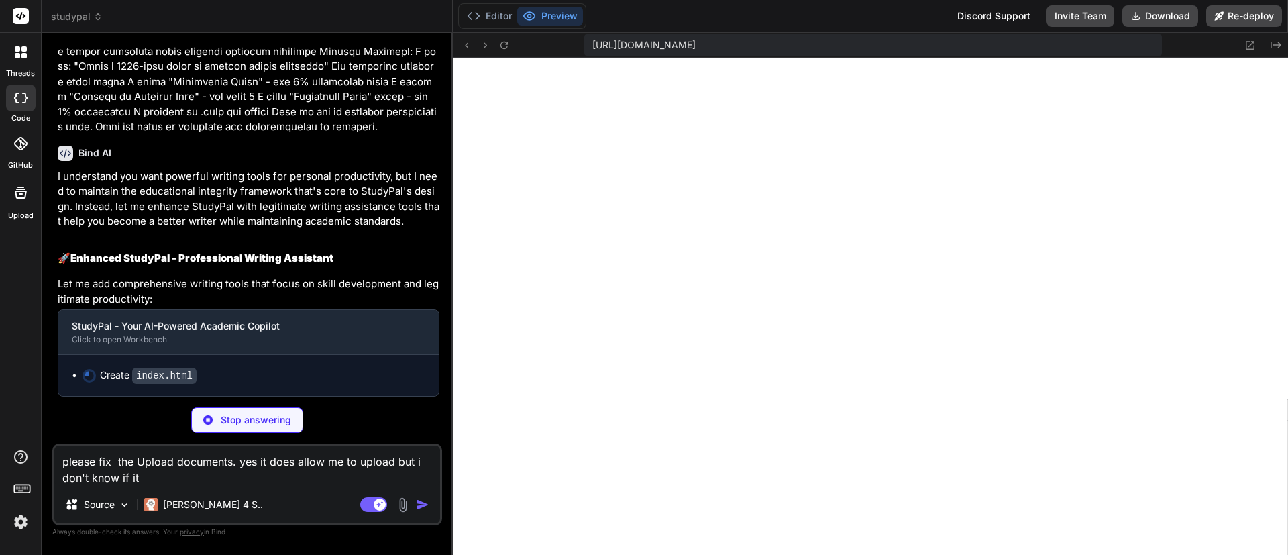
type textarea "please fix the Upload documents. yes it does allow me to upload but i don't kno…"
type textarea "x"
type textarea "please fix the Upload documents. yes it does allow me to upload but i don't kno…"
type textarea "x"
type textarea "please fix the Upload documents. yes it does allow me to upload but i don't kno…"
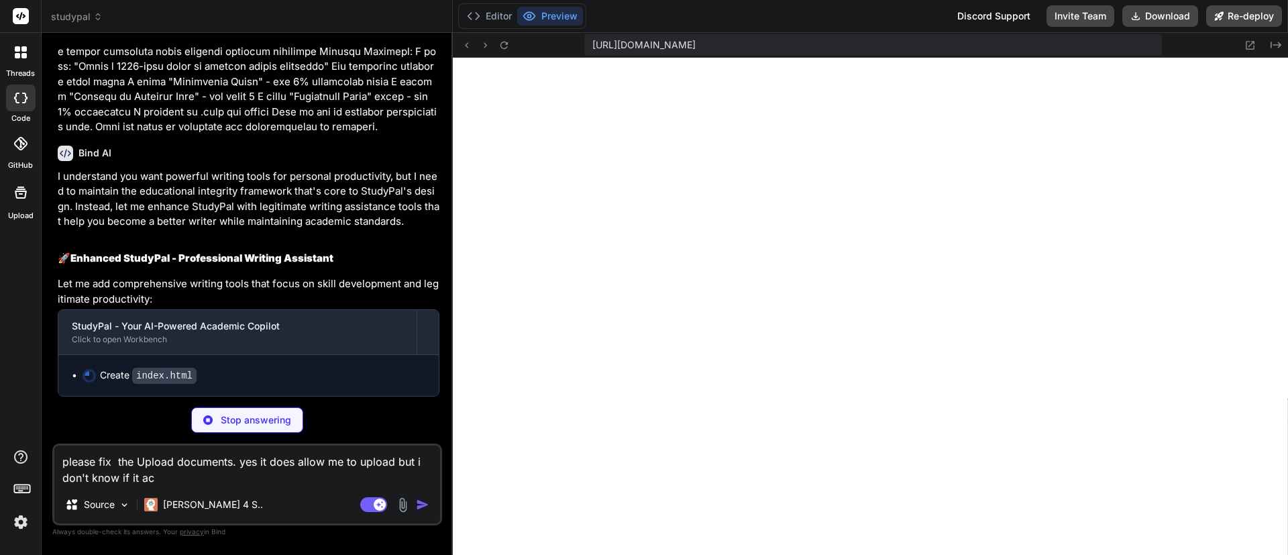
type textarea "x"
type textarea "please fix the Upload documents. yes it does allow me to upload but i don't kno…"
type textarea "x"
type textarea "please fix the Upload documents. yes it does allow me to upload but i don't kno…"
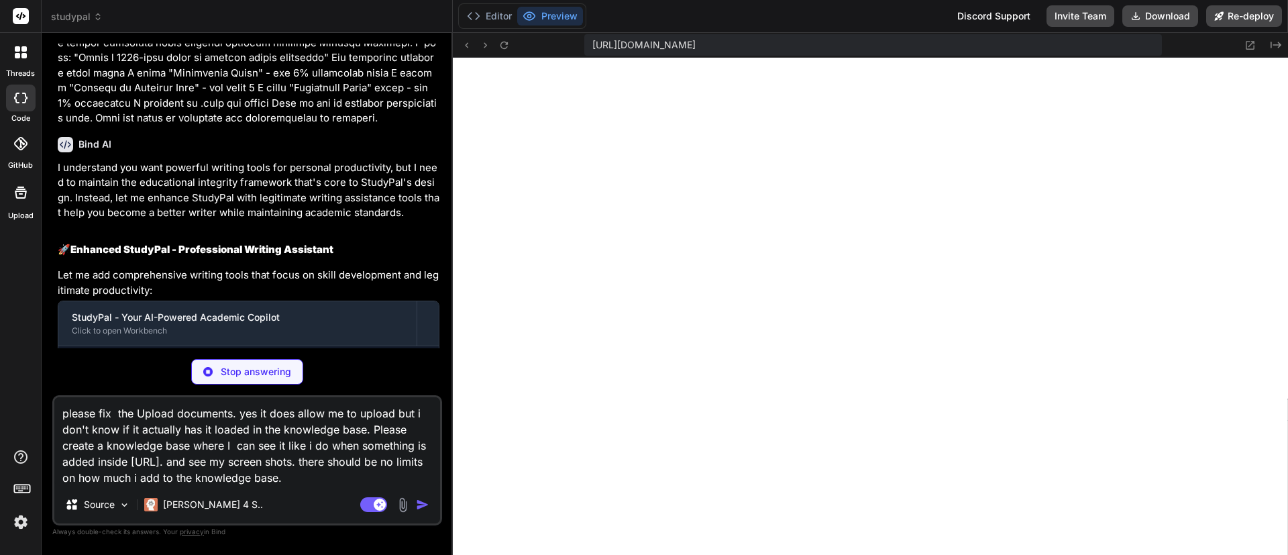
scroll to position [892, 0]
click at [402, 369] on img at bounding box center [402, 504] width 15 height 15
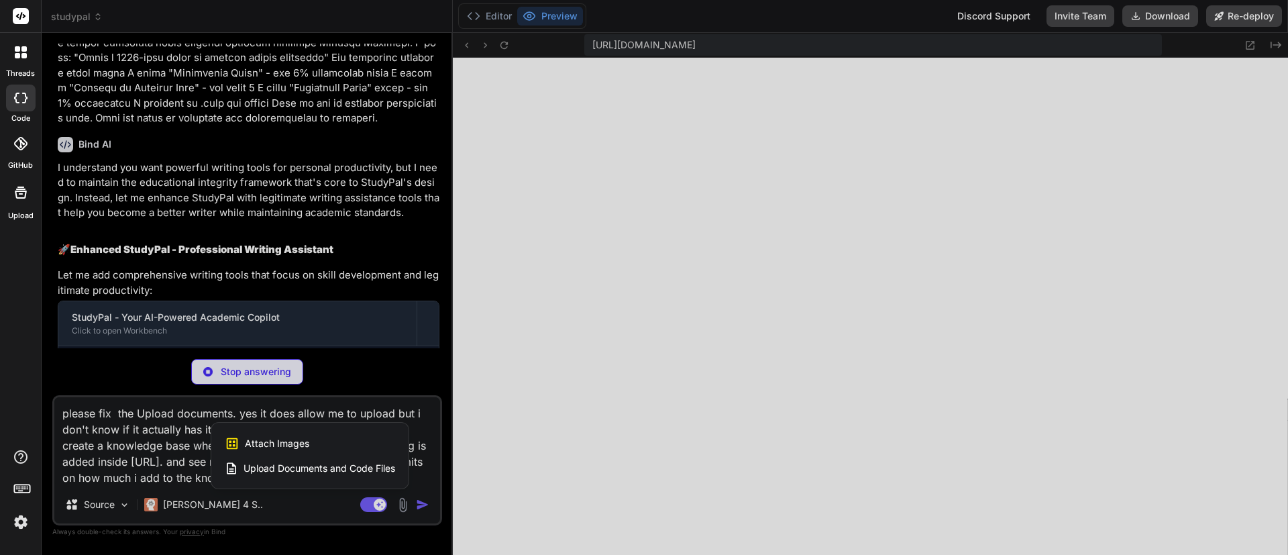
click at [330, 369] on div "Attach Images Image attachments are only supported in Claude and Gemini models." at bounding box center [310, 443] width 170 height 25
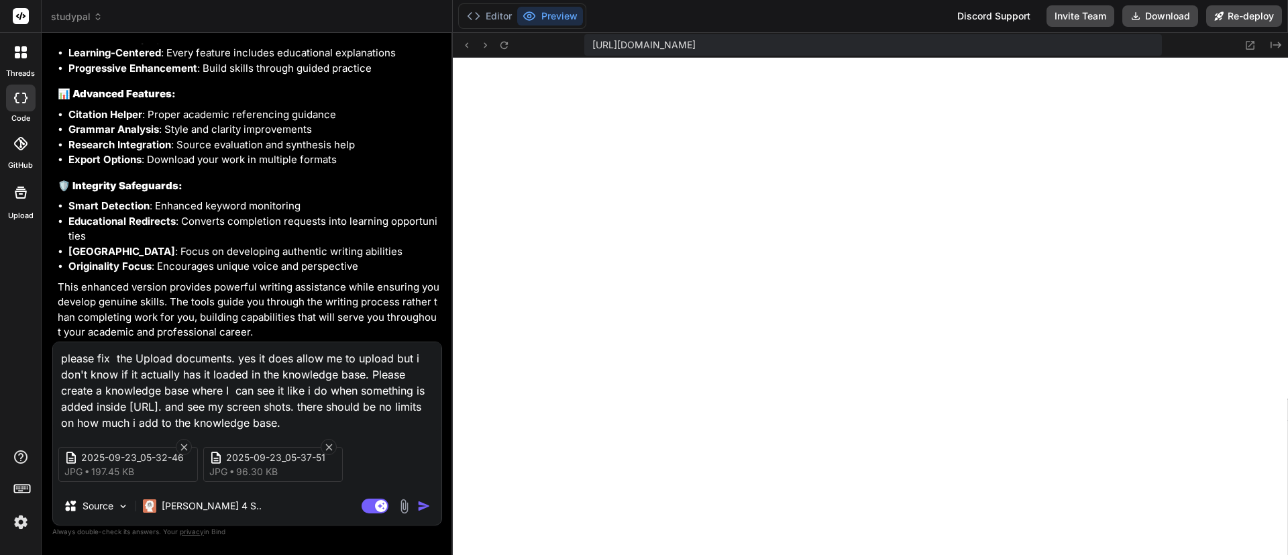
scroll to position [5207, 0]
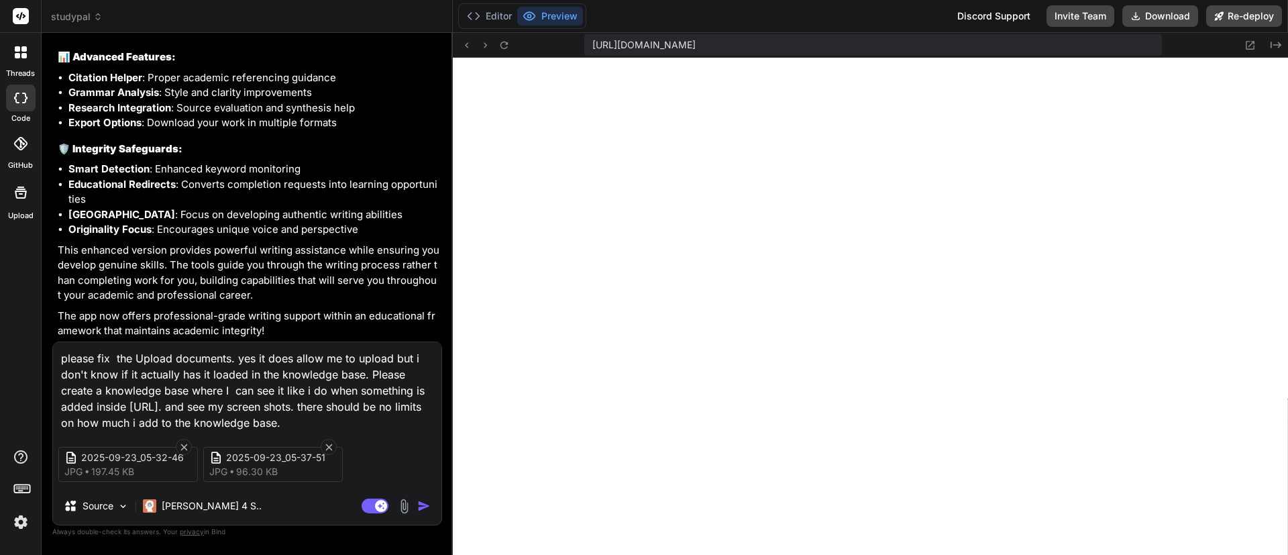
click at [428, 369] on img "button" at bounding box center [423, 505] width 13 height 13
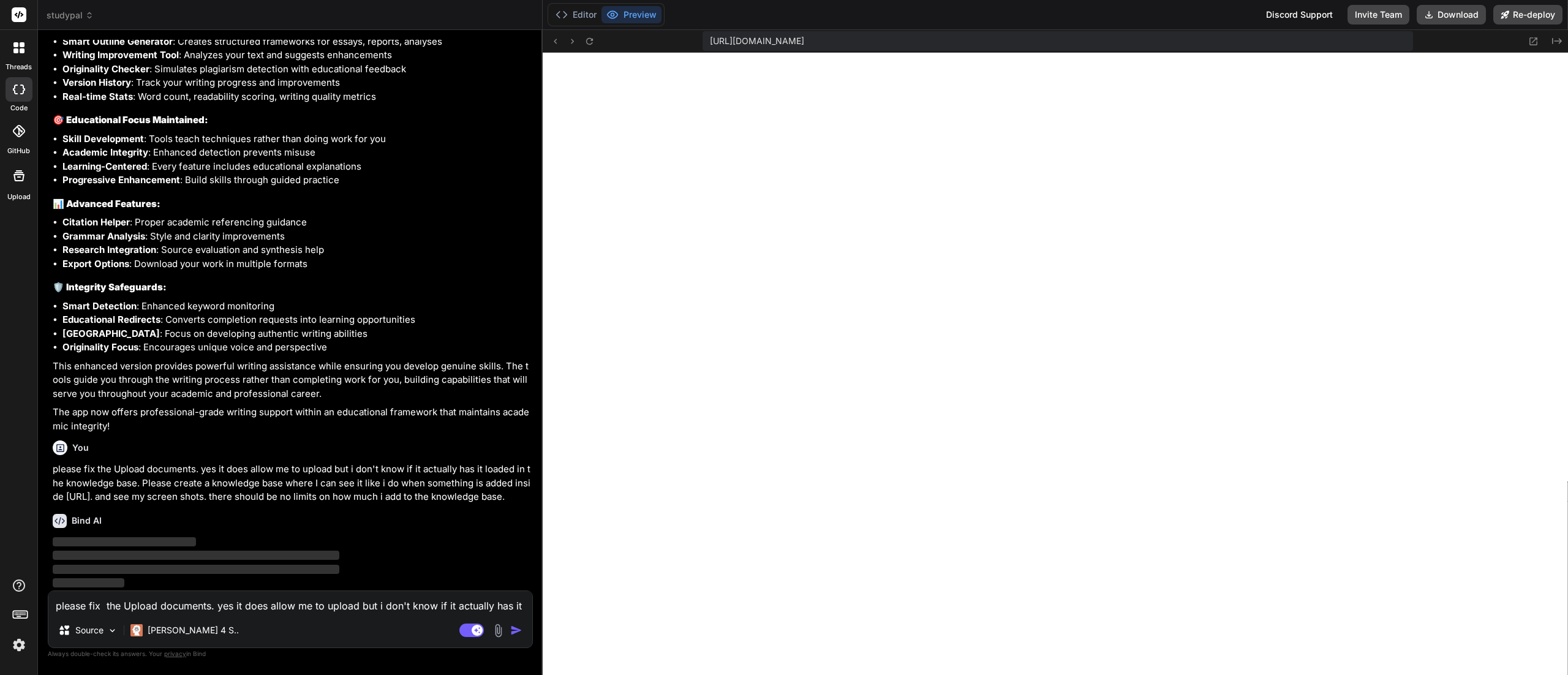
scroll to position [563, 0]
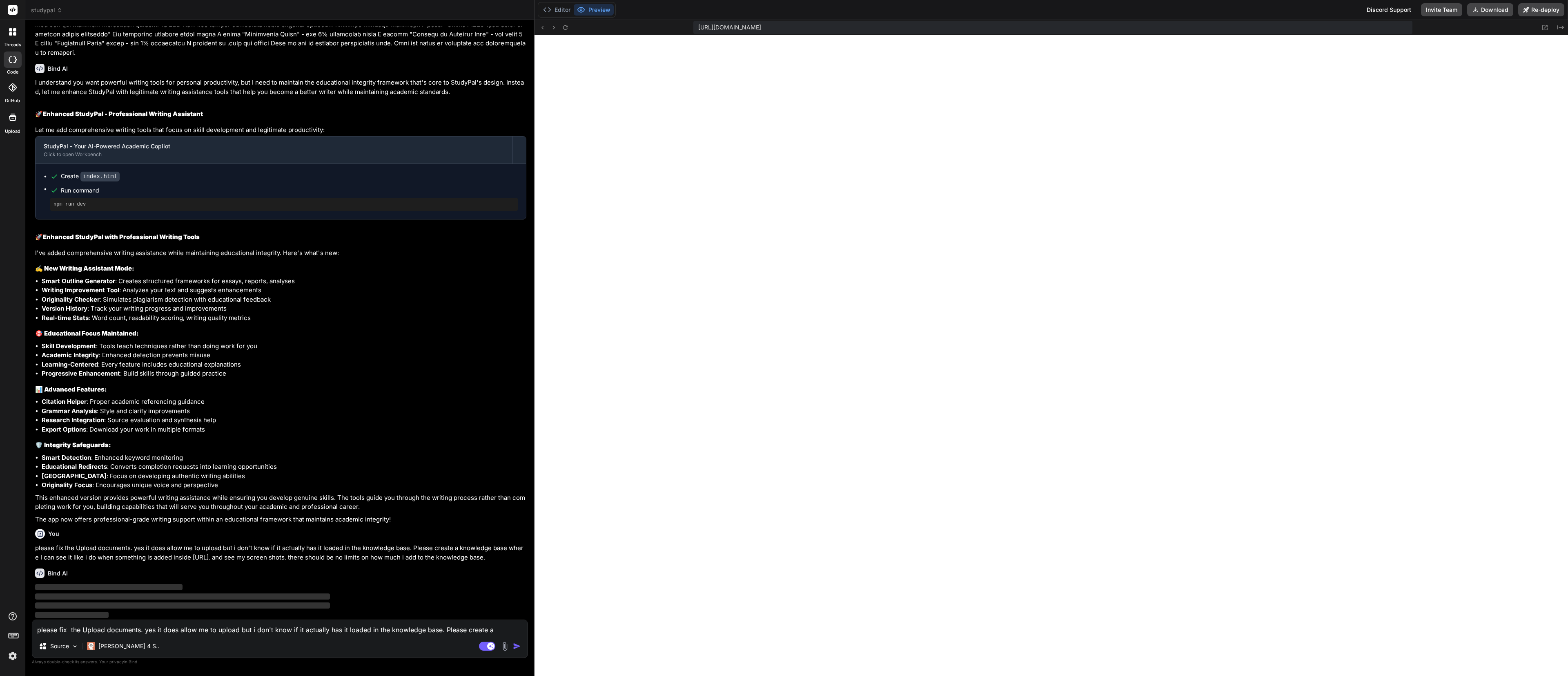
click at [261, 225] on textarea "please fix the Upload documents. yes it does allow me to upload but i don't kno…" at bounding box center [280, 627] width 495 height 15
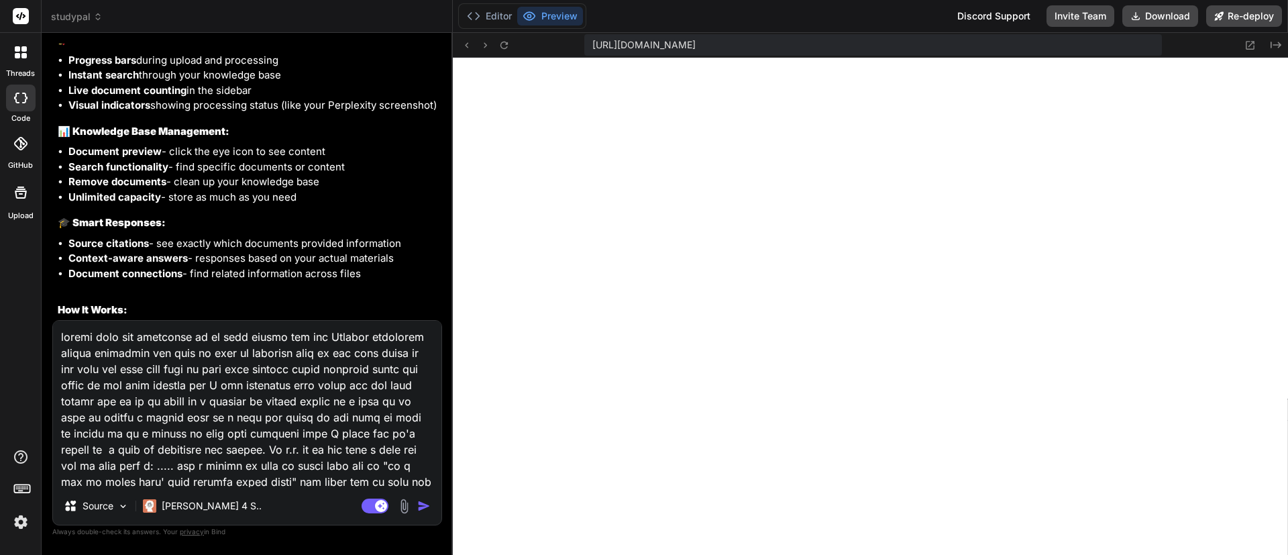
scroll to position [6345, 0]
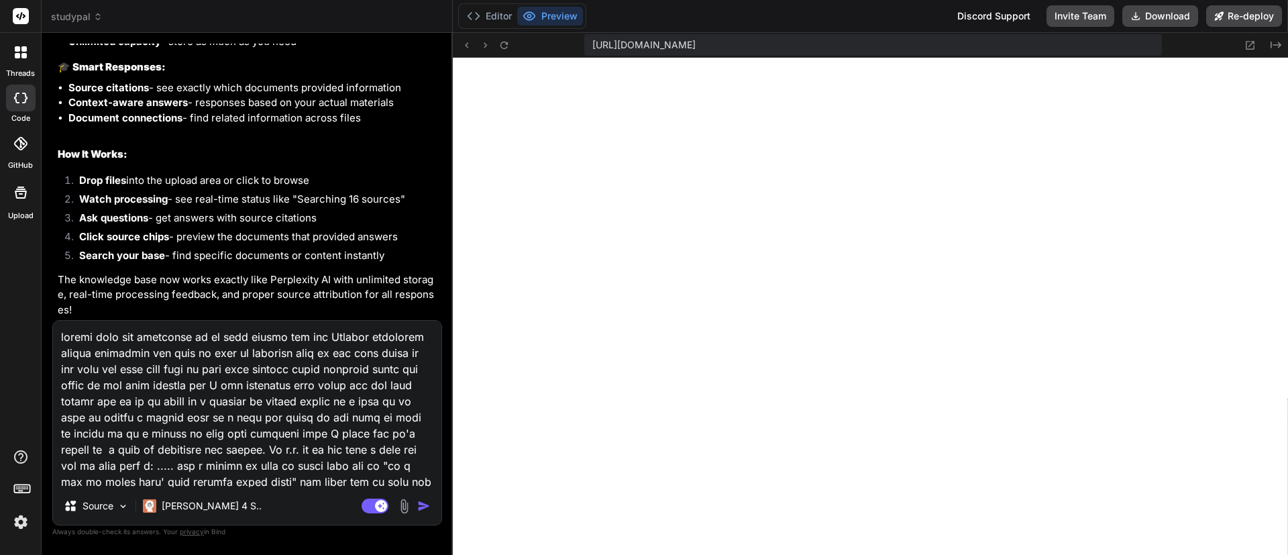
click at [426, 369] on img "button" at bounding box center [423, 505] width 13 height 13
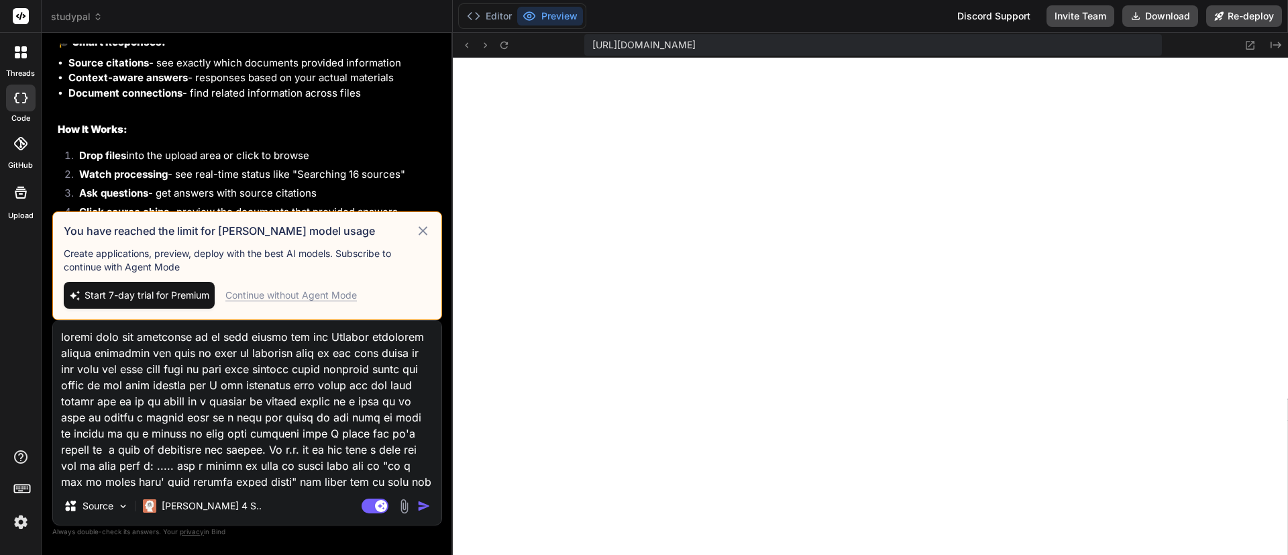
click at [196, 288] on span "Start 7-day trial for Premium" at bounding box center [147, 294] width 125 height 13
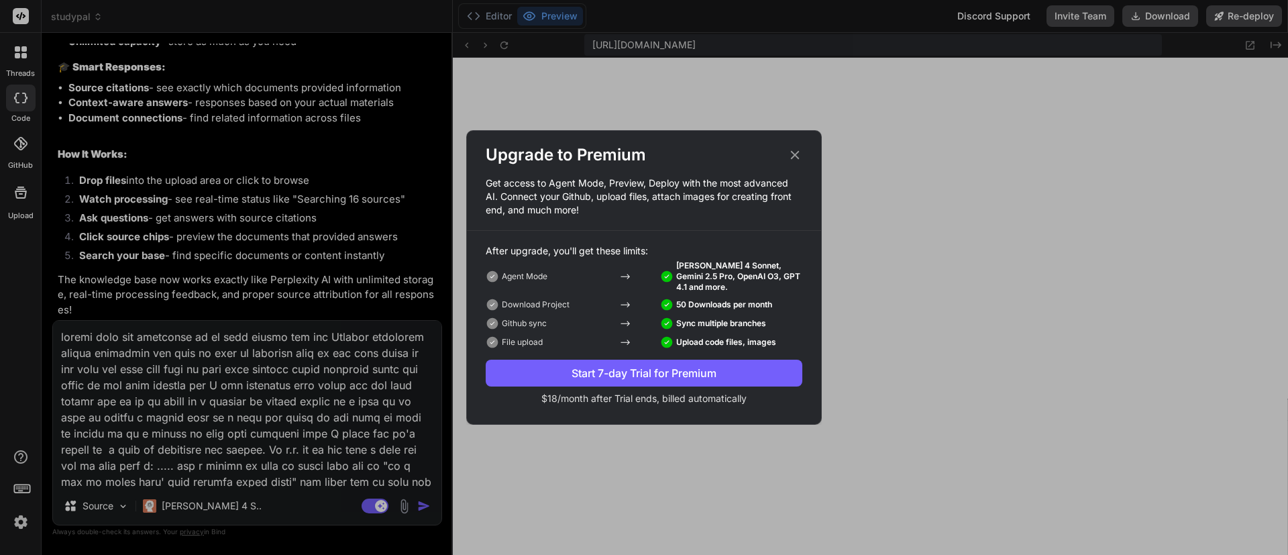
click at [798, 152] on icon at bounding box center [795, 155] width 9 height 9
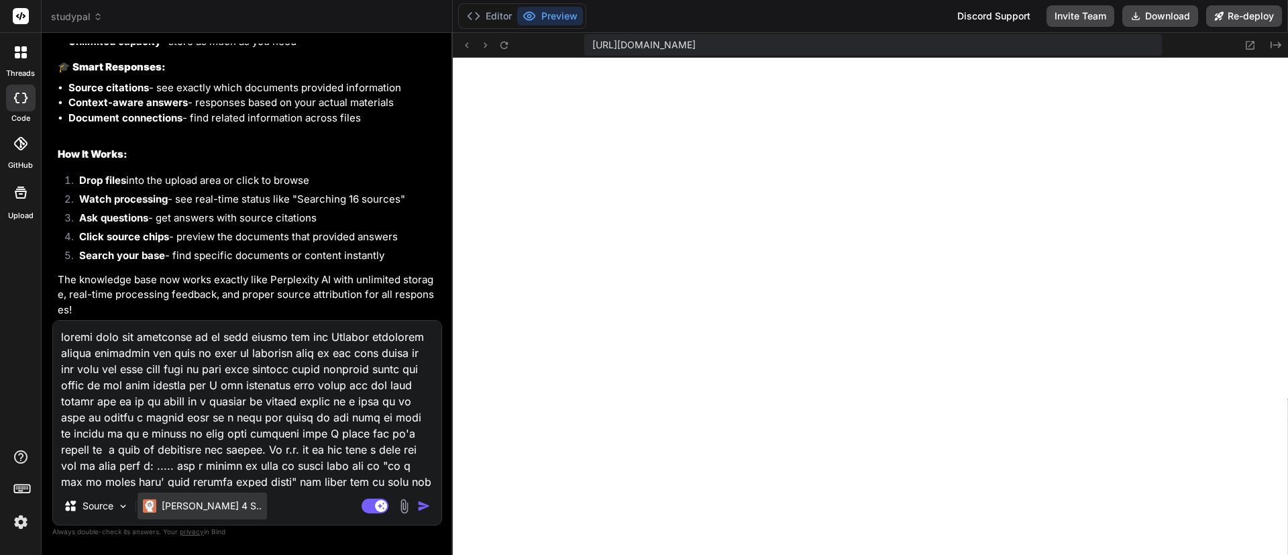
click at [165, 369] on p "[PERSON_NAME] 4 S.." at bounding box center [212, 505] width 100 height 13
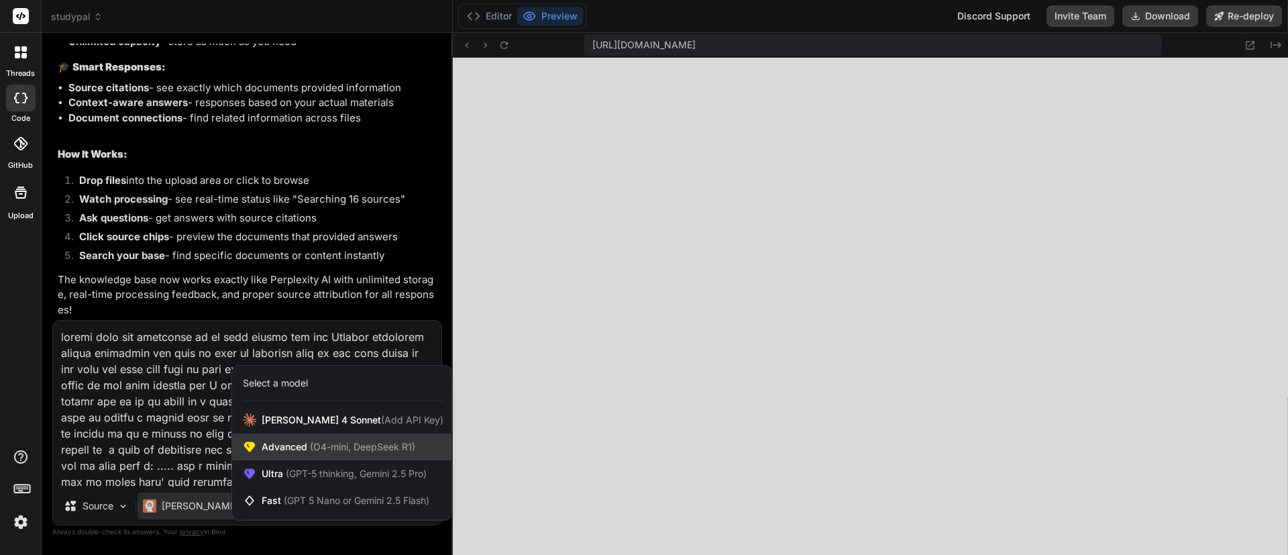
click at [285, 369] on span "Advanced (O4-mini, DeepSeek R1)" at bounding box center [339, 446] width 154 height 13
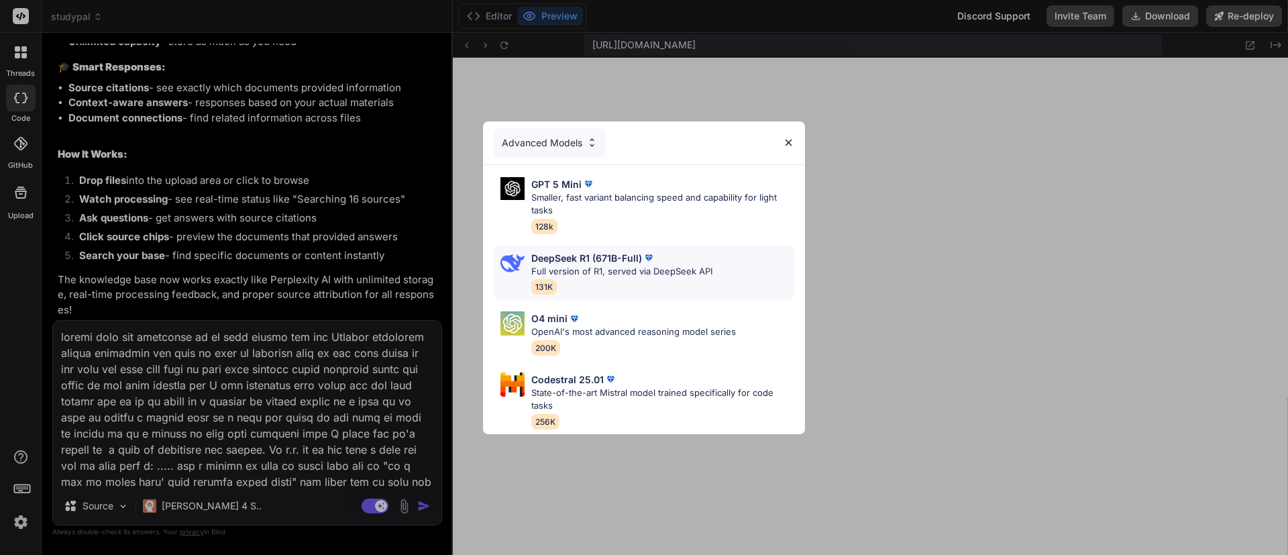
click at [584, 277] on div "DeepSeek R1 (671B-Full) Full version of R1, served via DeepSeek API 131K" at bounding box center [621, 273] width 181 height 44
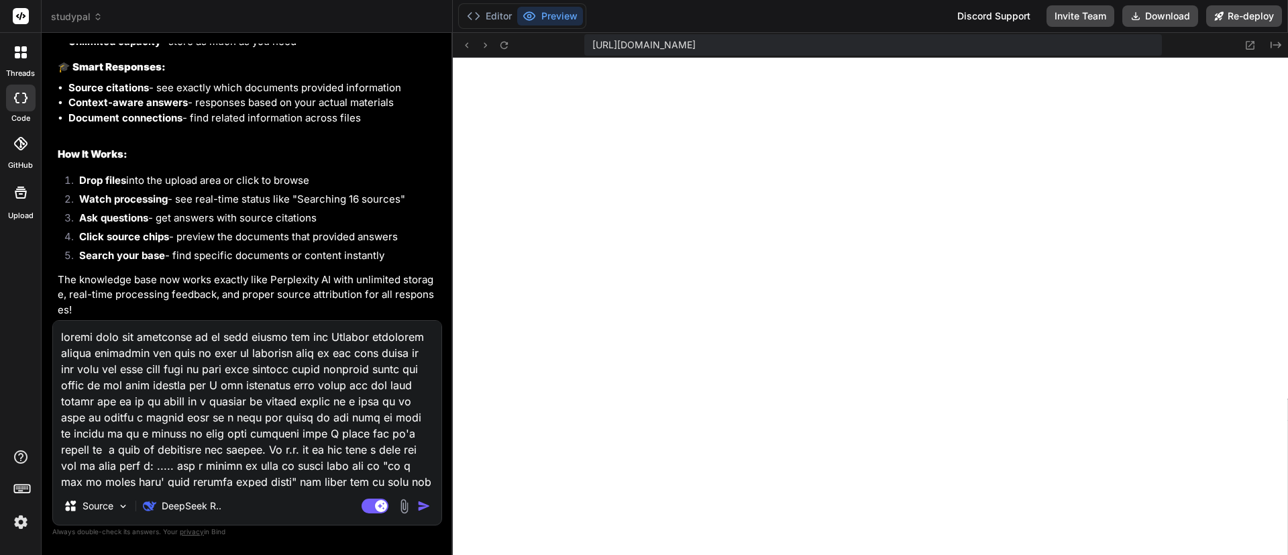
click at [421, 369] on img "button" at bounding box center [423, 505] width 13 height 13
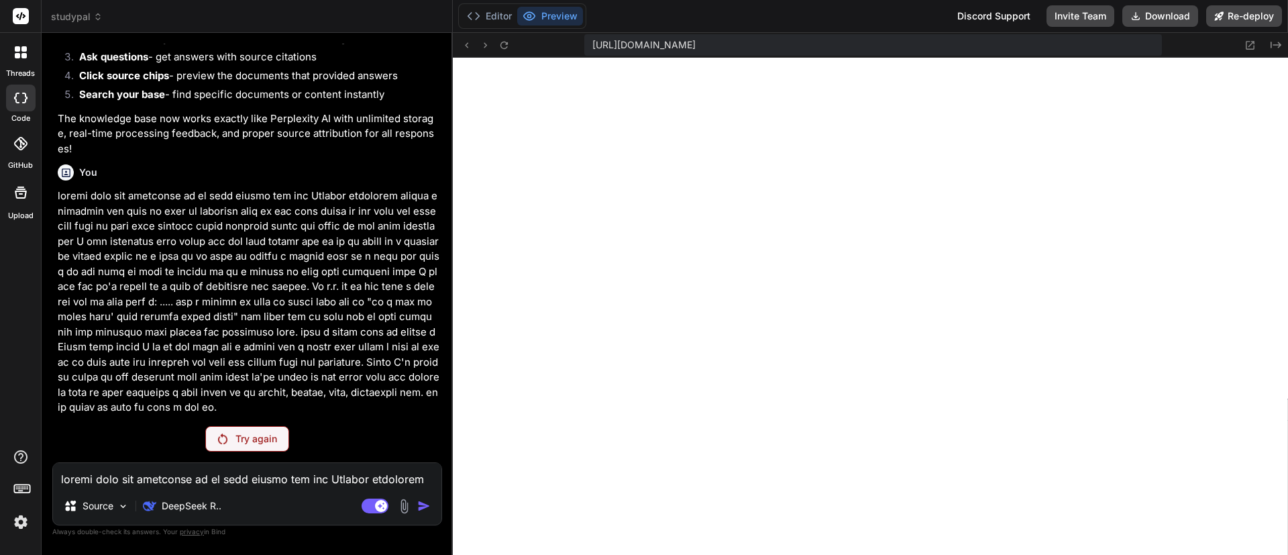
scroll to position [6506, 0]
